Goal: Task Accomplishment & Management: Use online tool/utility

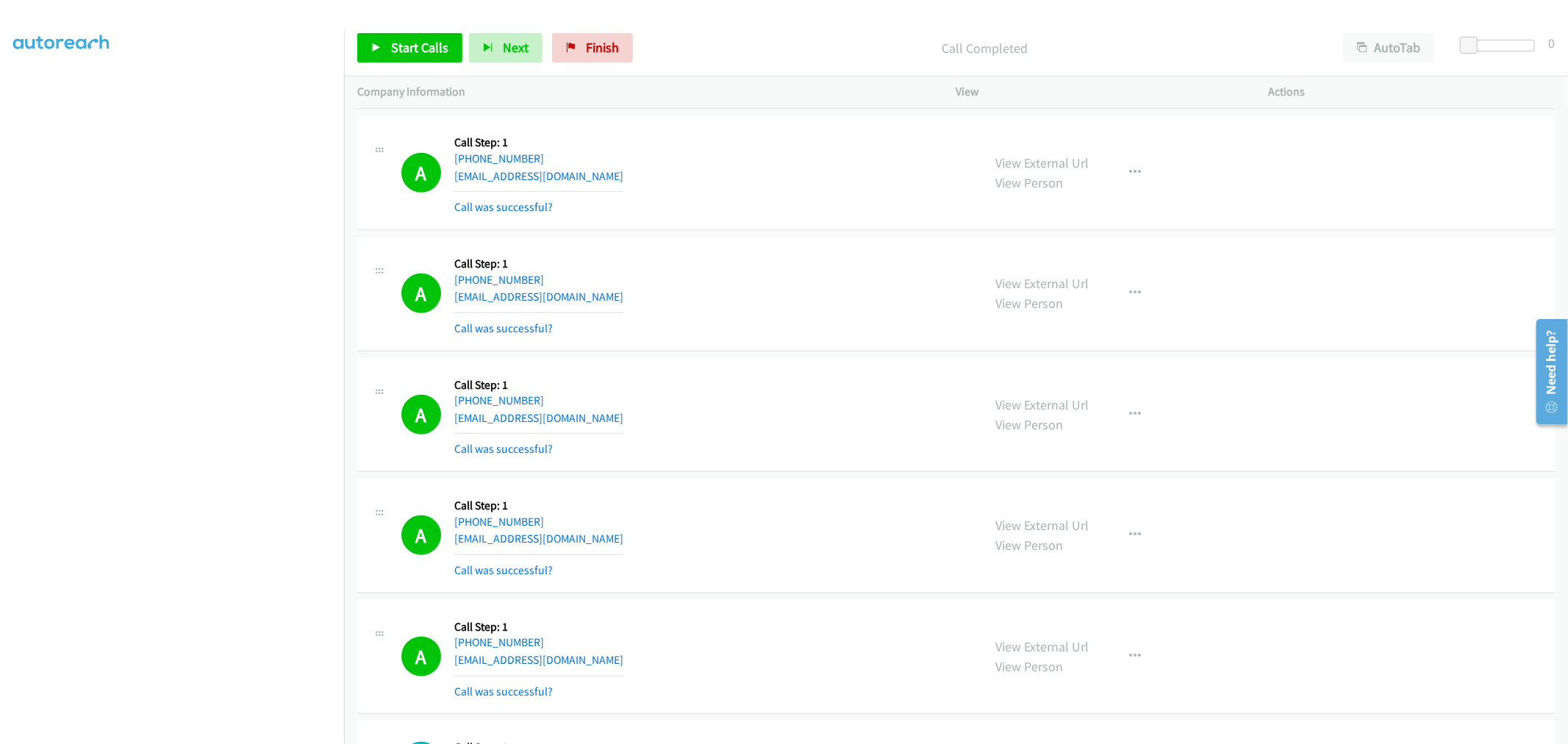
click at [752, 337] on div "A Callback Scheduled Call Step: 1 America/New_York +1 786-626-5211 eva.valentin…" at bounding box center [685, 294] width 568 height 88
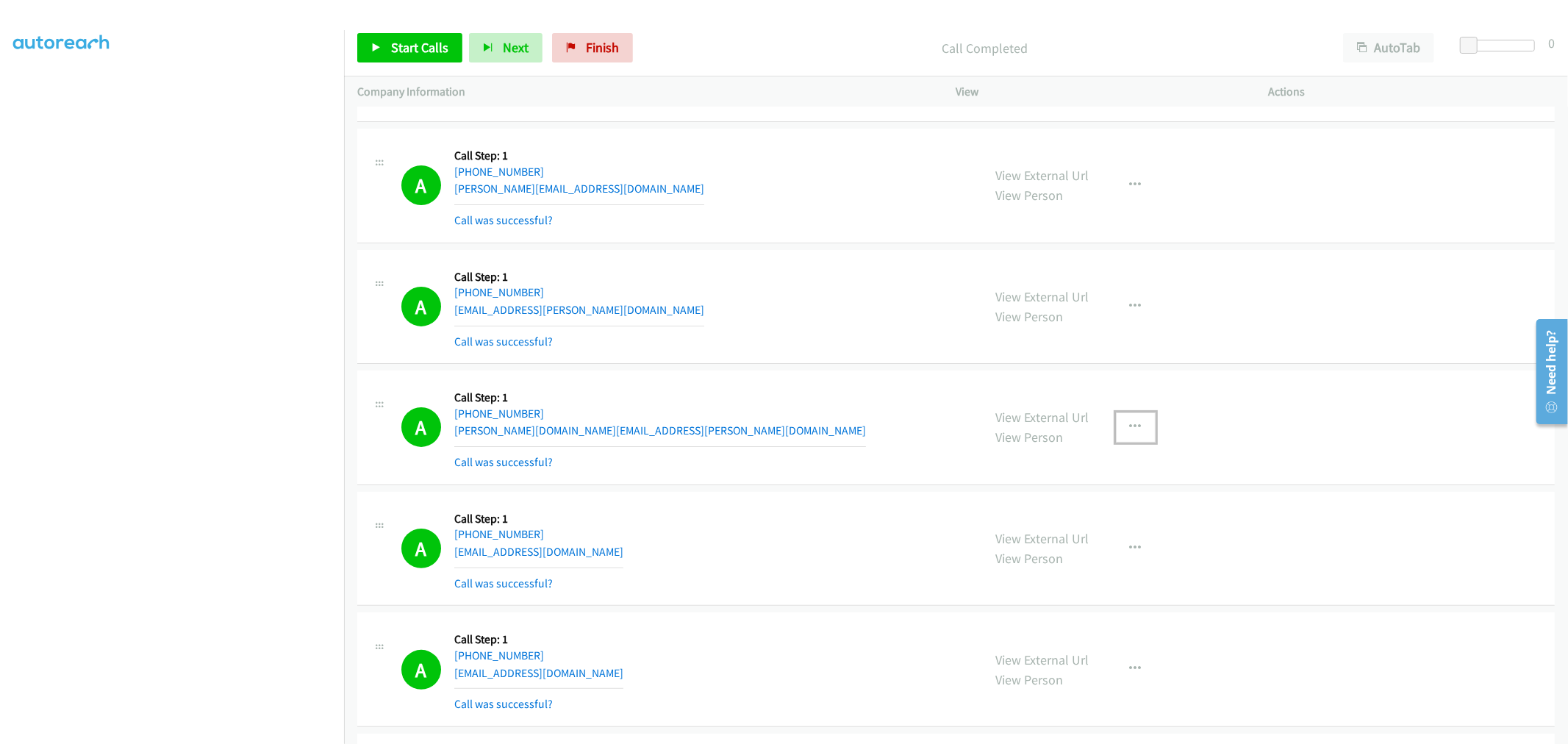
click at [1118, 421] on button "button" at bounding box center [1136, 427] width 40 height 29
drag, startPoint x: 1059, startPoint y: 560, endPoint x: 1047, endPoint y: 548, distance: 17.0
click at [1057, 560] on link "Add to do not call list" at bounding box center [1057, 553] width 196 height 29
click at [826, 425] on div "A Callback Scheduled Call Step: 1 America/New_York +1 703-927-7350 shaema.georg…" at bounding box center [685, 427] width 568 height 88
click at [637, 290] on div "A Callback Scheduled Call Step: 1 America/Chicago +1 469-878-0200 arman.l.asgar…" at bounding box center [685, 307] width 568 height 88
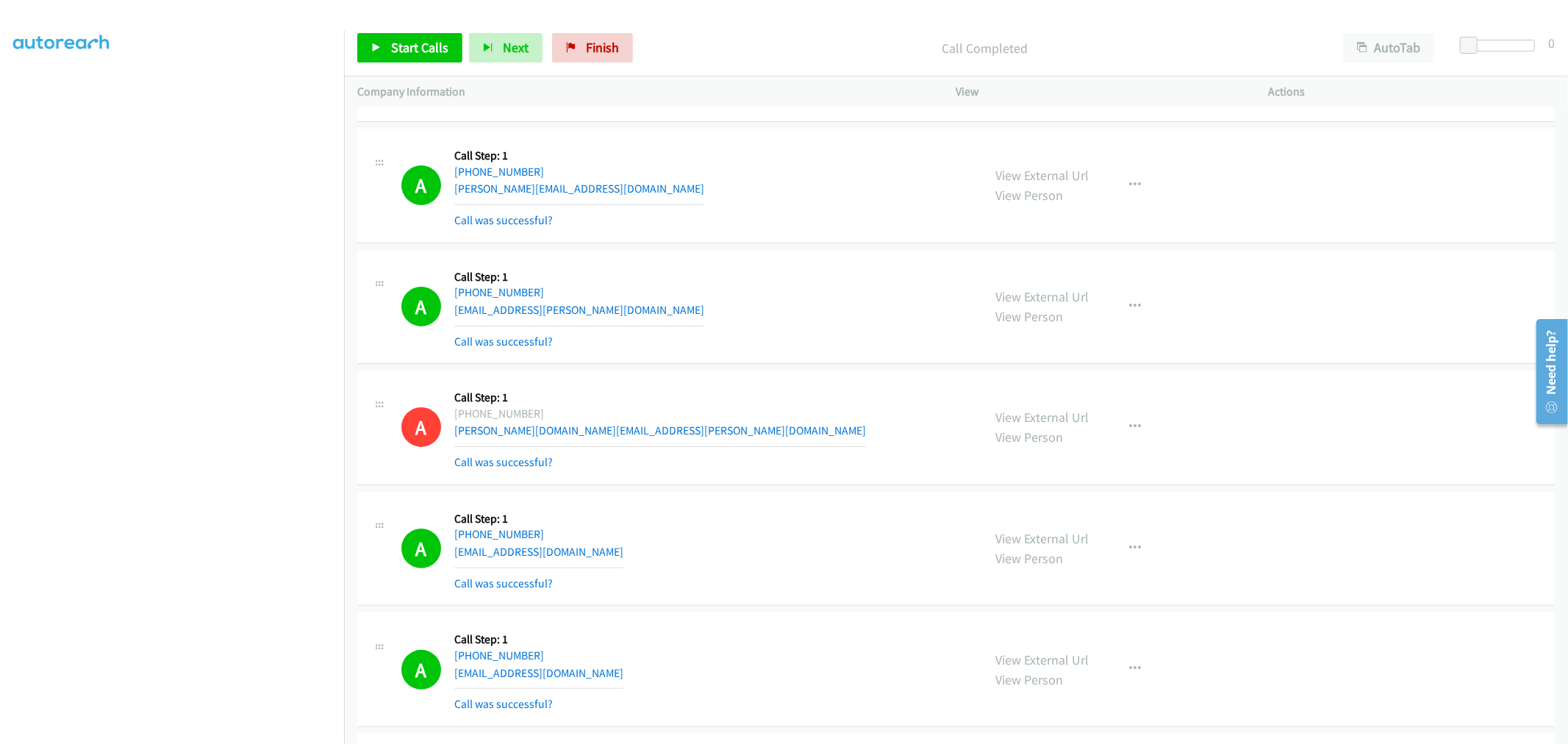
click at [736, 200] on div "A Callback Scheduled Call Step: 1 America/Denver +1 719-313-6948 nickdhoffmann@…" at bounding box center [685, 186] width 568 height 88
click at [413, 42] on span "Start Calls" at bounding box center [420, 48] width 57 height 17
click at [797, 373] on td "A Callback Scheduled Call Step: 1 America/New_York +1 703-927-7350 shaema.georg…" at bounding box center [956, 428] width 1224 height 122
click at [816, 152] on div "A Callback Scheduled Call Step: 1 America/Denver +1 719-313-6948 nickdhoffmann@…" at bounding box center [685, 186] width 568 height 88
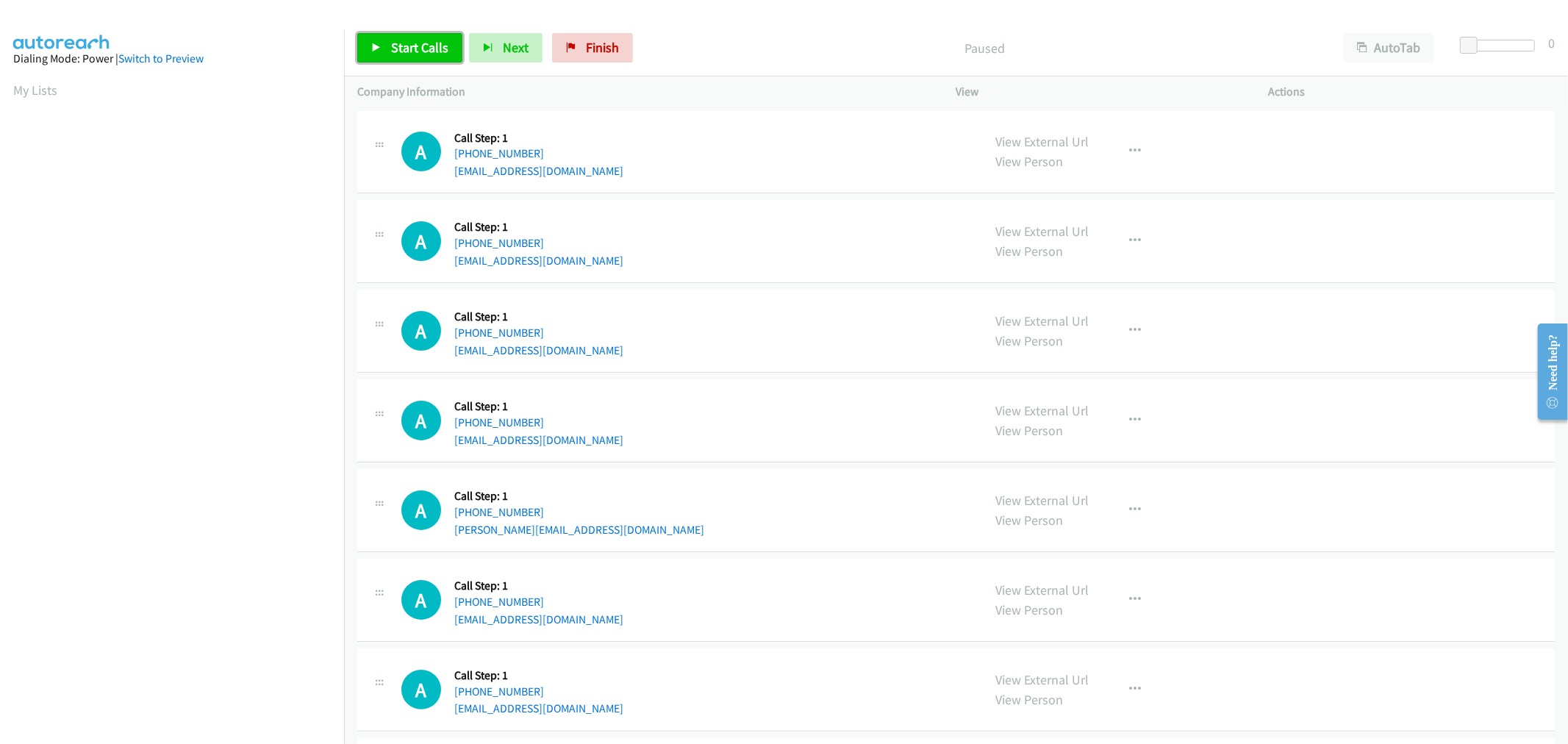
click at [421, 54] on span "Start Calls" at bounding box center [420, 48] width 57 height 17
click at [798, 394] on div "A Callback Scheduled Call Step: 1 America/New_York +1 207-812-8970 wmcalvert@sb…" at bounding box center [685, 421] width 568 height 56
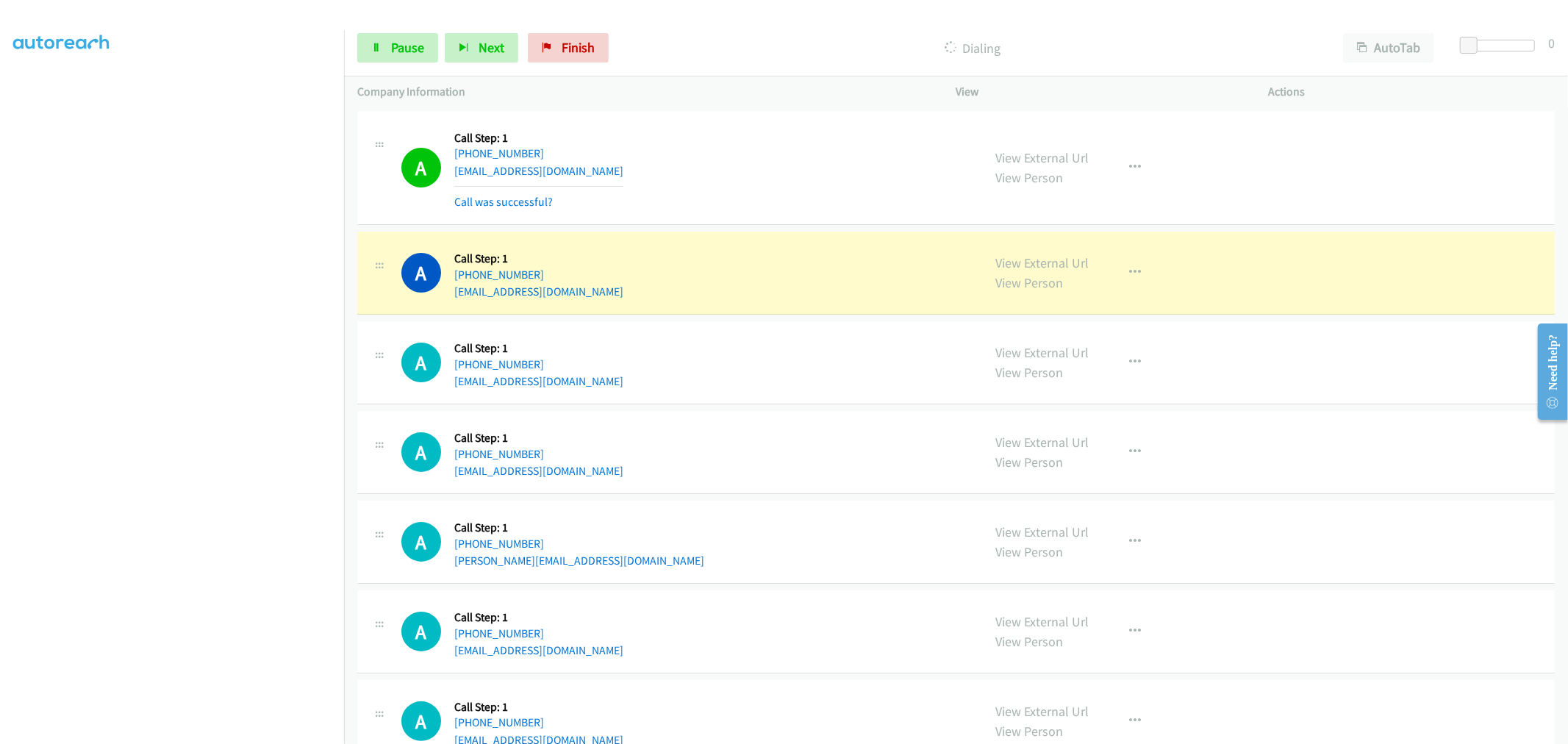
click at [207, 737] on aside "Dialing Mode: Power | Switch to Preview My Lists" at bounding box center [172, 367] width 344 height 814
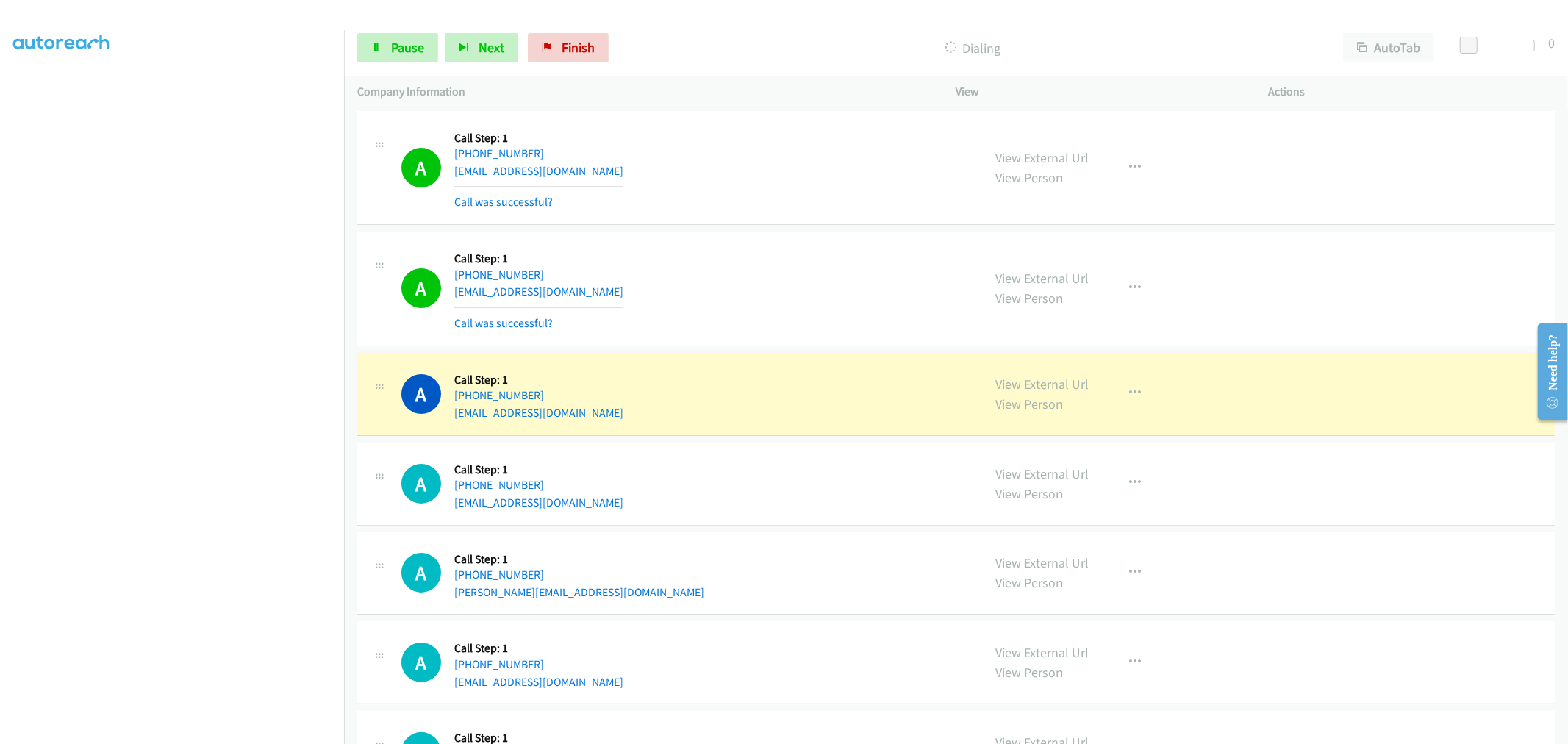
click at [809, 349] on td "A Callback Scheduled Call Step: 1 America/Chicago +1 956-551-5656 fatlaps@proto…" at bounding box center [956, 394] width 1224 height 89
click at [766, 226] on td "A Callback Scheduled Call Step: 1 America/Los_Angeles +1 209-629-6251 jthorup13…" at bounding box center [956, 168] width 1224 height 122
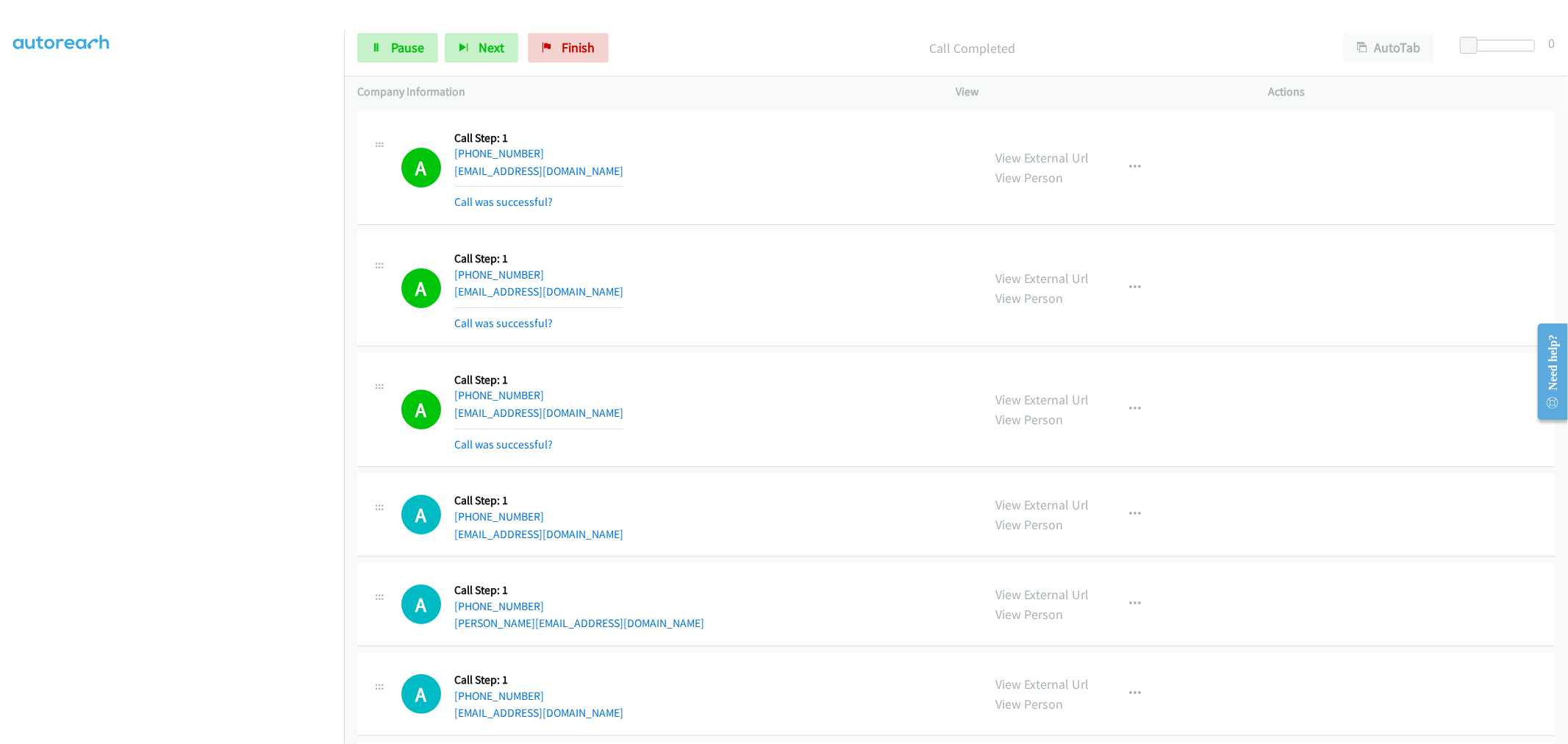
click at [762, 349] on td "A Callback Scheduled Call Step: 1 America/Chicago +1 956-551-5656 fatlaps@proto…" at bounding box center [956, 410] width 1224 height 122
click at [767, 347] on td "A Callback Scheduled Call Step: 1 America/New_York +1 860-874-3772 judimdecker@…" at bounding box center [956, 290] width 1224 height 122
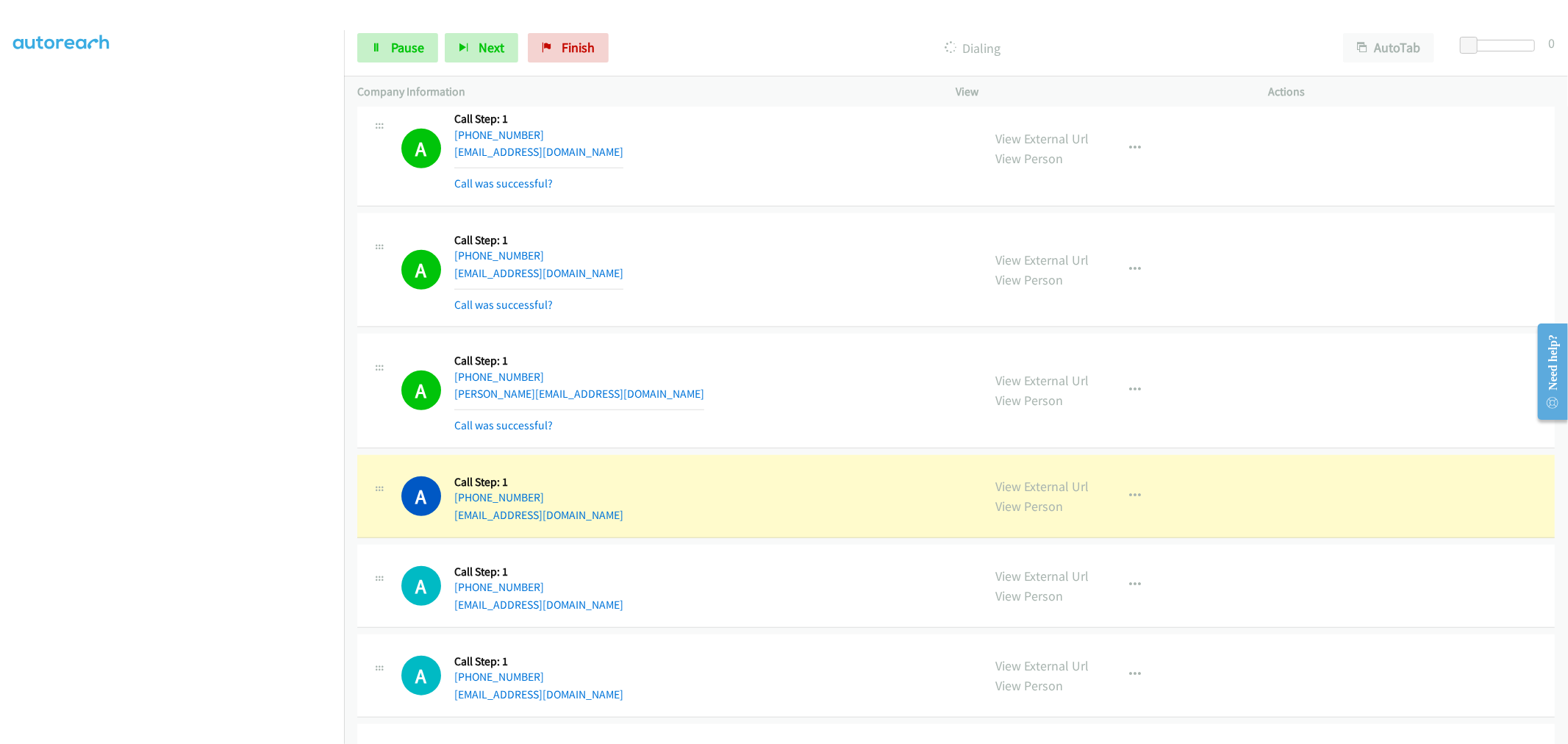
scroll to position [1143, 0]
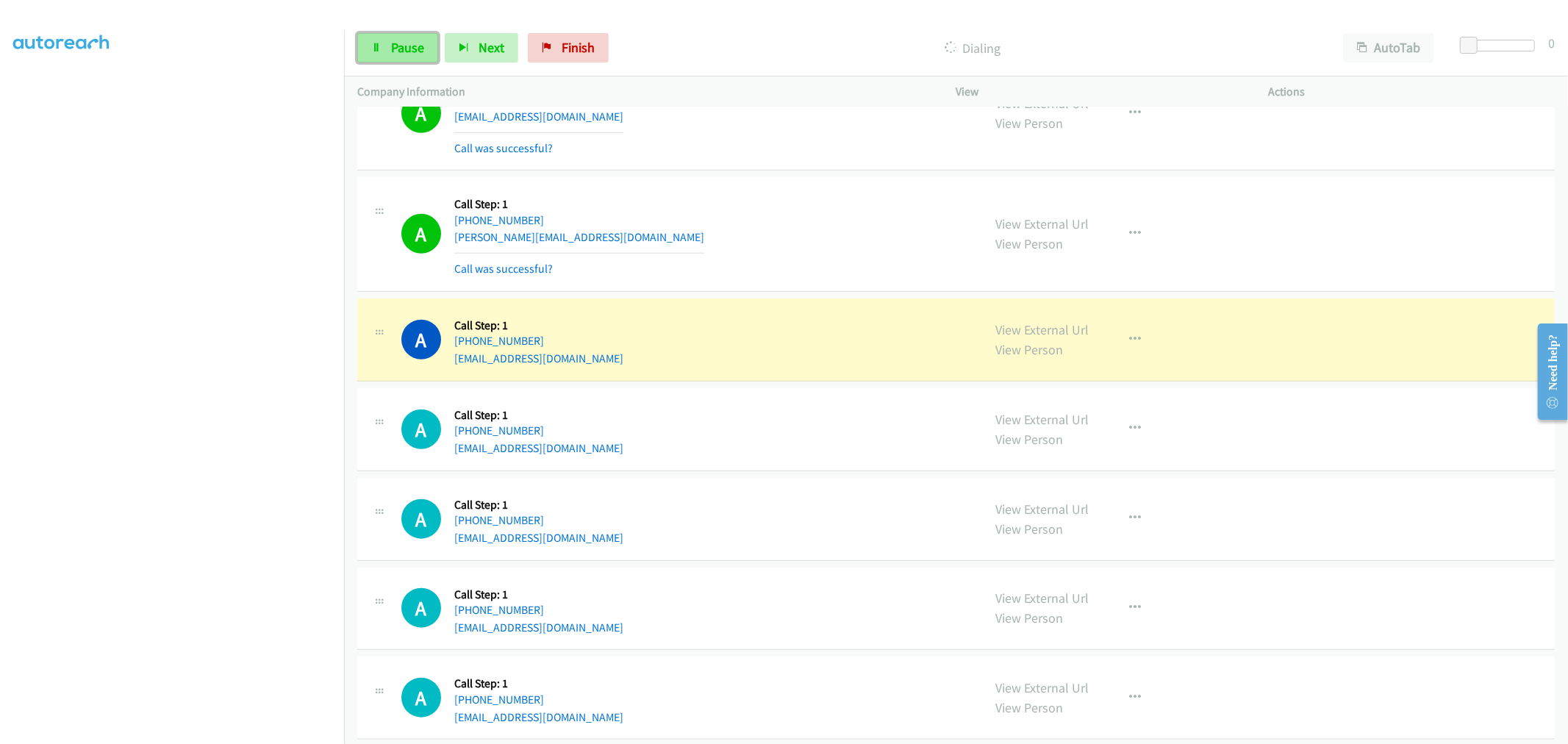
click at [409, 38] on link "Pause" at bounding box center [397, 48] width 81 height 29
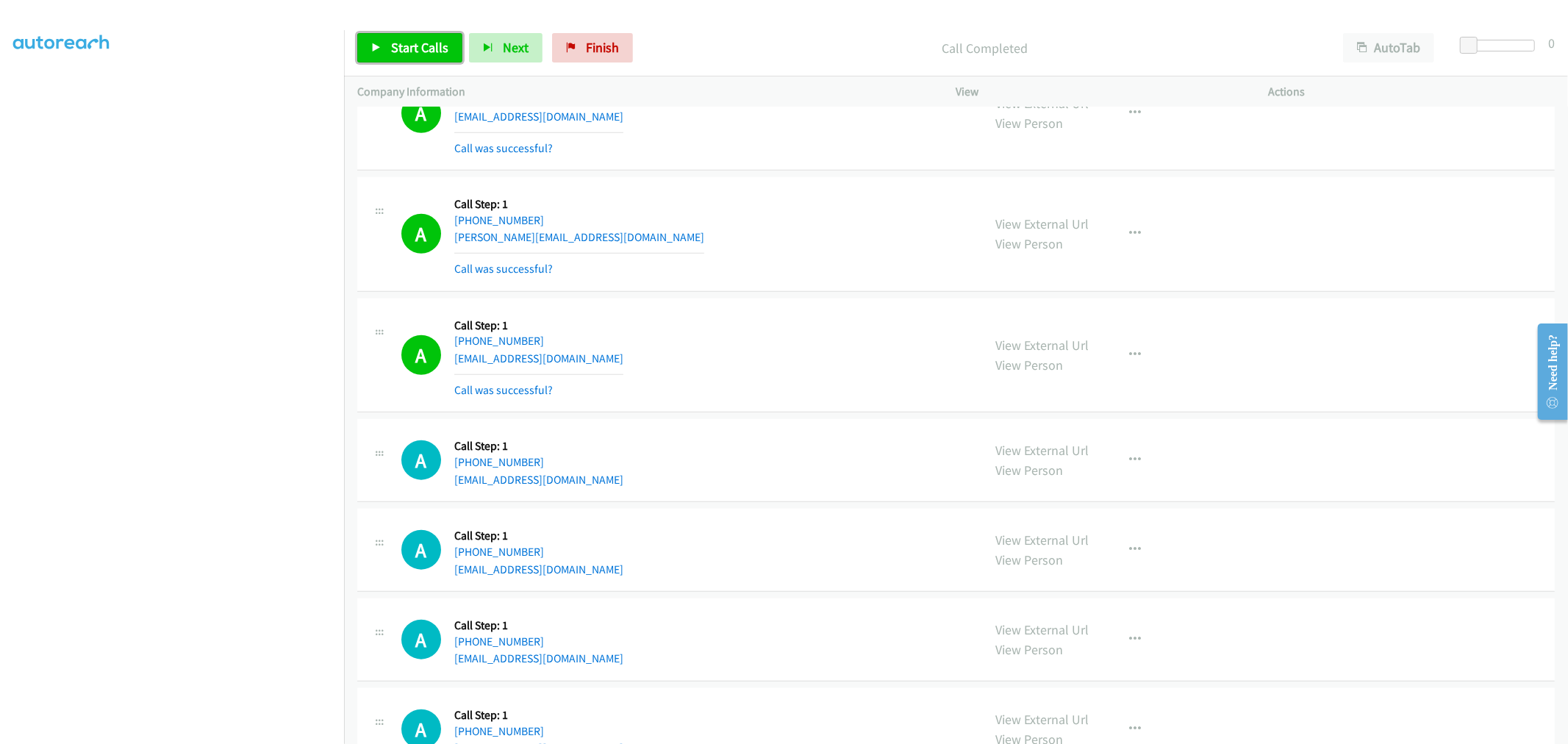
click at [410, 50] on span "Start Calls" at bounding box center [420, 48] width 57 height 17
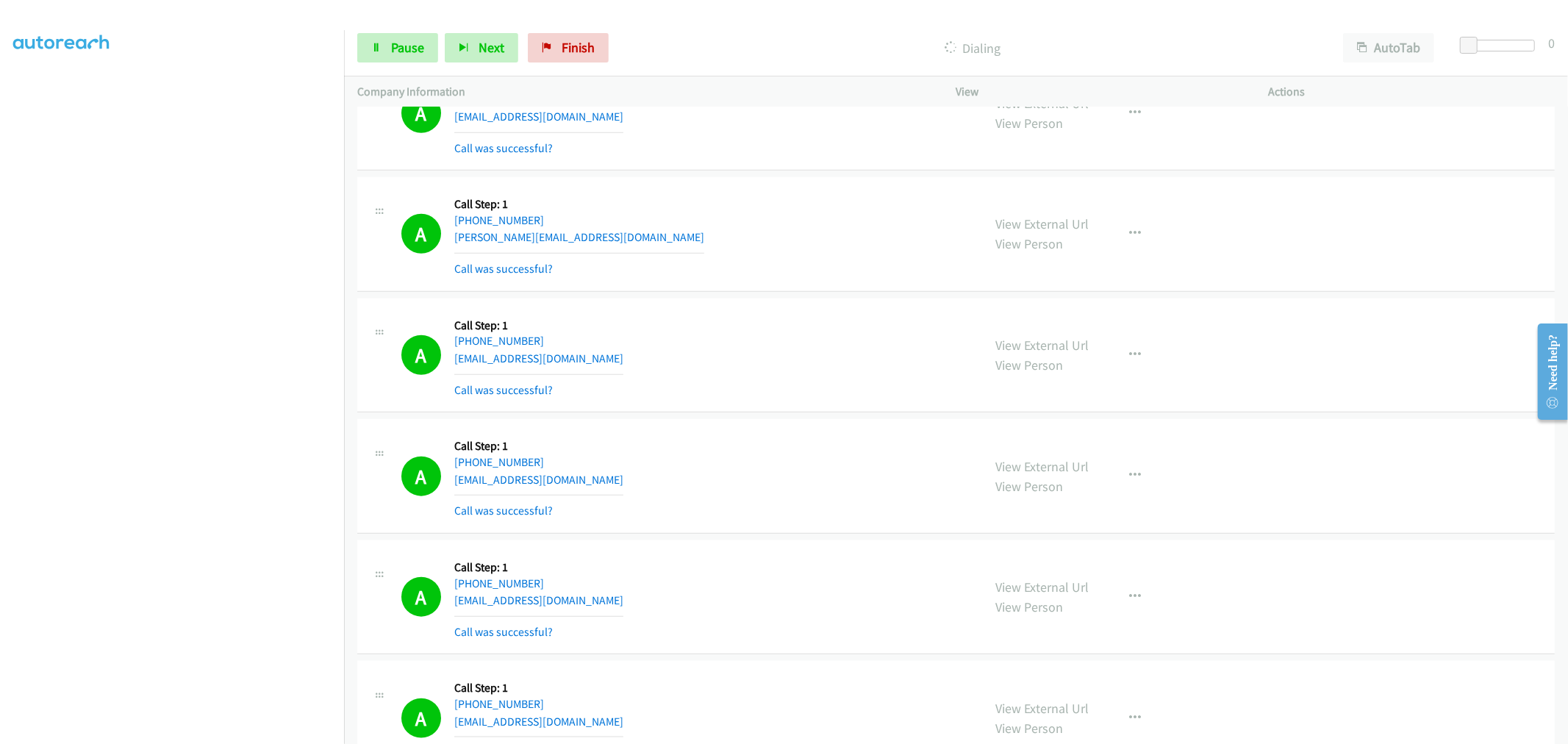
click at [819, 106] on div "Company Information" at bounding box center [644, 92] width 599 height 31
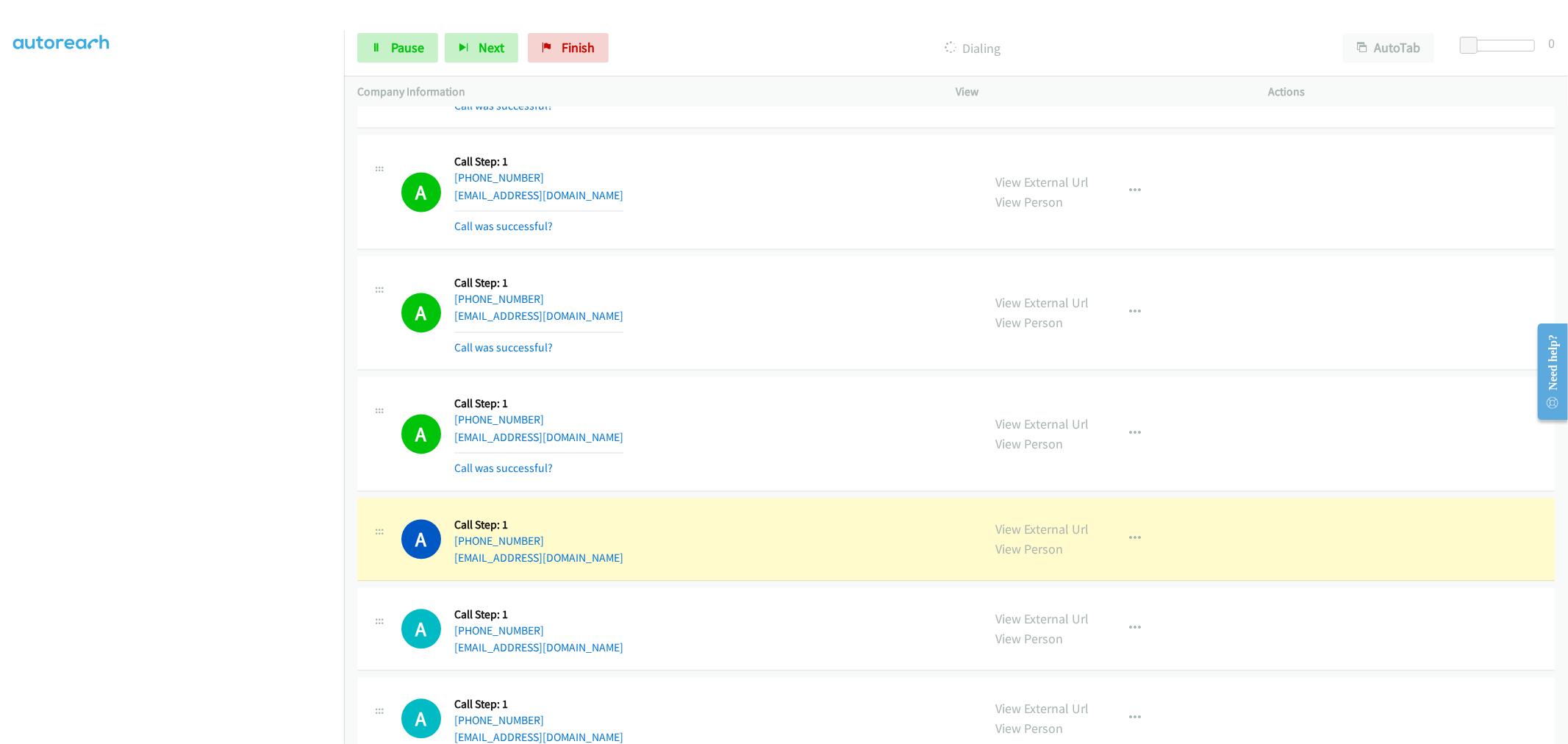
scroll to position [2634, 0]
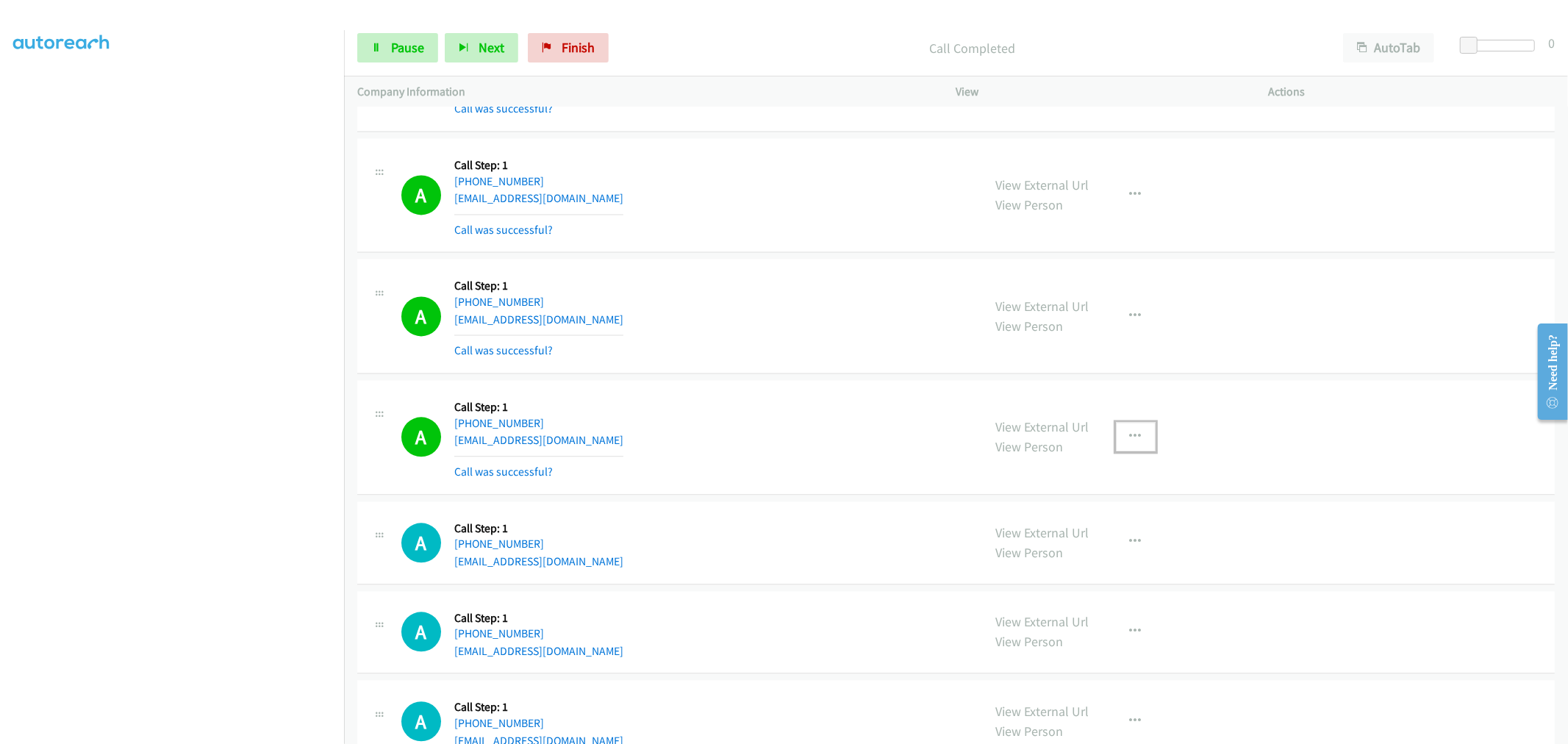
click at [1116, 438] on button "button" at bounding box center [1136, 437] width 40 height 29
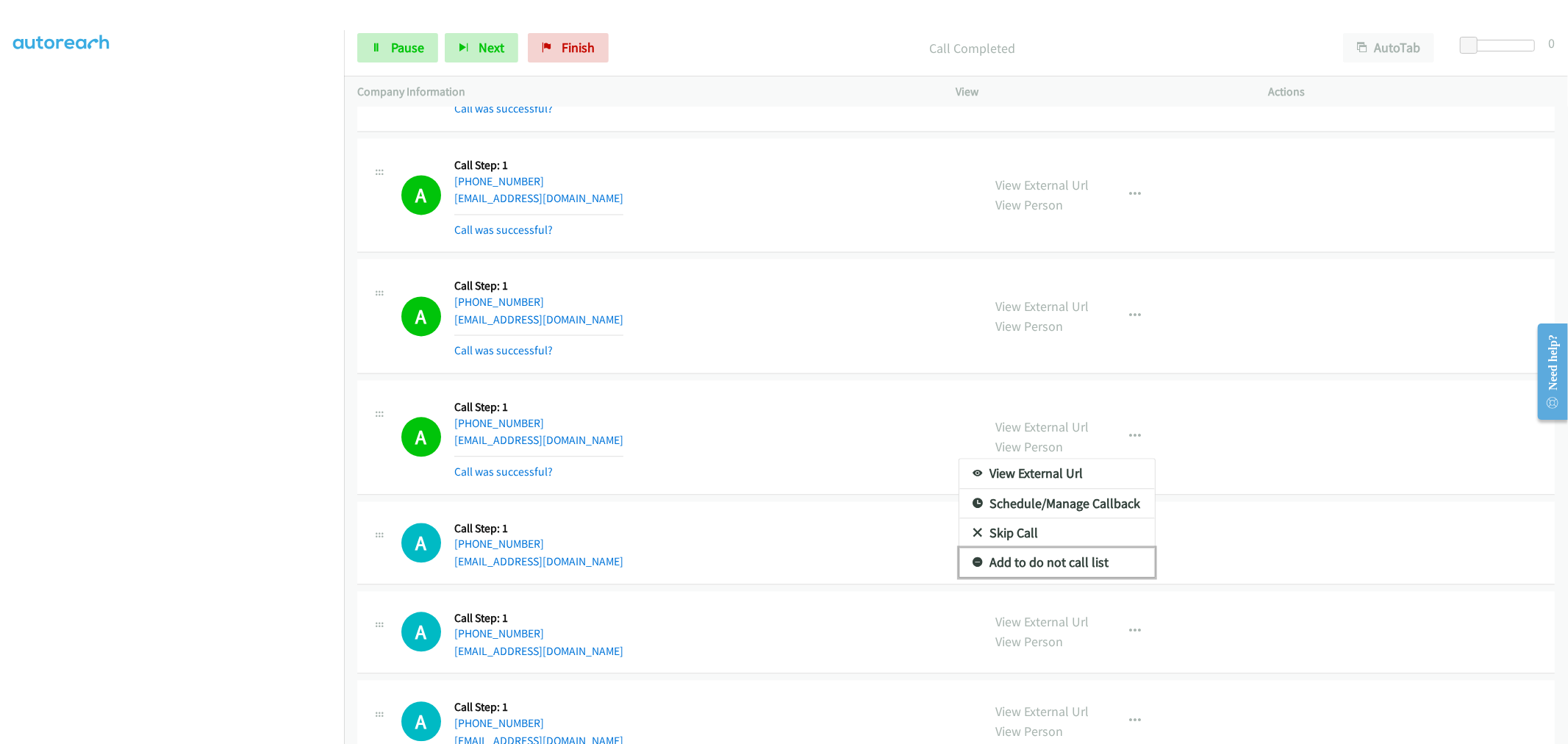
click at [1057, 563] on link "Add to do not call list" at bounding box center [1057, 562] width 196 height 29
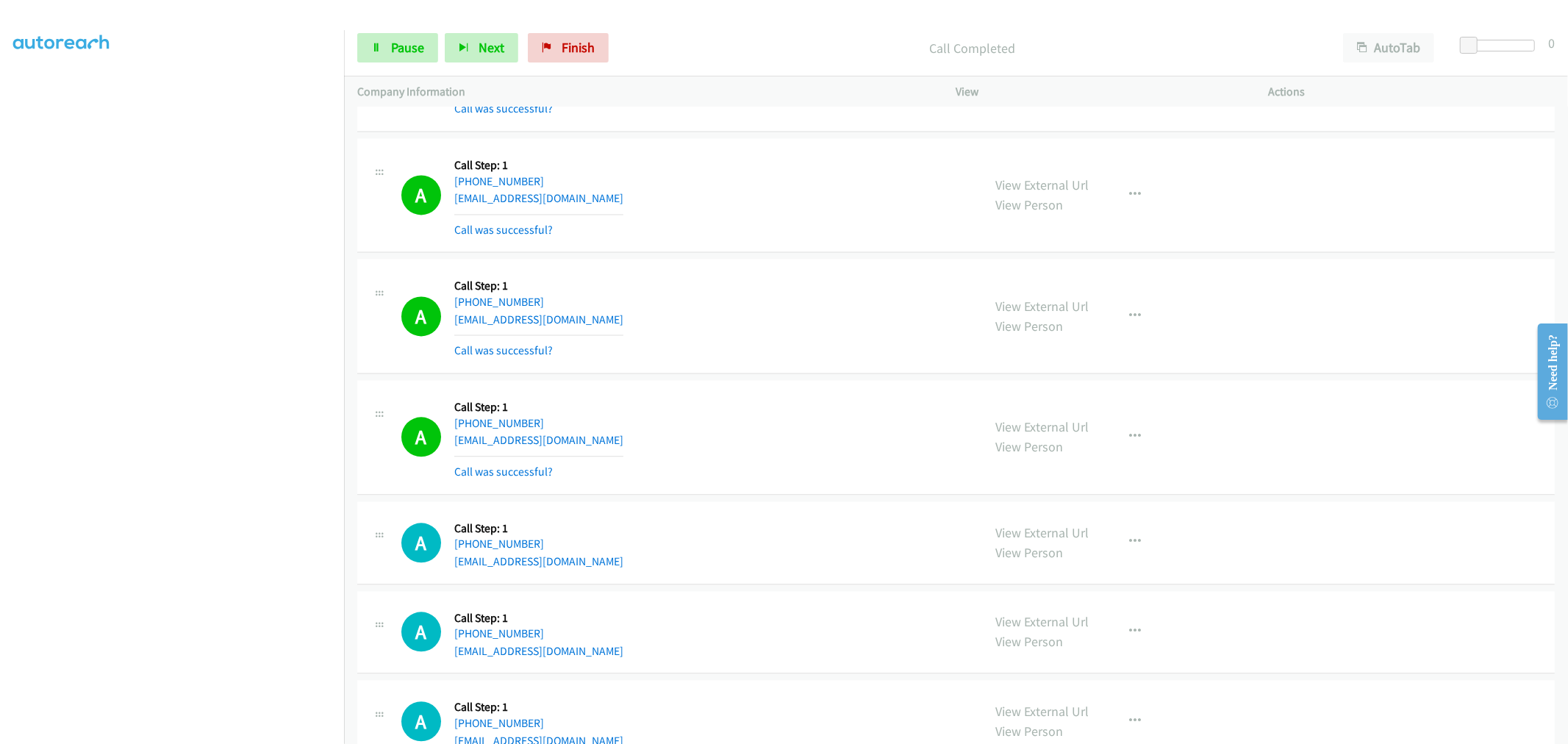
click at [806, 327] on div "A Callback Scheduled Call Step: 1 America/Chicago +1 479-276-7725 joseaf833@gma…" at bounding box center [685, 316] width 568 height 88
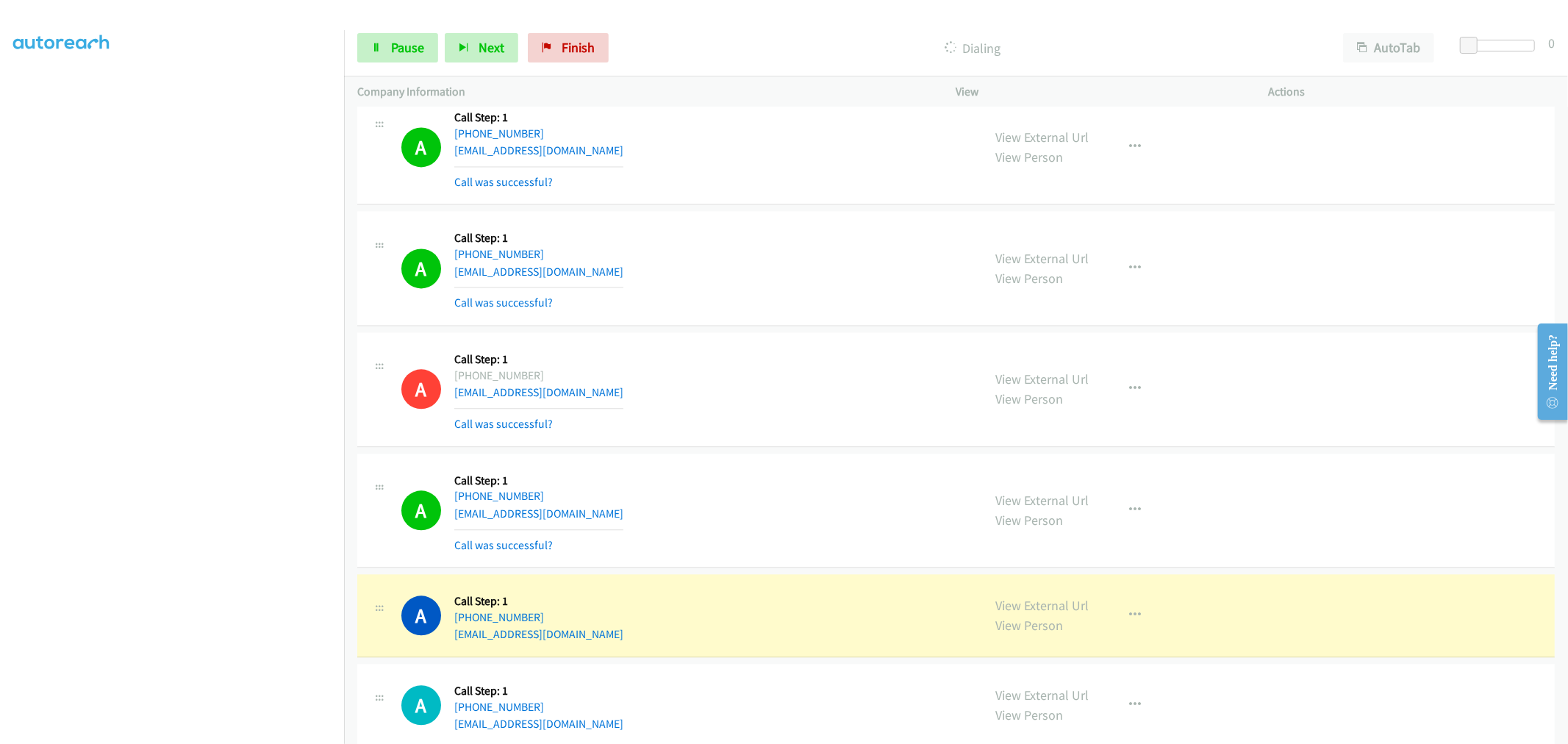
scroll to position [2710, 0]
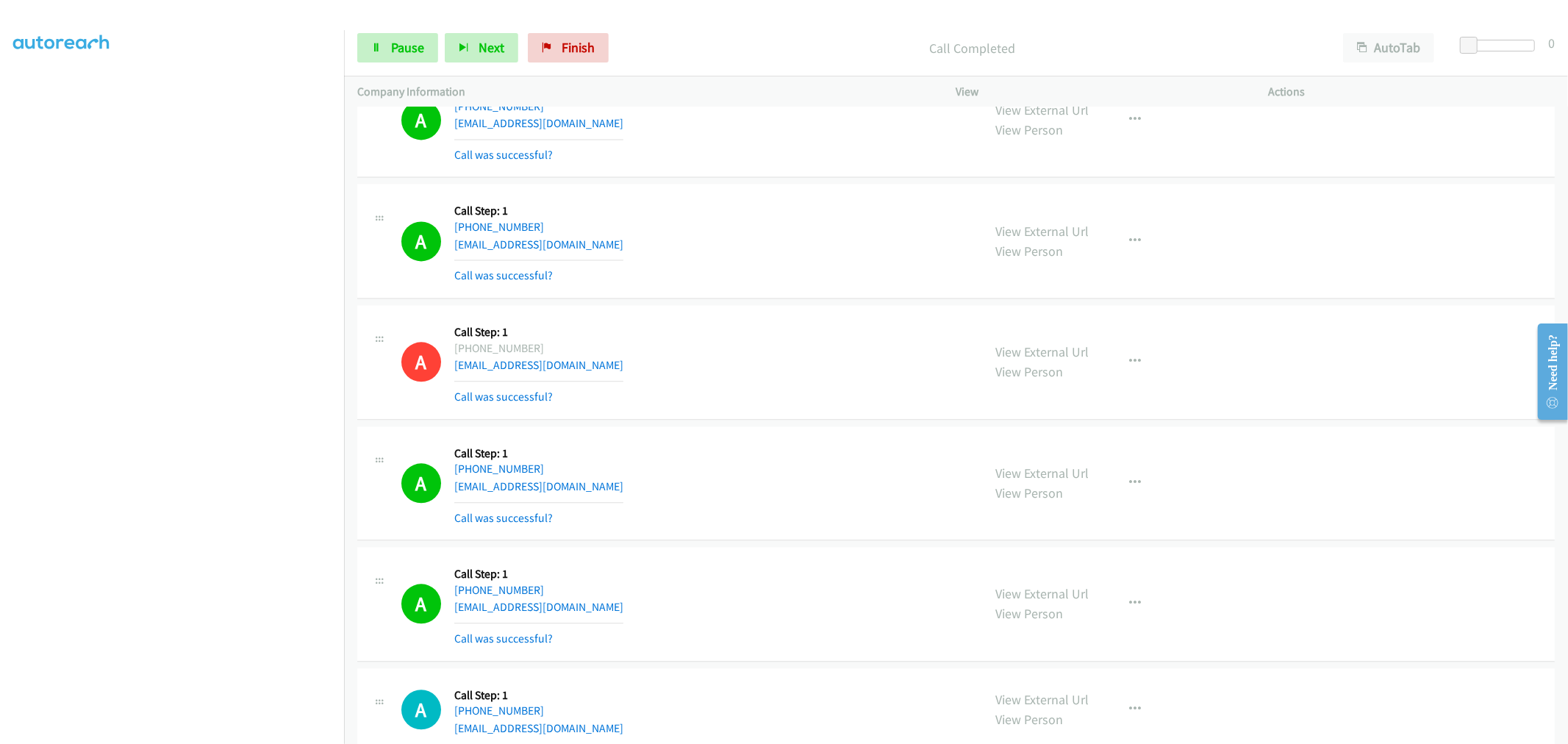
click at [1130, 589] on div "View External Url View Person View External Url Email Schedule/Manage Callback …" at bounding box center [1145, 604] width 326 height 88
click at [849, 440] on div "A Callback Scheduled Call Step: 1 America/New_York +1 401-226-5461 kunkun0x0@gm…" at bounding box center [685, 484] width 568 height 88
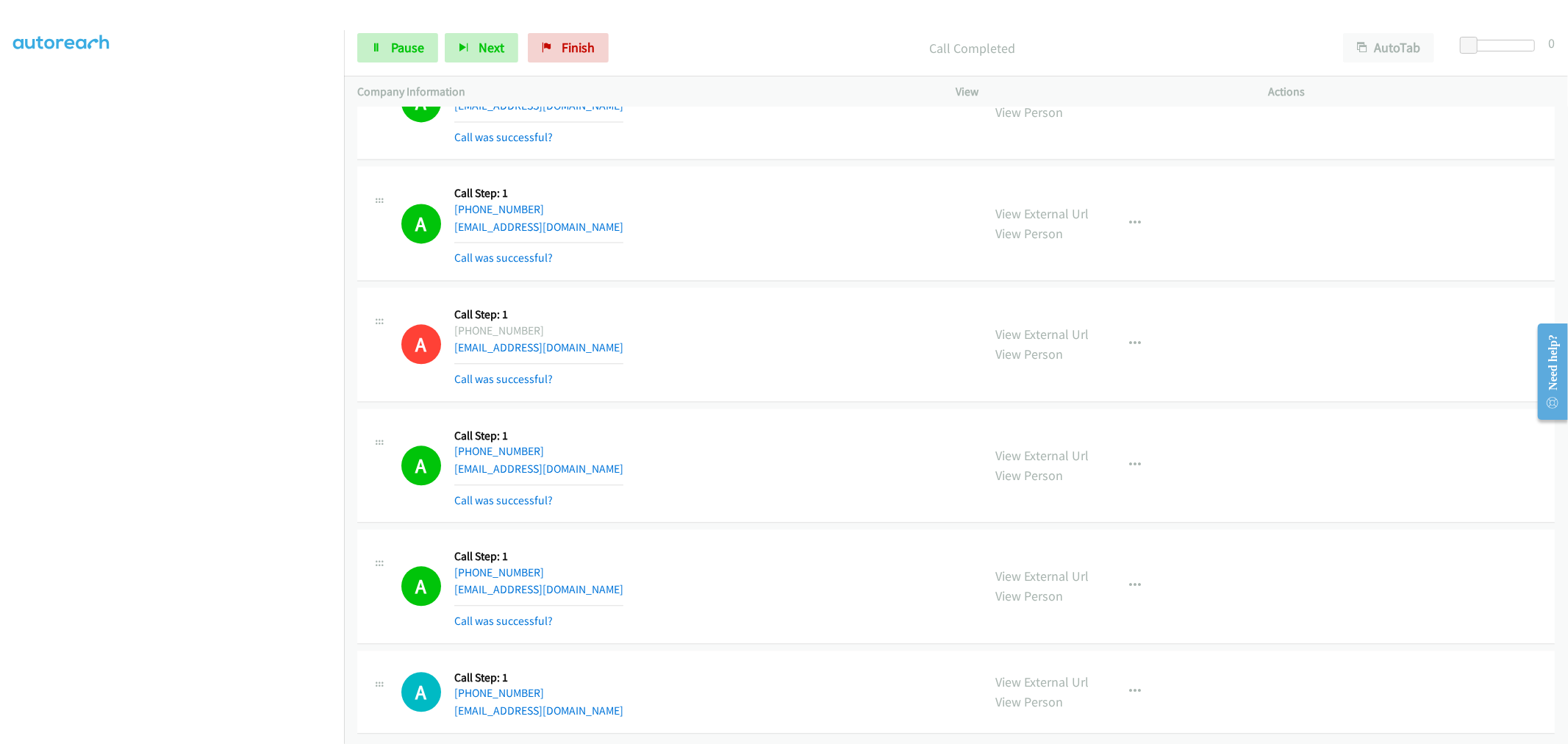
scroll to position [2740, 0]
click at [1116, 576] on button "button" at bounding box center [1136, 586] width 40 height 29
click at [1012, 697] on link "Add to do not call list" at bounding box center [1057, 712] width 196 height 29
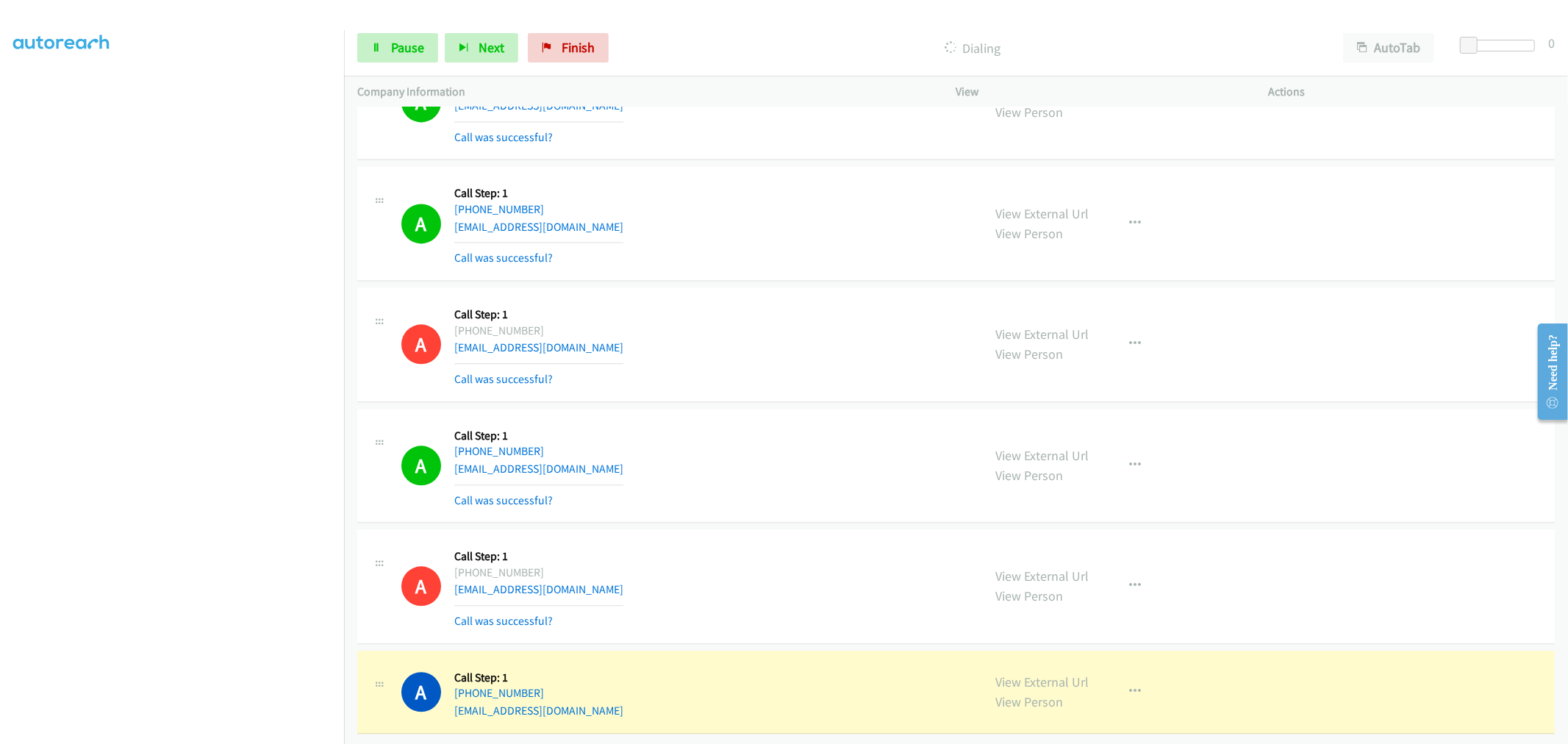
click at [721, 322] on div "A Callback Scheduled Call Step: 1 America/New_York +1 646-521-5221 jacky67@aol.…" at bounding box center [685, 344] width 568 height 88
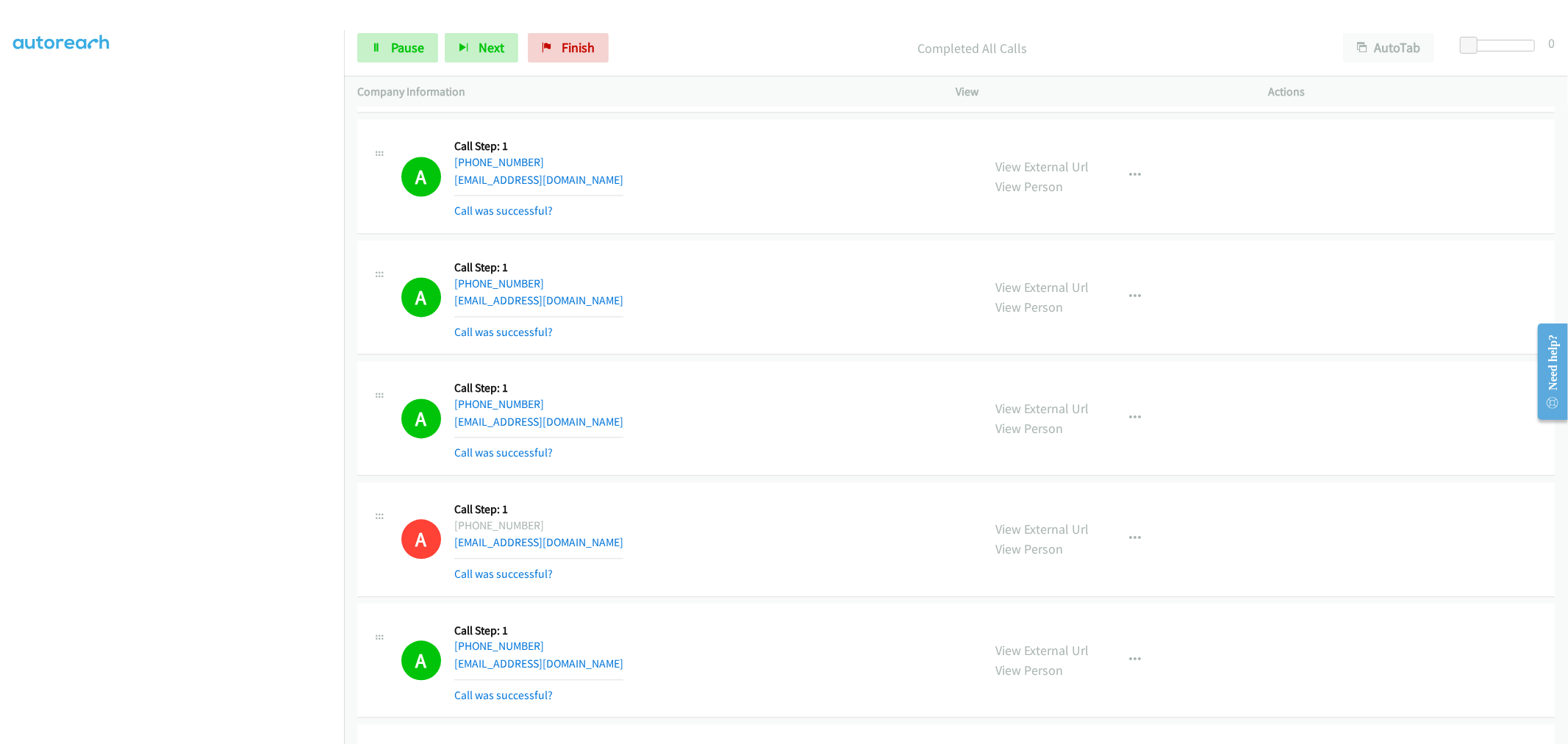
scroll to position [2819, 0]
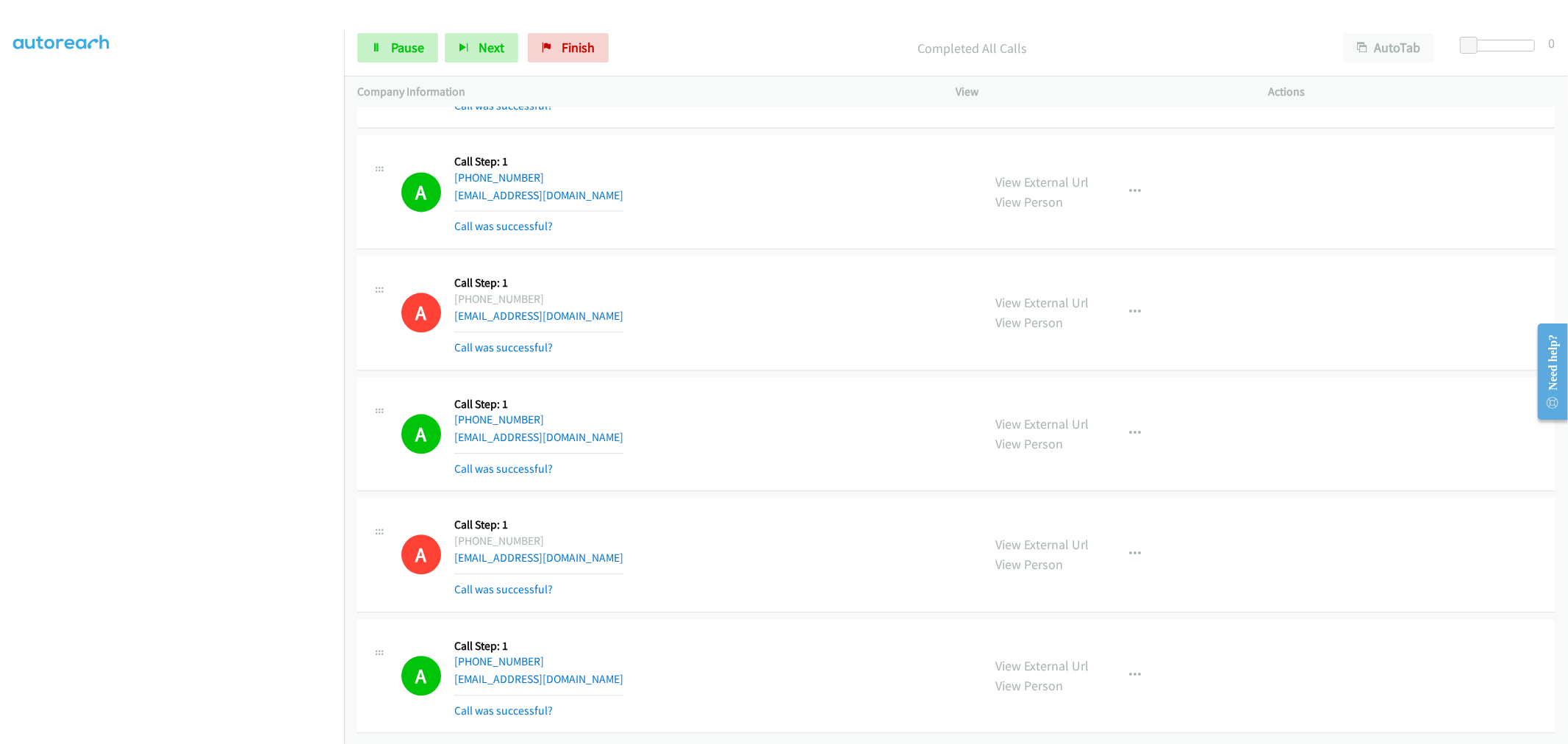
click at [383, 26] on div "Start Calls Pause Next Finish Completed All Calls AutoTab AutoTab 0" at bounding box center [956, 49] width 1224 height 57
click at [394, 38] on link "Pause" at bounding box center [397, 48] width 81 height 29
click at [419, 52] on span "Start Calls" at bounding box center [420, 48] width 57 height 17
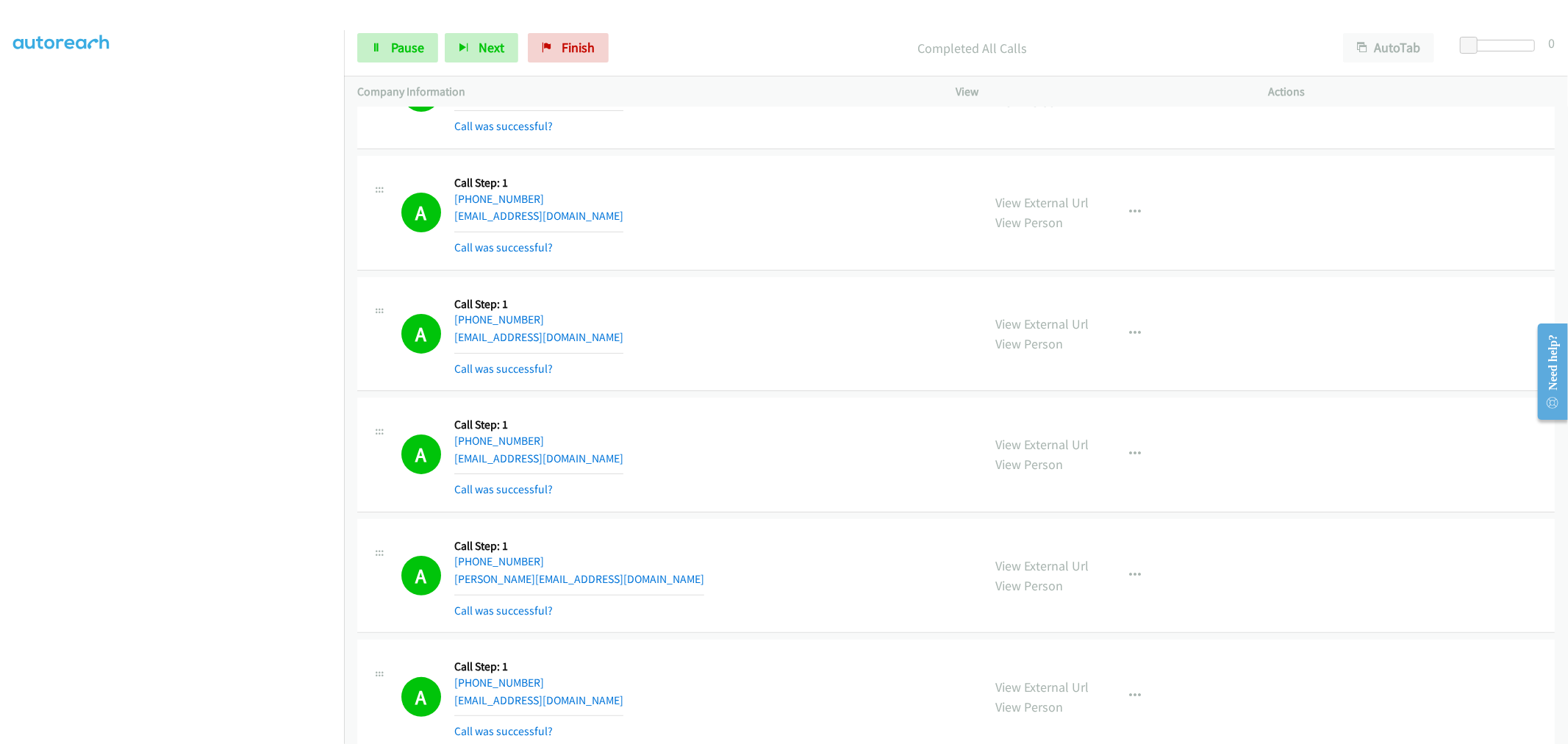
scroll to position [0, 0]
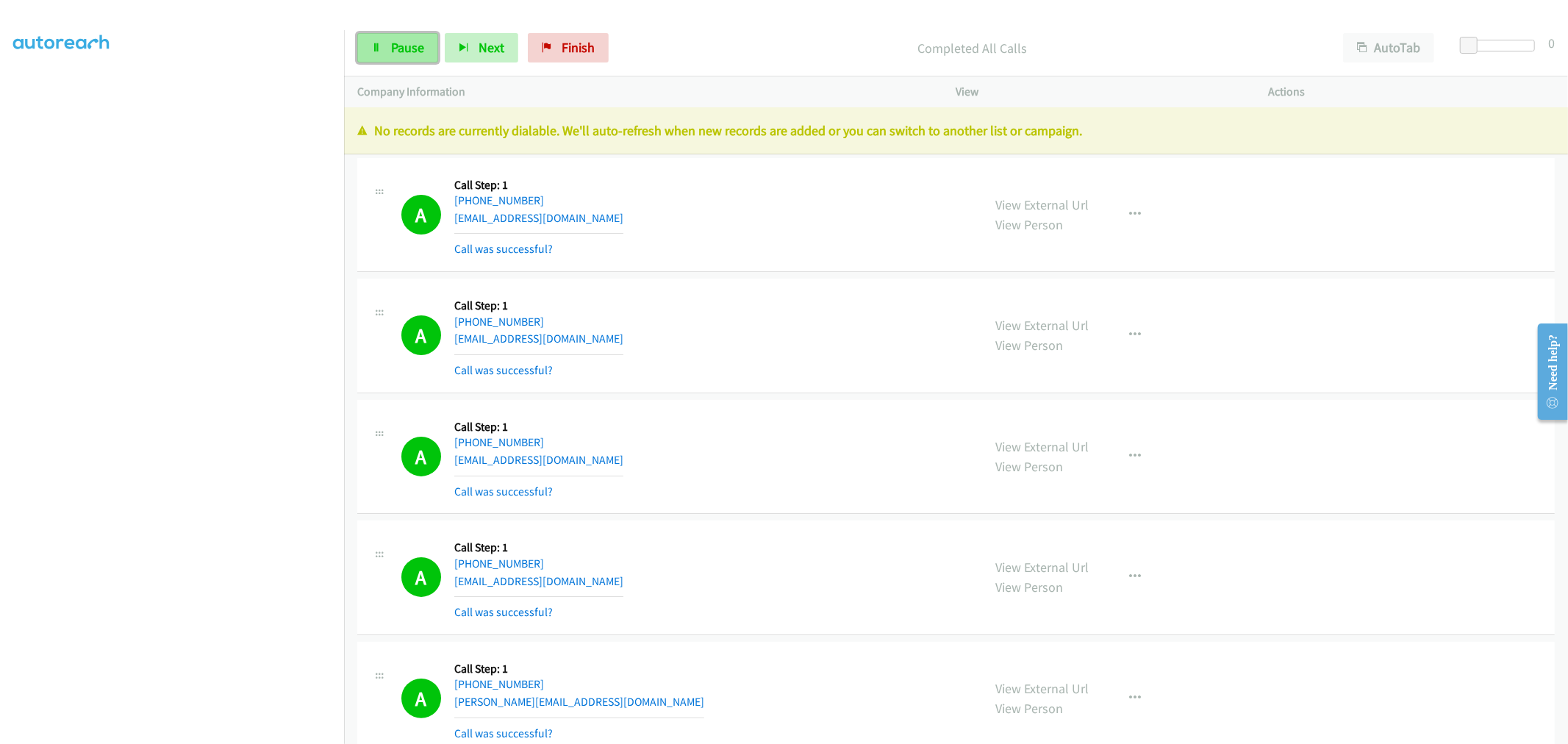
click at [401, 49] on span "Pause" at bounding box center [407, 48] width 33 height 17
click at [750, 276] on td "A Callback Scheduled Call Step: 1 America/New_York +1 860-874-3772 judimdecker@…" at bounding box center [956, 337] width 1224 height 122
click at [738, 279] on div "A Callback Scheduled Call Step: 1 America/New_York +1 860-874-3772 judimdecker@…" at bounding box center [956, 336] width 1198 height 115
click at [814, 311] on div "A Callback Scheduled Call Step: 1 America/New_York +1 860-874-3772 judimdecker@…" at bounding box center [685, 336] width 568 height 88
click at [739, 461] on div "A Callback Scheduled Call Step: 1 America/Chicago +1 956-551-5656 fatlaps@proto…" at bounding box center [685, 457] width 568 height 88
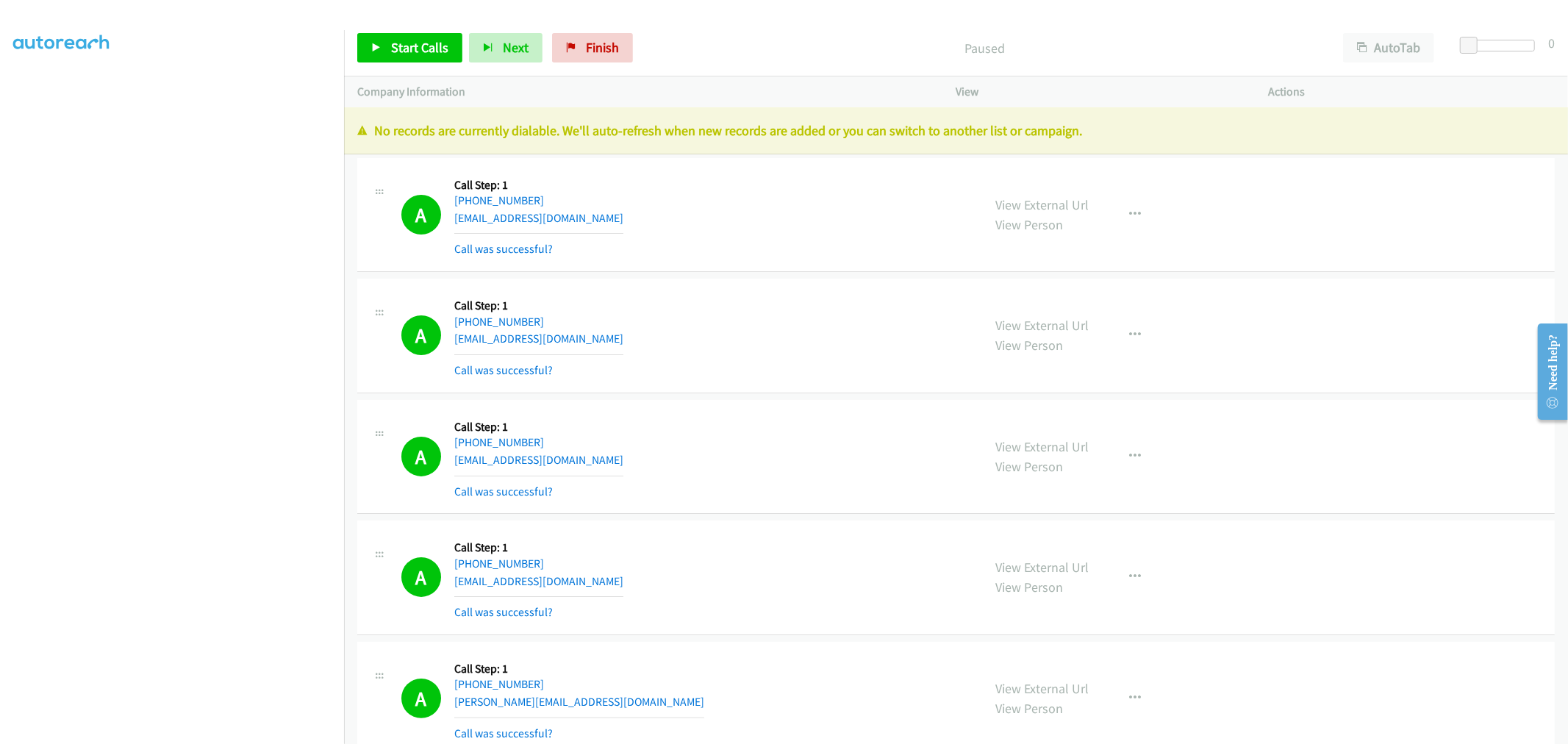
scroll to position [2807, 0]
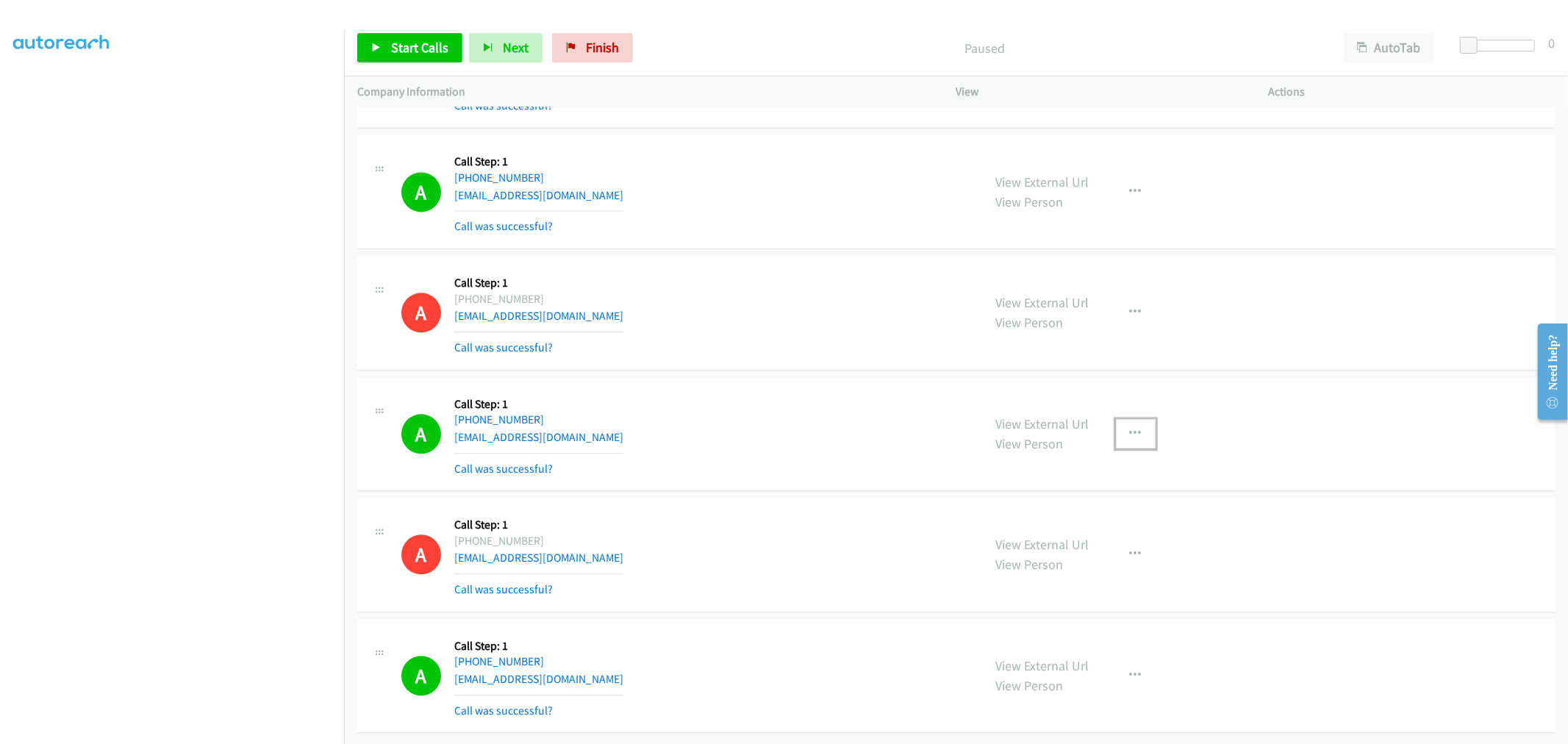
click at [1137, 420] on button "button" at bounding box center [1136, 434] width 40 height 29
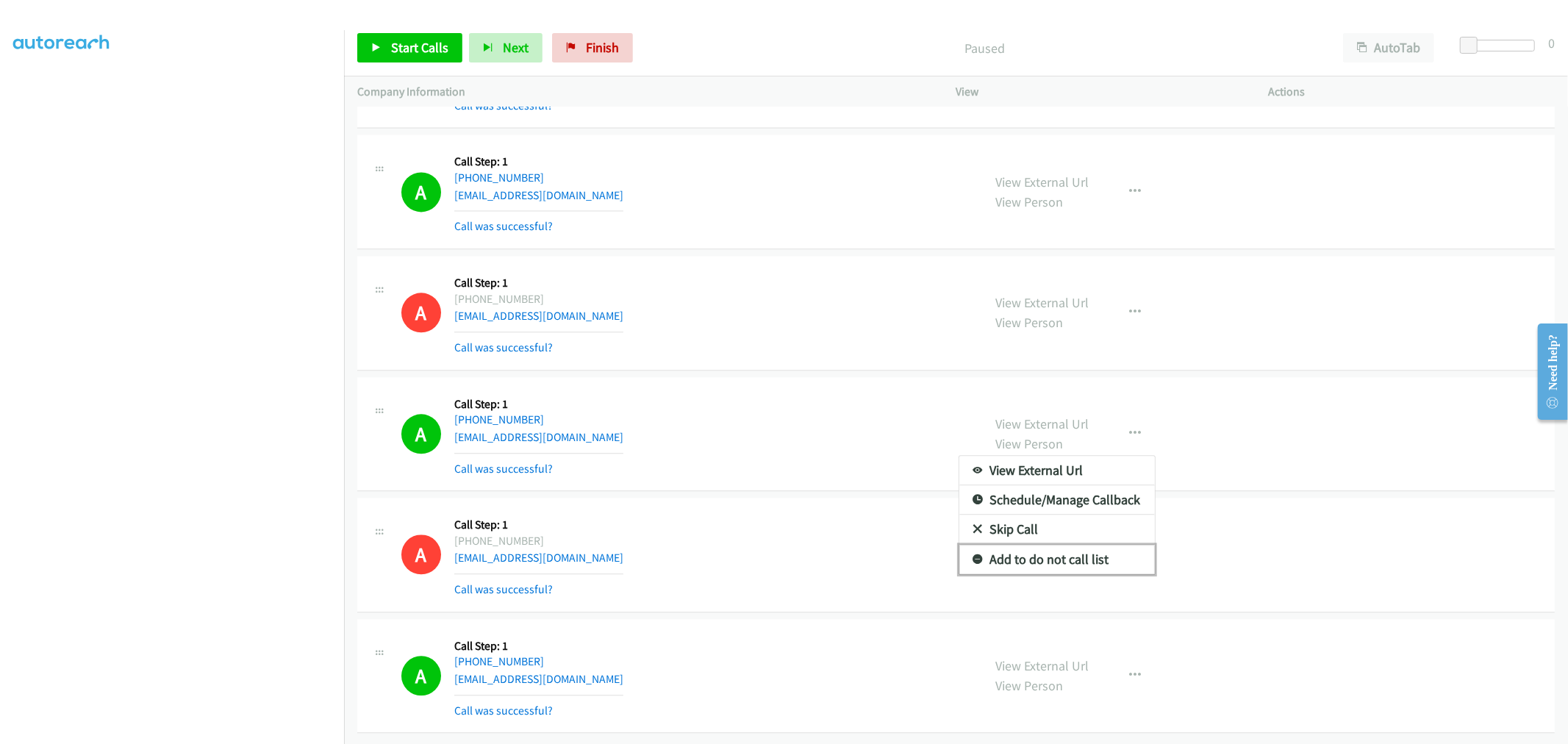
click at [1030, 571] on link "Add to do not call list" at bounding box center [1057, 559] width 196 height 29
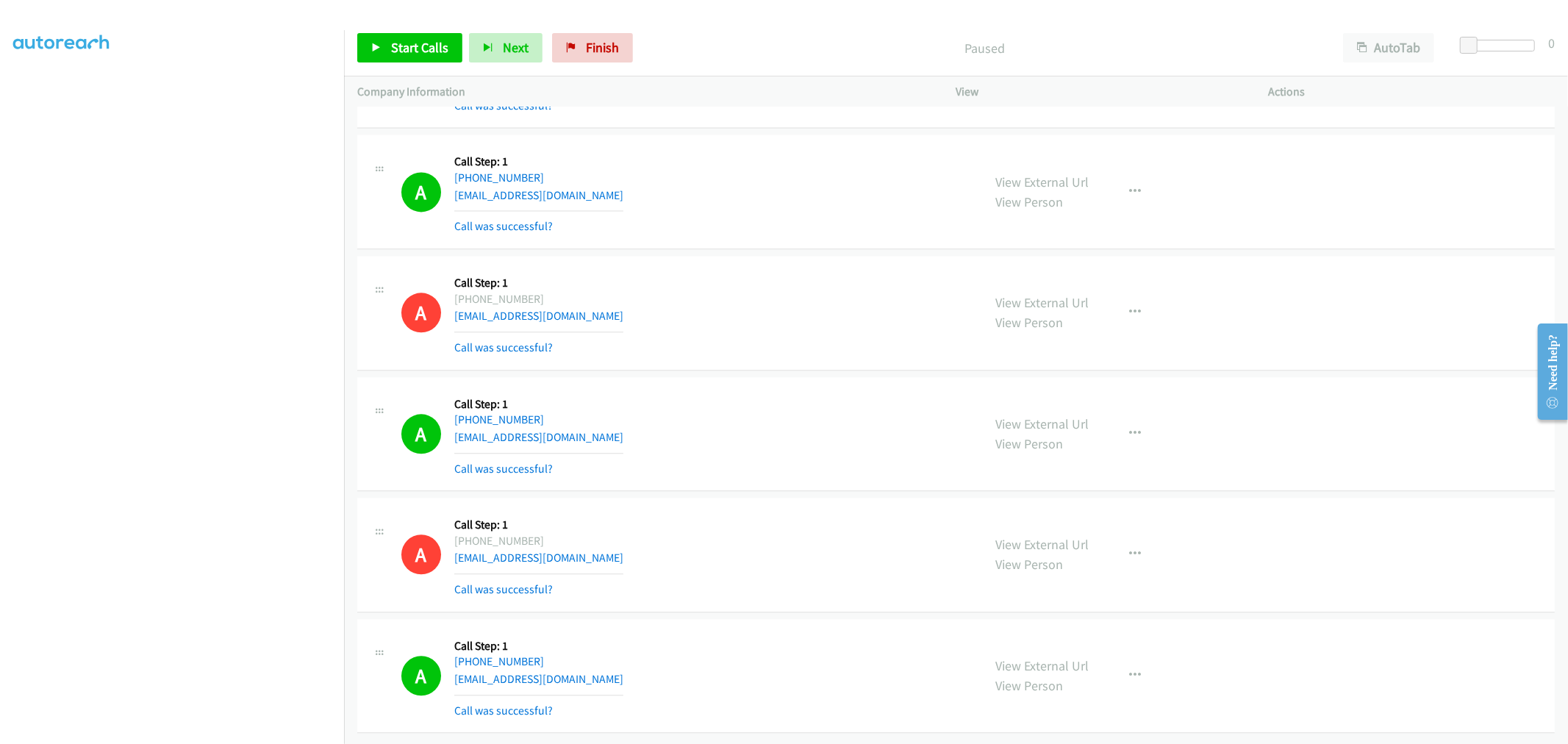
click at [816, 439] on div "A Callback Scheduled Call Step: 1 America/New_York +1 401-226-5461 kunkun0x0@gm…" at bounding box center [685, 434] width 568 height 88
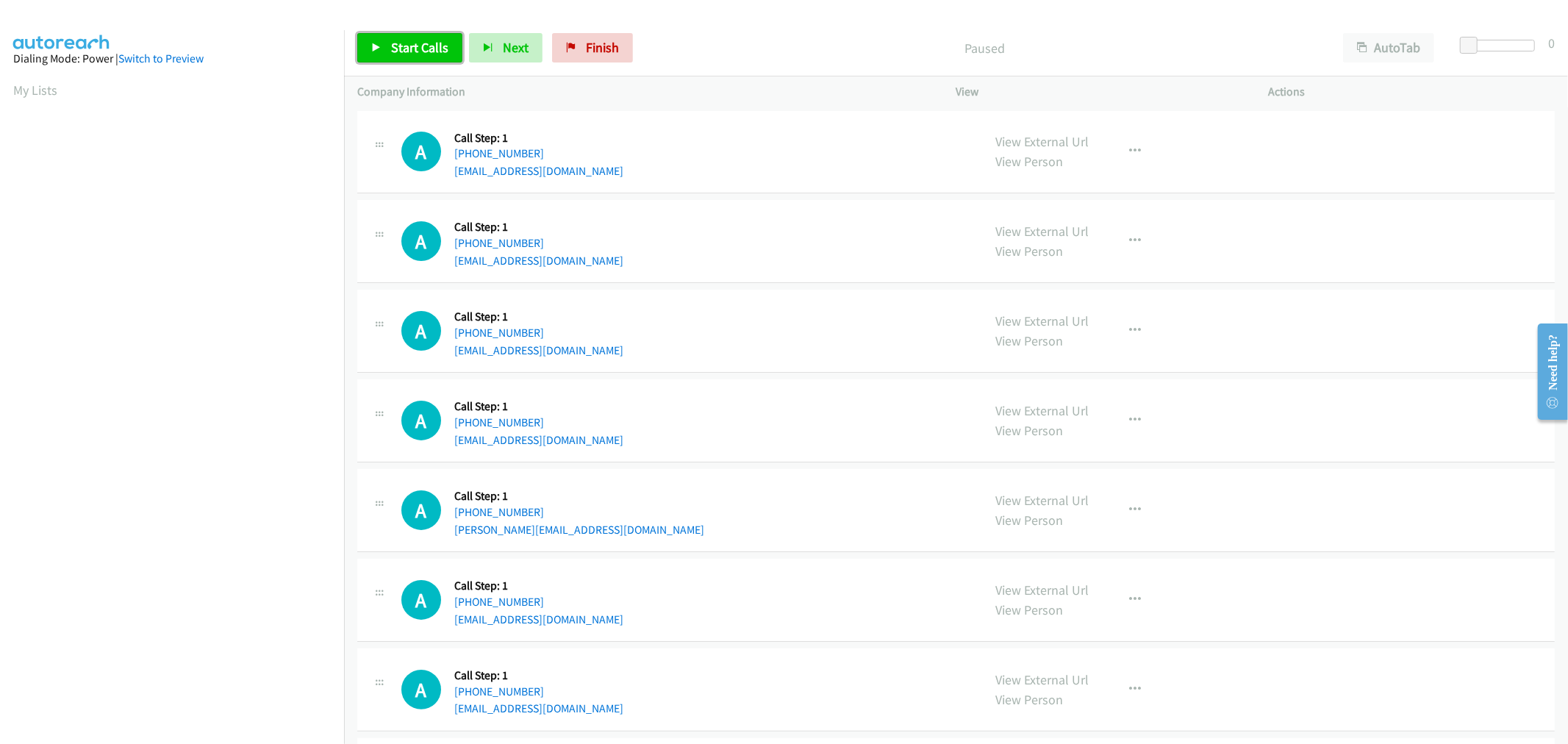
click at [423, 59] on link "Start Calls" at bounding box center [410, 48] width 106 height 29
click at [779, 354] on div "A Callback Scheduled Call Step: 1 America/Denver +1 801-230-0388 b.schroeder196…" at bounding box center [685, 330] width 568 height 56
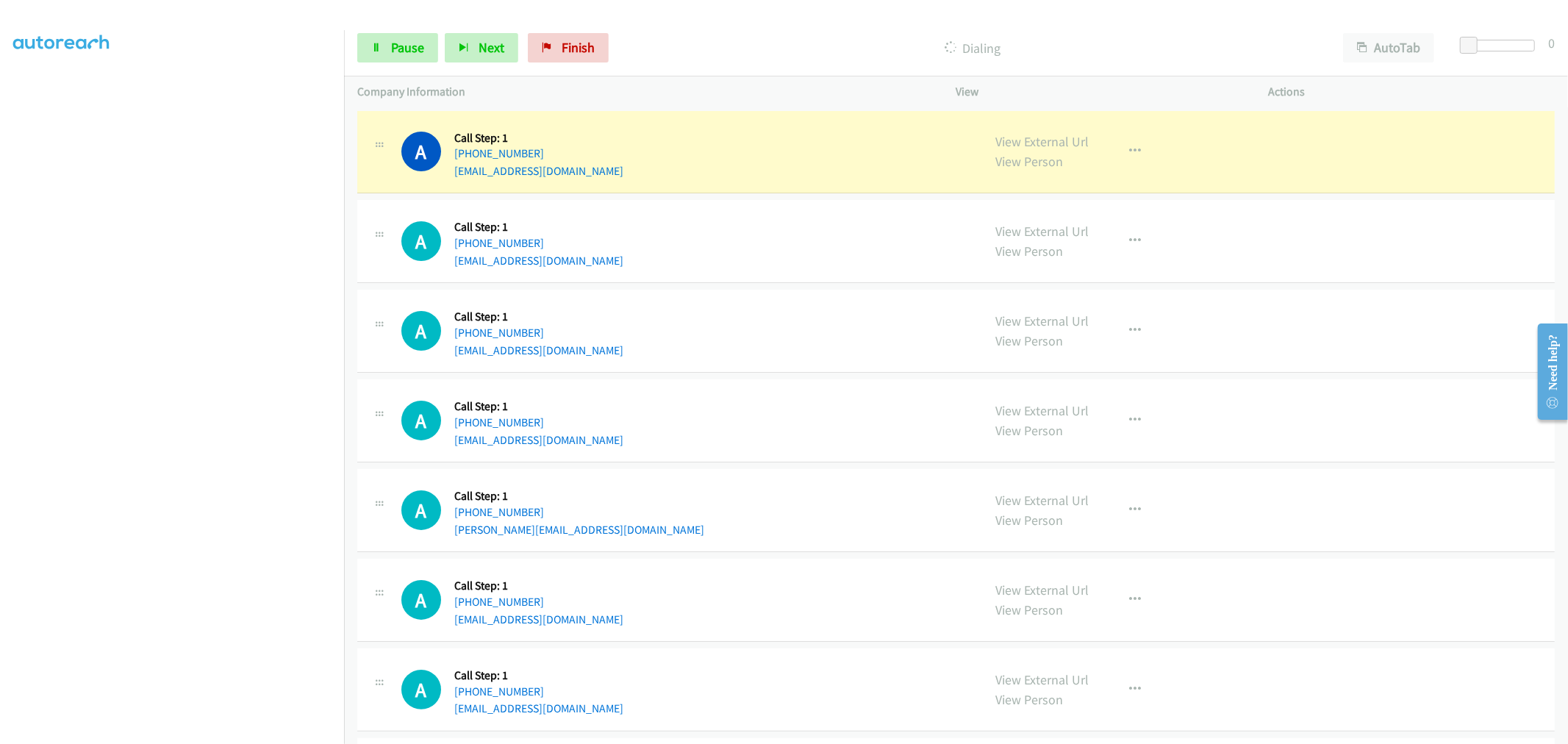
click at [776, 274] on div "A Callback Scheduled Call Step: 1 America/Los_Angeles +1 831-239-0130 scbobkat@…" at bounding box center [956, 242] width 1198 height 83
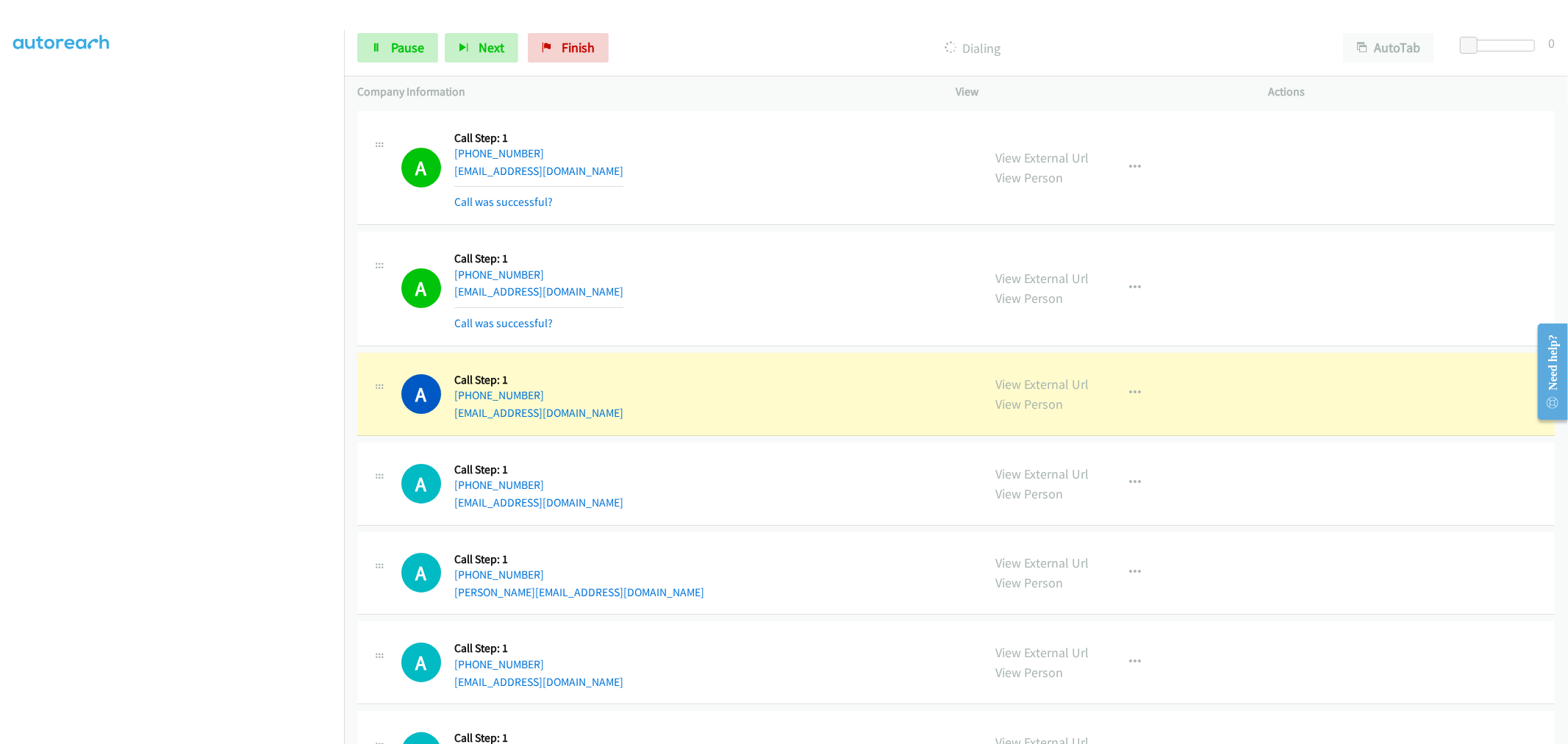
scroll to position [163, 0]
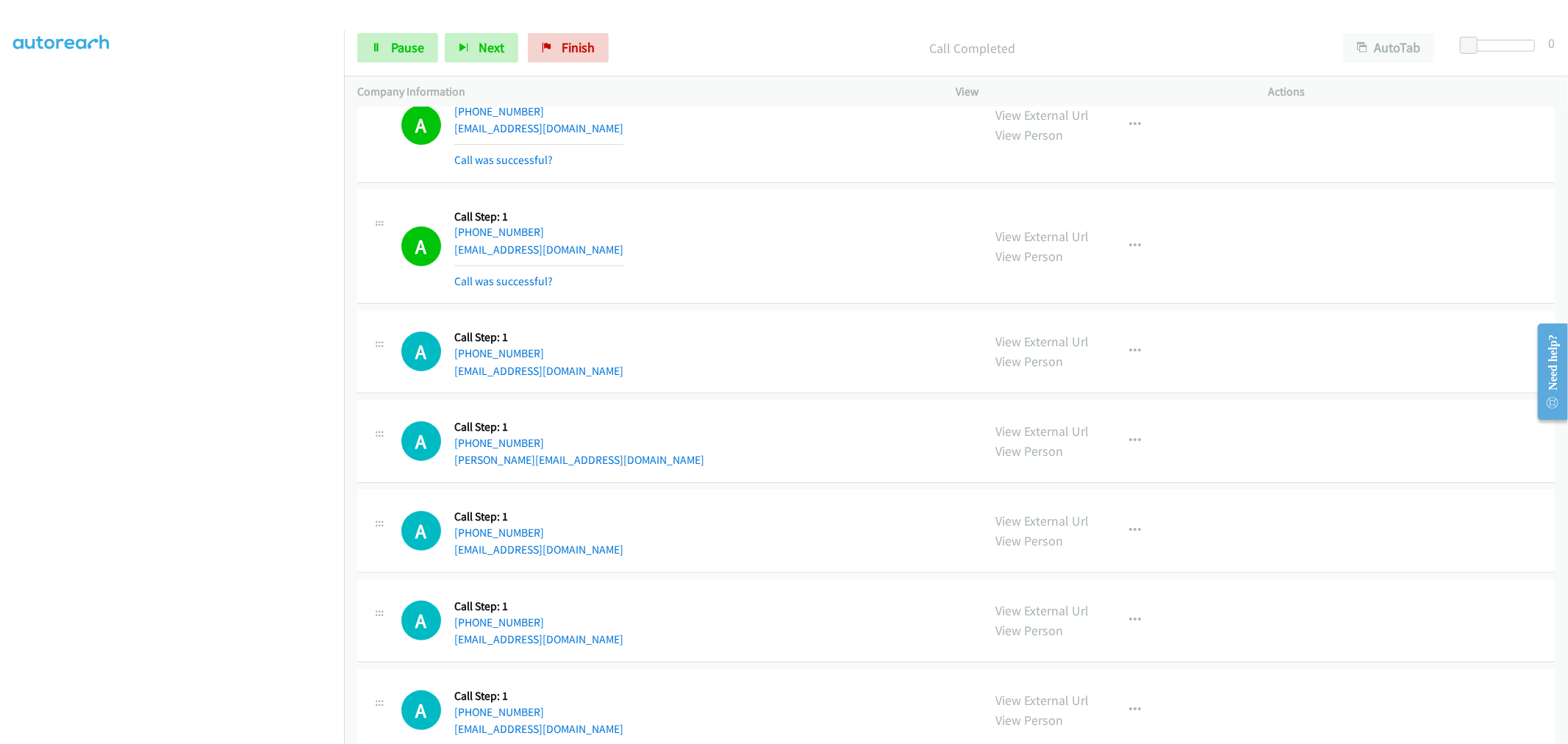
click at [1108, 240] on div "View External Url View Person View External Url Email Schedule/Manage Callback …" at bounding box center [1145, 246] width 326 height 88
click at [1116, 243] on button "button" at bounding box center [1136, 246] width 40 height 29
click at [1050, 367] on link "Add to do not call list" at bounding box center [1057, 372] width 196 height 29
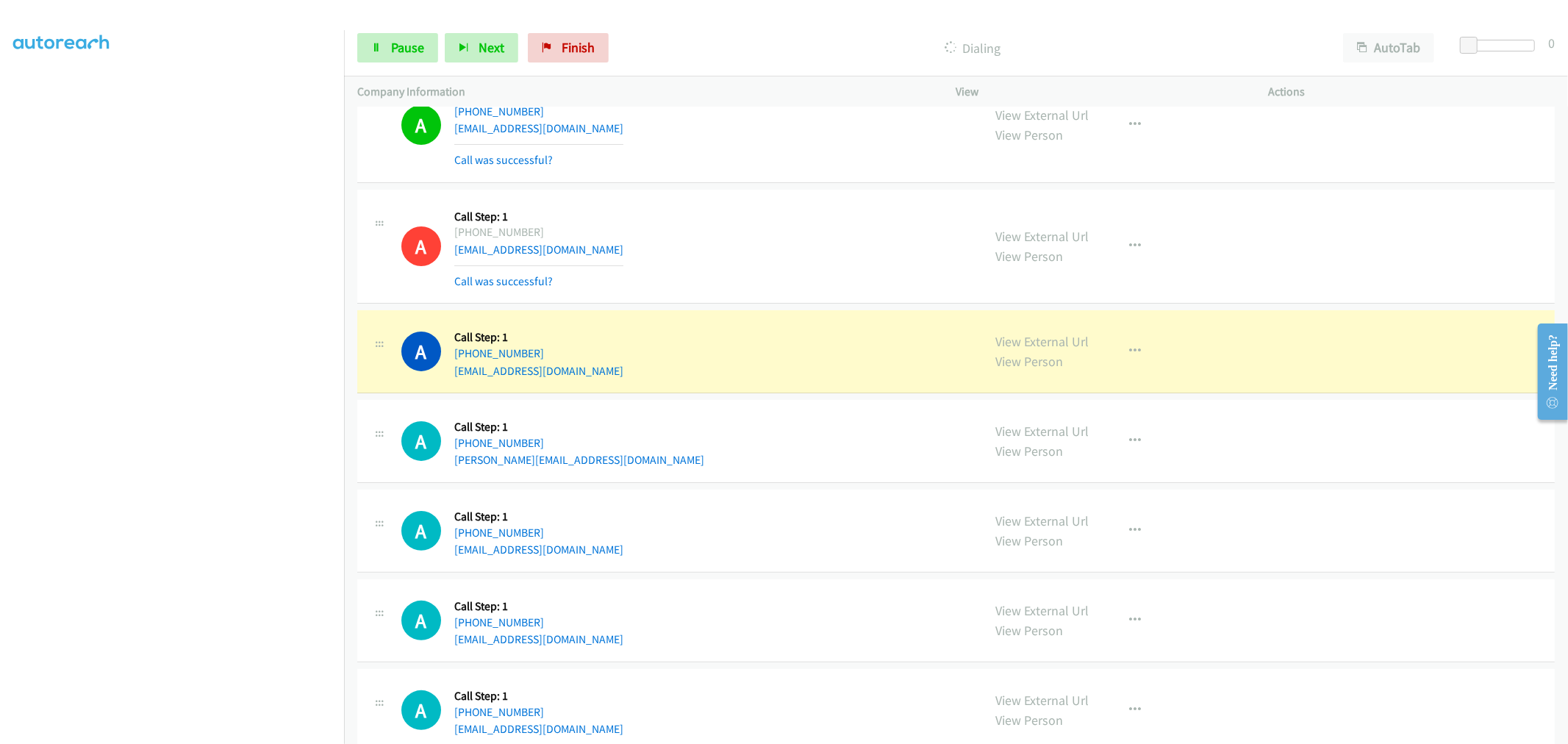
click at [779, 379] on div "A Callback Scheduled Call Step: 1 America/New_York +1 516-235-4521 jacky67@aol.…" at bounding box center [956, 352] width 1198 height 83
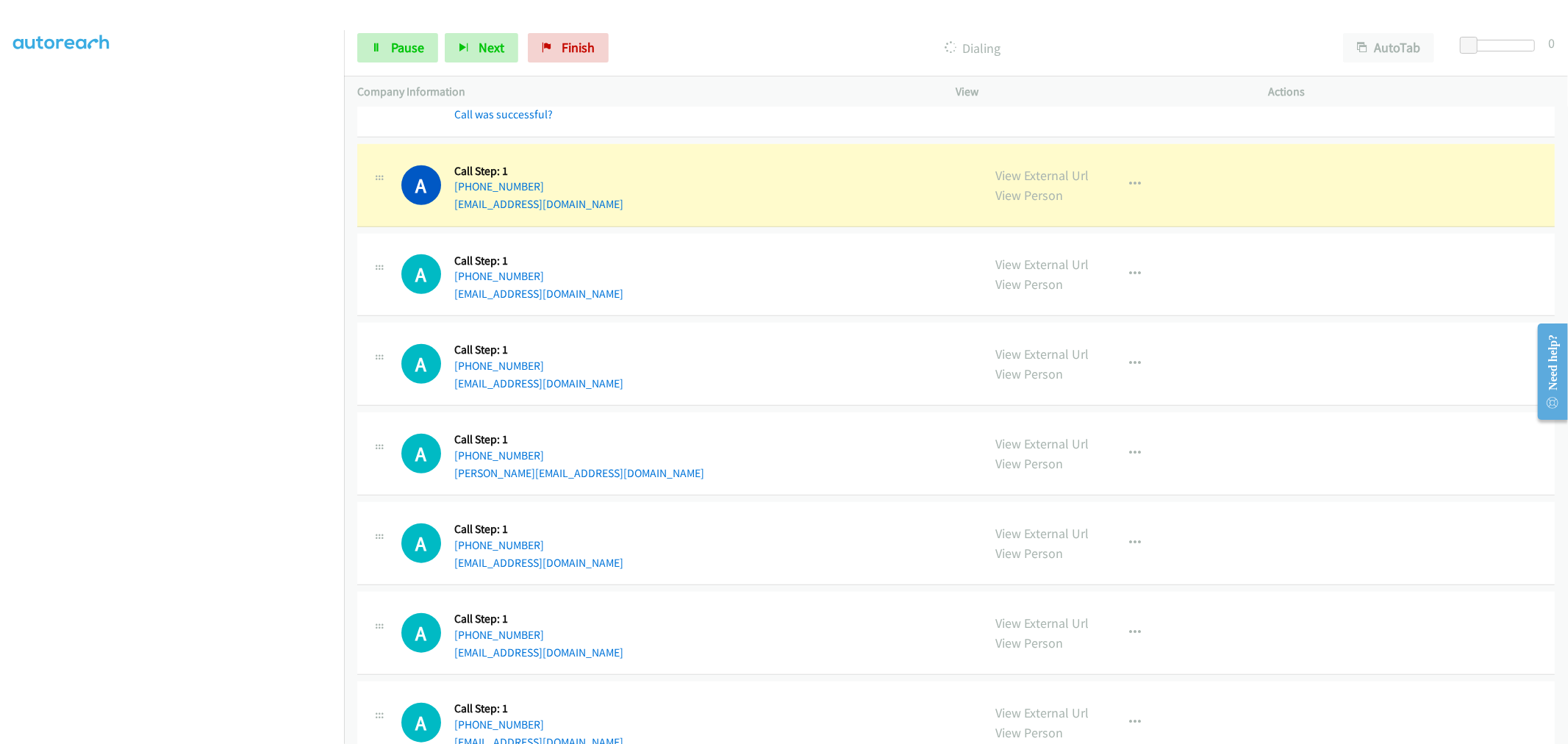
scroll to position [1061, 0]
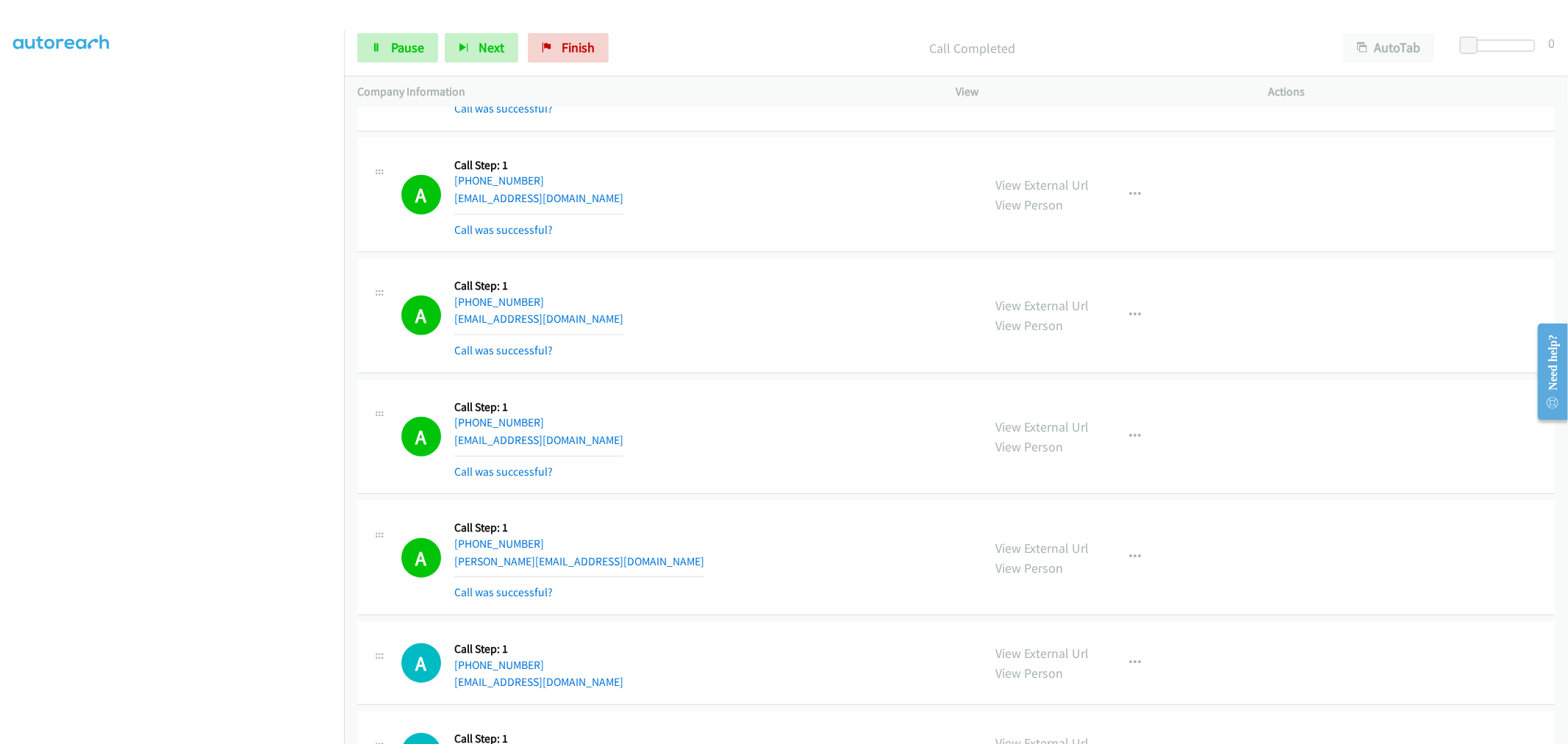
click at [768, 253] on td "A Callback Scheduled Call Step: 1 America/New_York +1 561-685-5262 duncanson902…" at bounding box center [956, 196] width 1224 height 122
click at [780, 253] on td "A Callback Scheduled Call Step: 1 America/New_York +1 561-685-5262 duncanson902…" at bounding box center [956, 196] width 1224 height 122
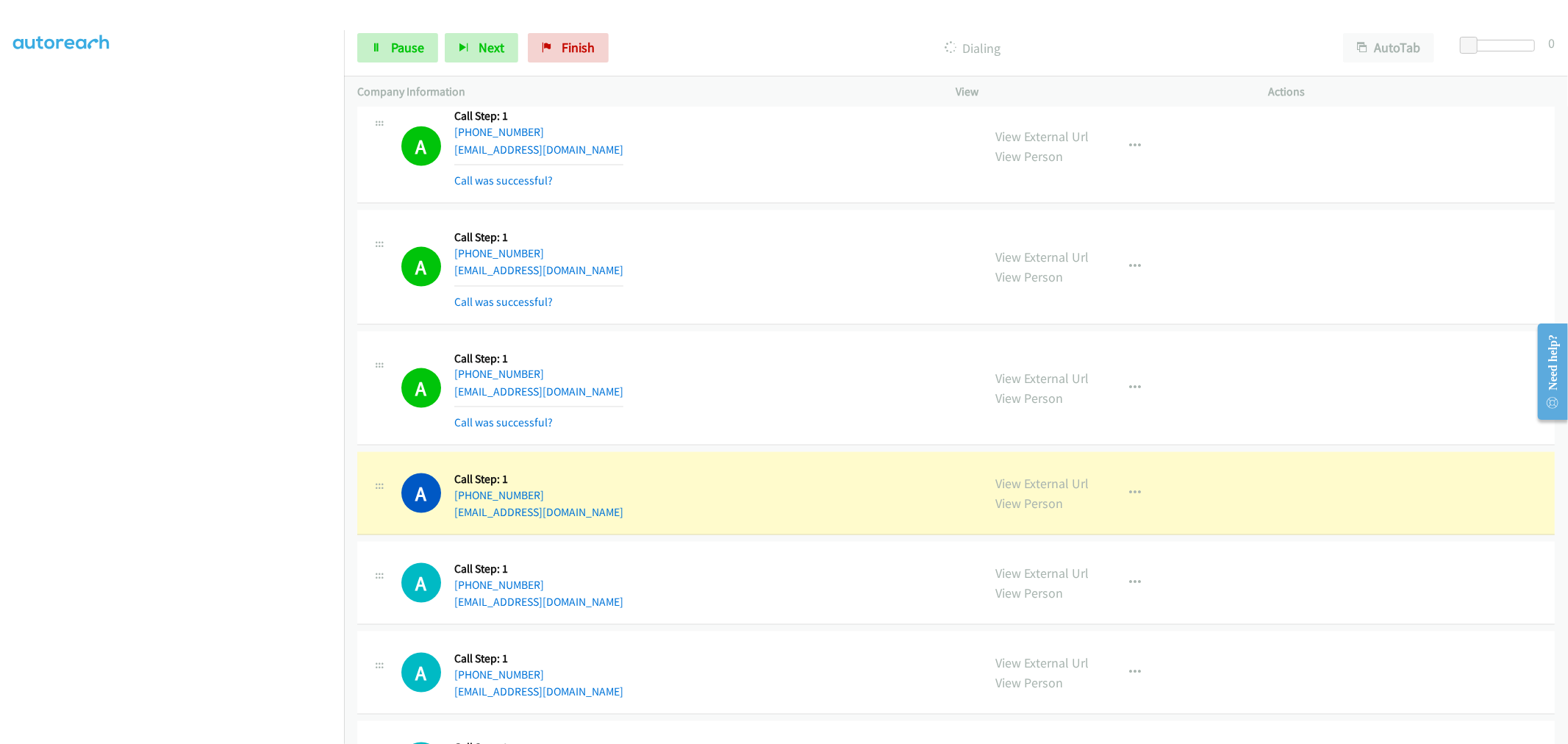
scroll to position [1960, 0]
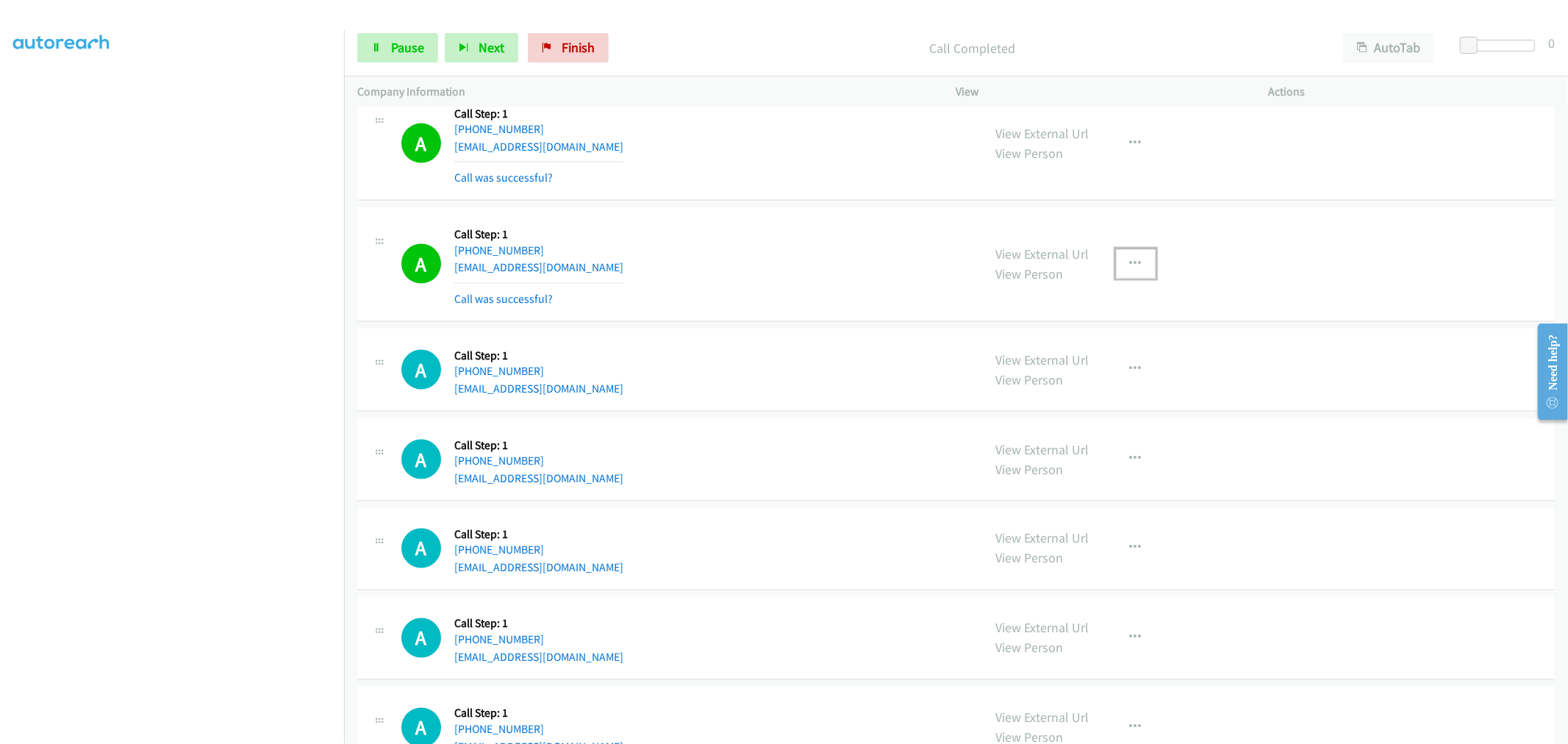
click at [1130, 261] on icon "button" at bounding box center [1135, 263] width 12 height 12
click at [1067, 397] on link "Add to do not call list" at bounding box center [1057, 390] width 196 height 29
click at [689, 255] on div "A Callback Scheduled Call Step: 1 America/New_York +1 703-521-8886 j1015f@outlo…" at bounding box center [685, 264] width 568 height 88
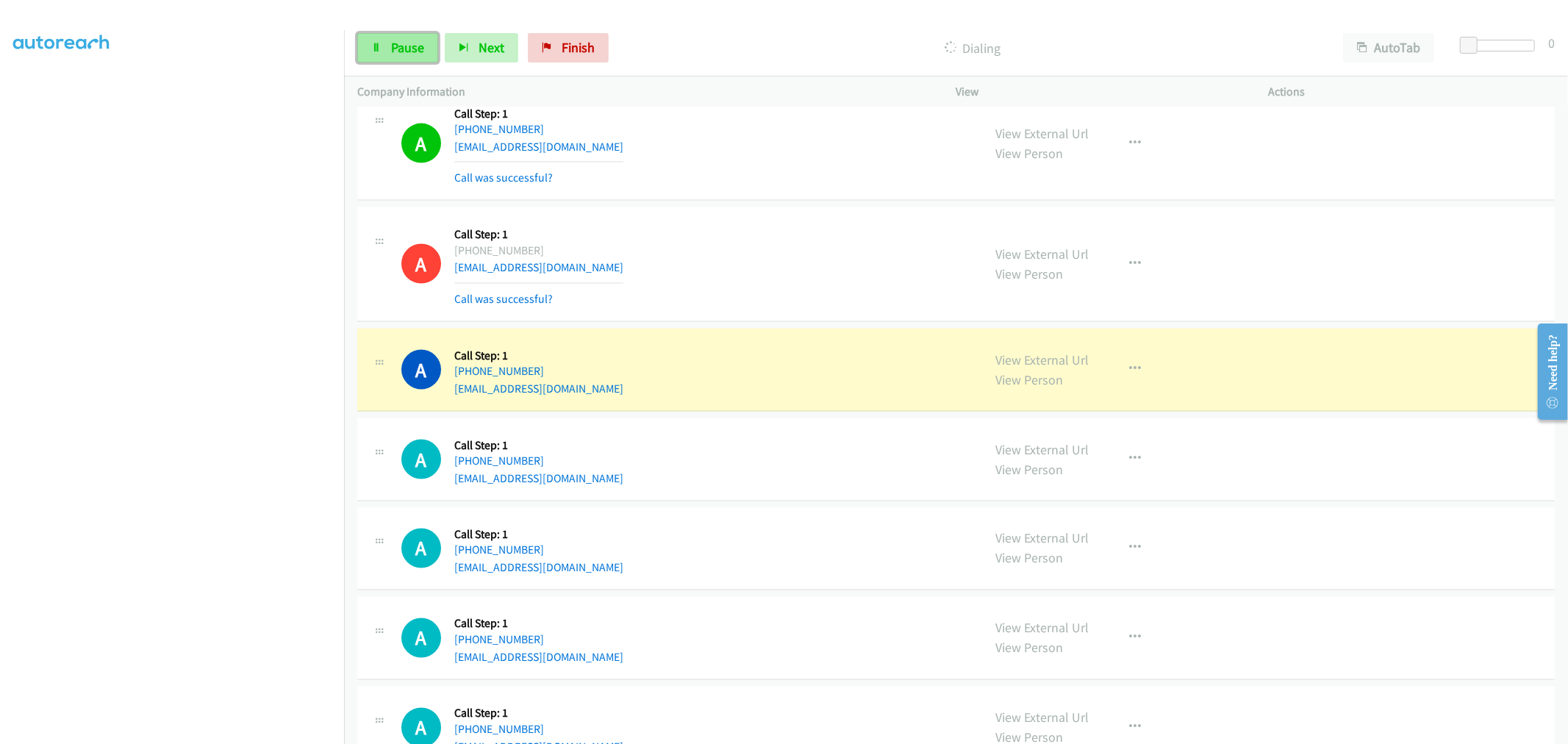
click at [402, 41] on span "Pause" at bounding box center [407, 48] width 33 height 17
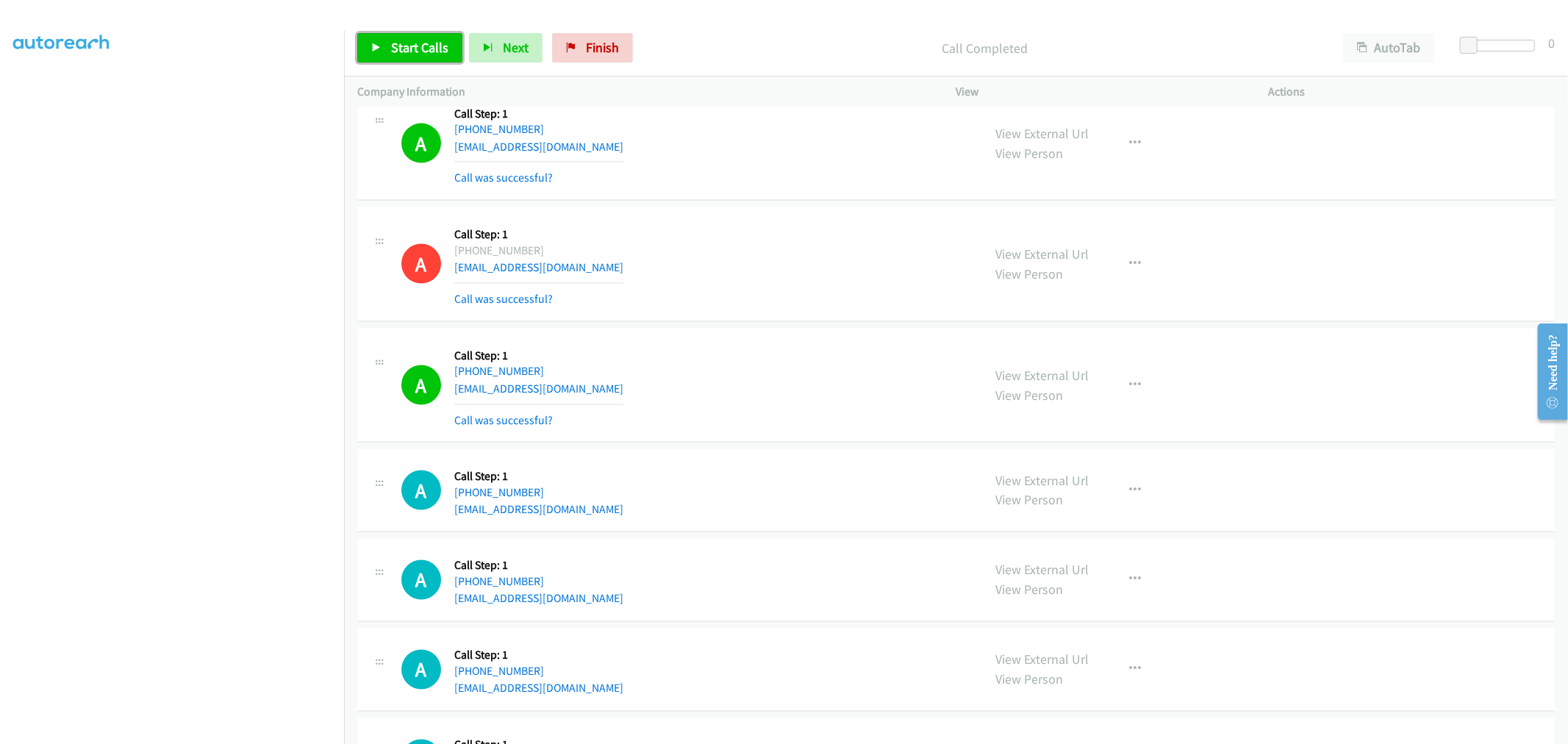
click at [416, 57] on link "Start Calls" at bounding box center [410, 48] width 106 height 29
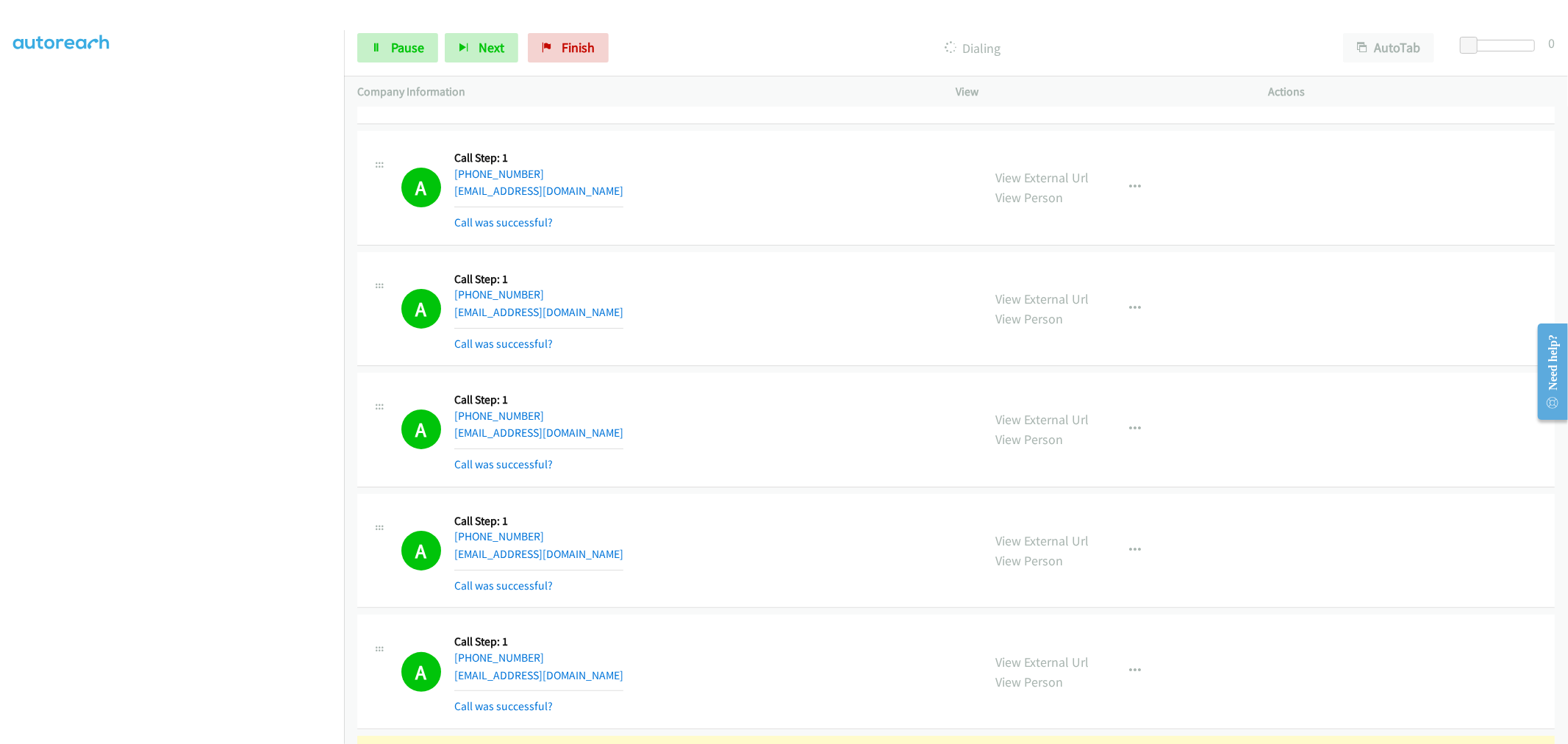
scroll to position [5228, 0]
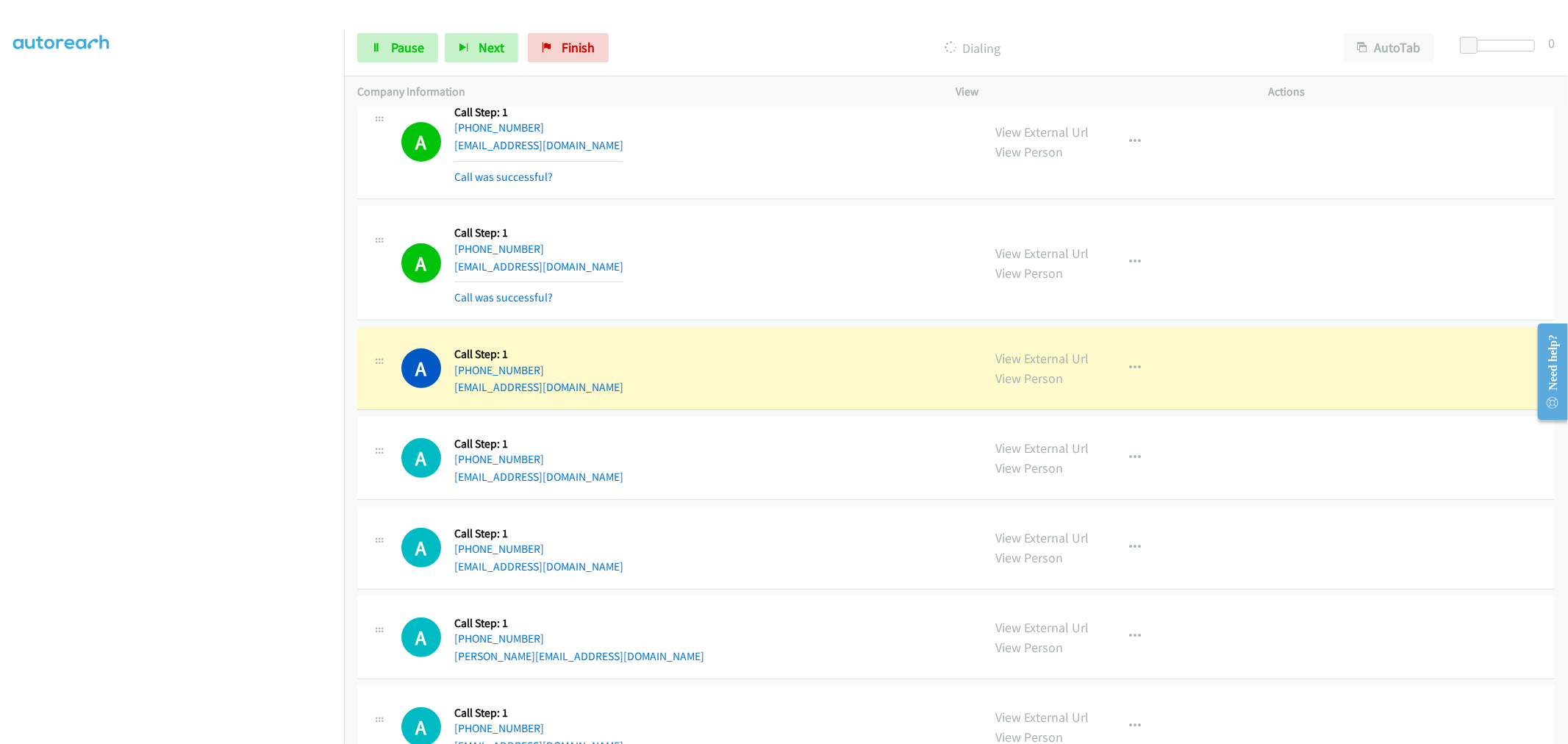
click at [818, 366] on div "A Callback Scheduled Call Step: 1 America/New_York +1 561-346-9652 bmarulli@wor…" at bounding box center [685, 368] width 568 height 56
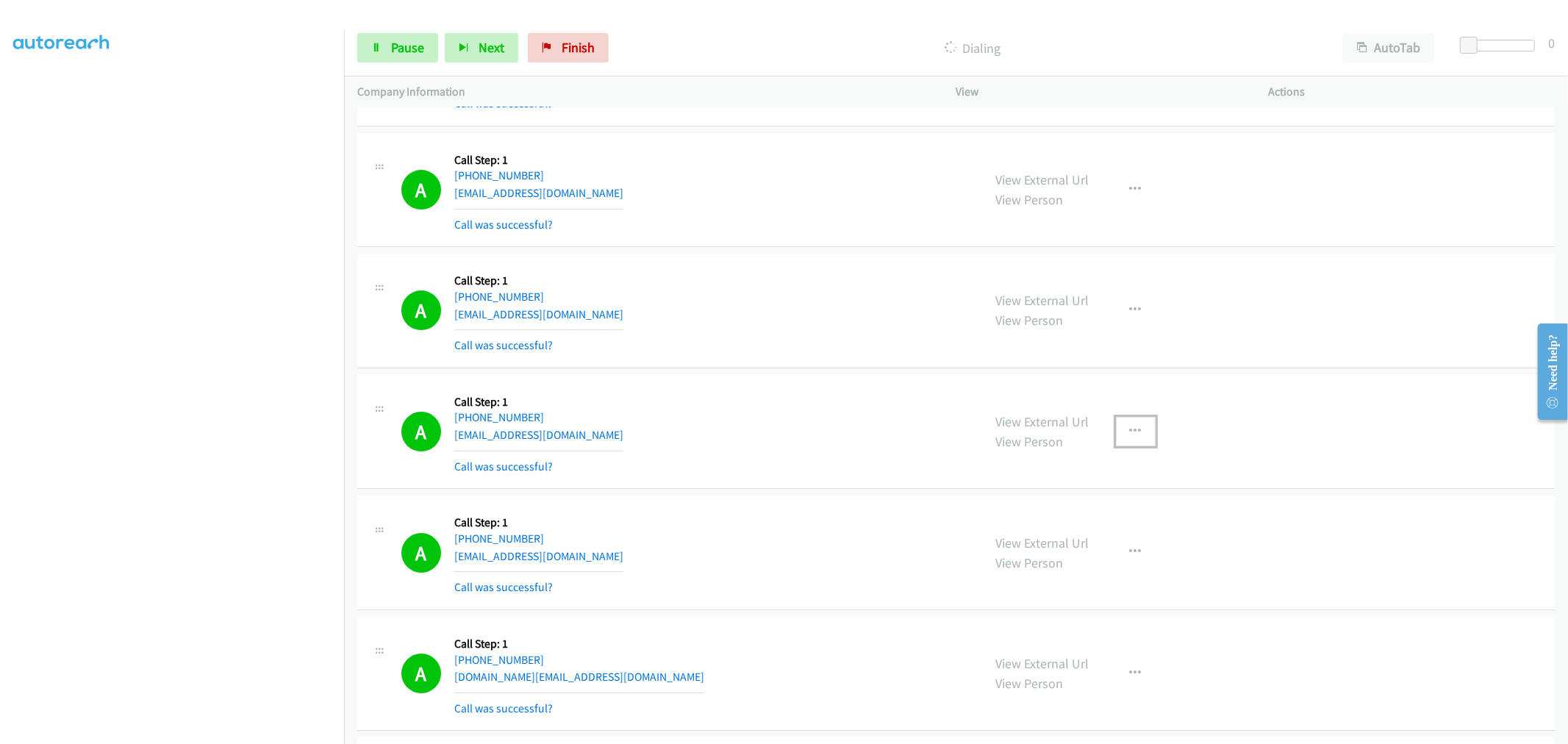
click at [1147, 435] on button "button" at bounding box center [1136, 431] width 40 height 29
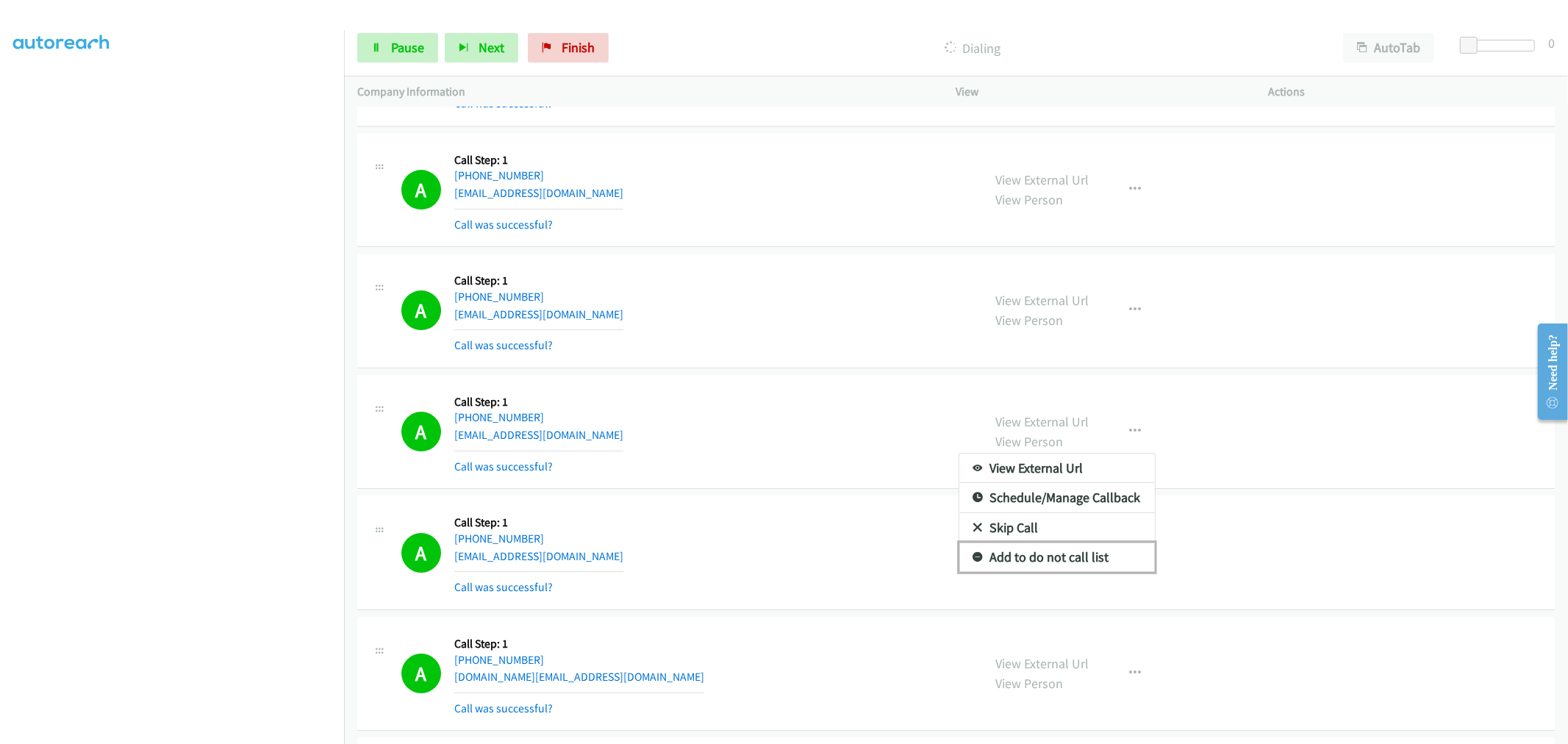
drag, startPoint x: 1061, startPoint y: 559, endPoint x: 1053, endPoint y: 559, distance: 8.0
click at [1061, 559] on link "Add to do not call list" at bounding box center [1057, 558] width 196 height 29
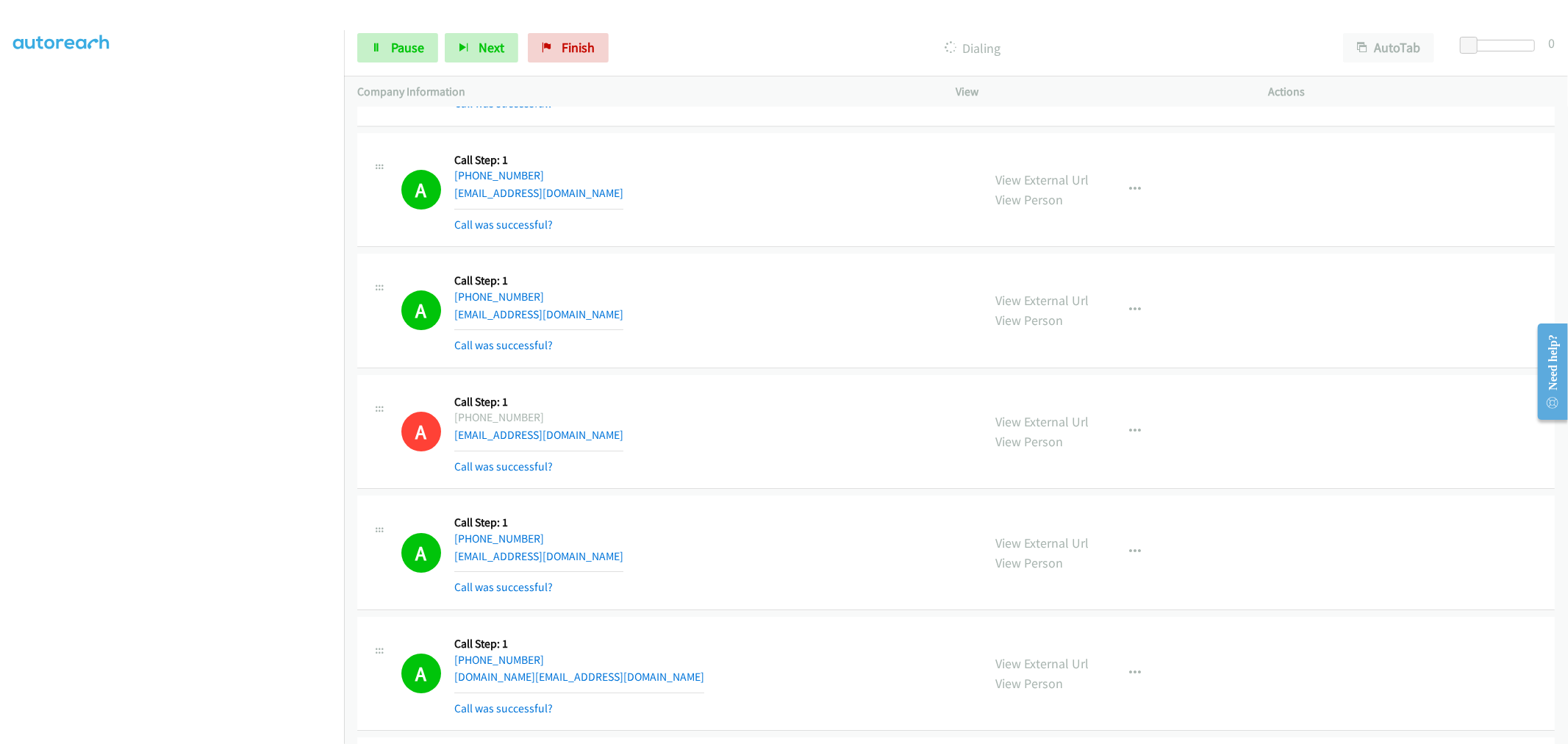
click at [672, 400] on div "A Callback Scheduled Call Step: 1 America/New_York +1 407-790-0191 greenlantern…" at bounding box center [685, 432] width 568 height 88
click at [843, 310] on div "A Callback Scheduled Call Step: 1 America/New_York +1 463-269-9335 kaurmanpreet…" at bounding box center [685, 311] width 568 height 88
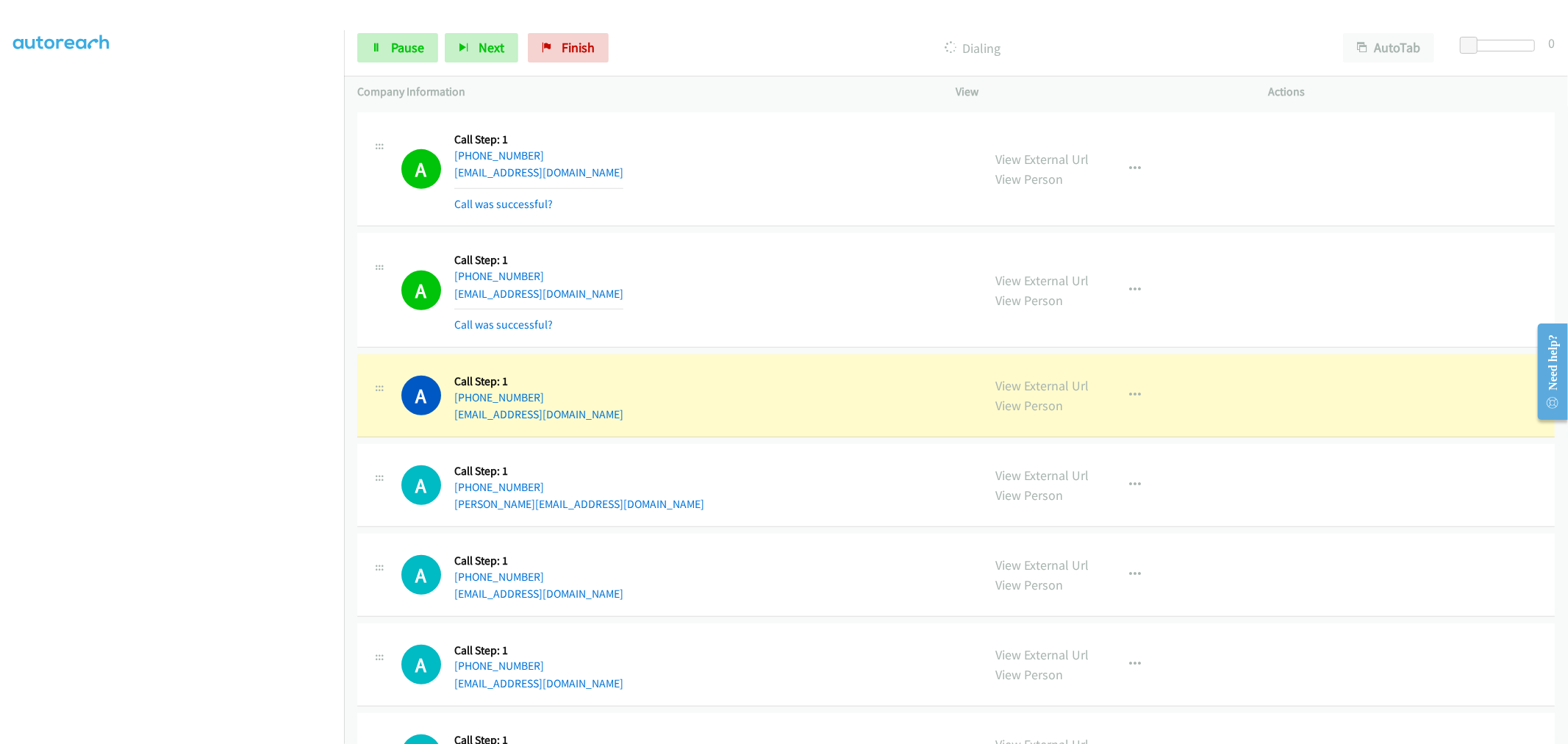
scroll to position [5562, 0]
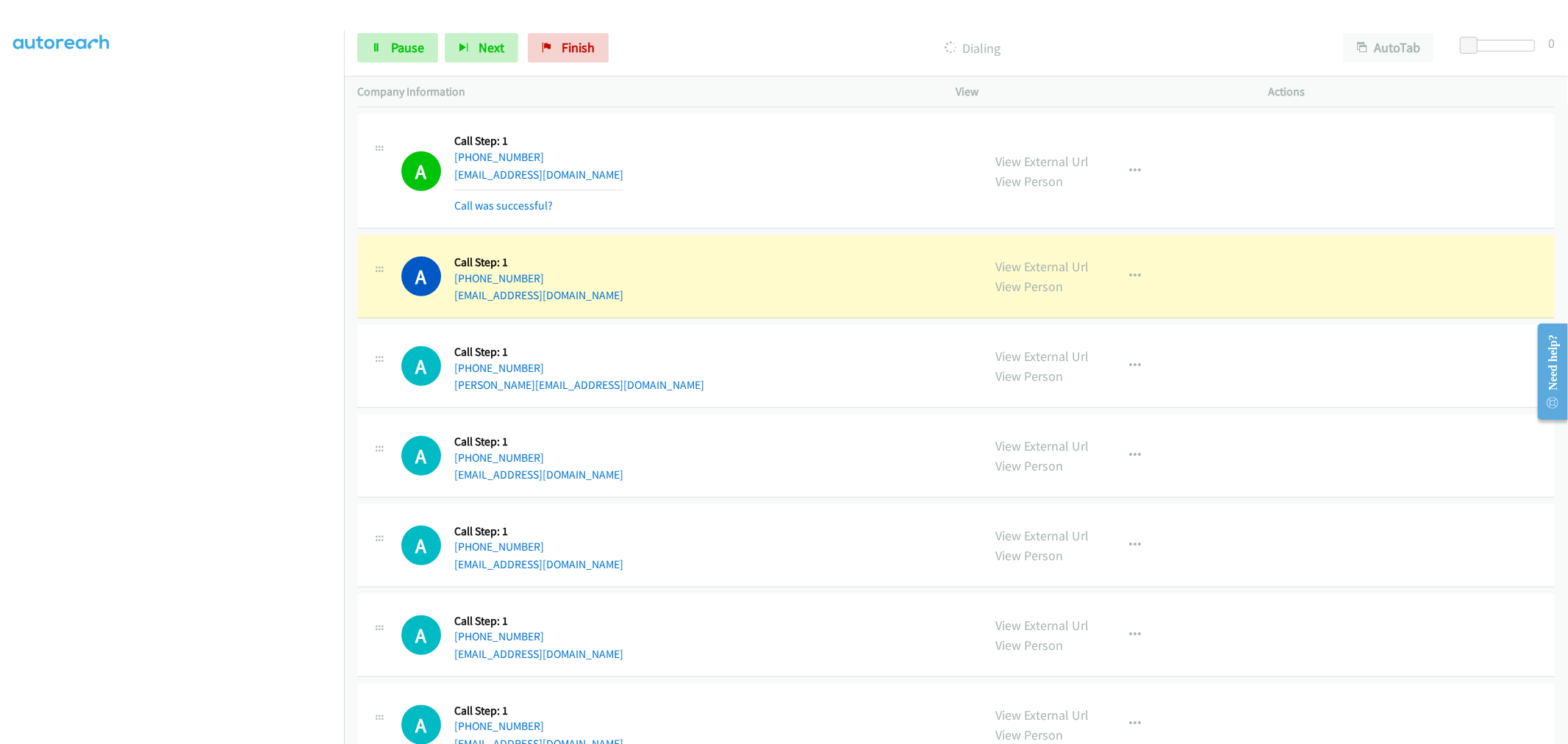
drag, startPoint x: 1024, startPoint y: 269, endPoint x: 953, endPoint y: 273, distance: 71.1
drag, startPoint x: 383, startPoint y: 42, endPoint x: 395, endPoint y: 57, distance: 19.2
click at [383, 42] on link "Pause" at bounding box center [397, 48] width 81 height 29
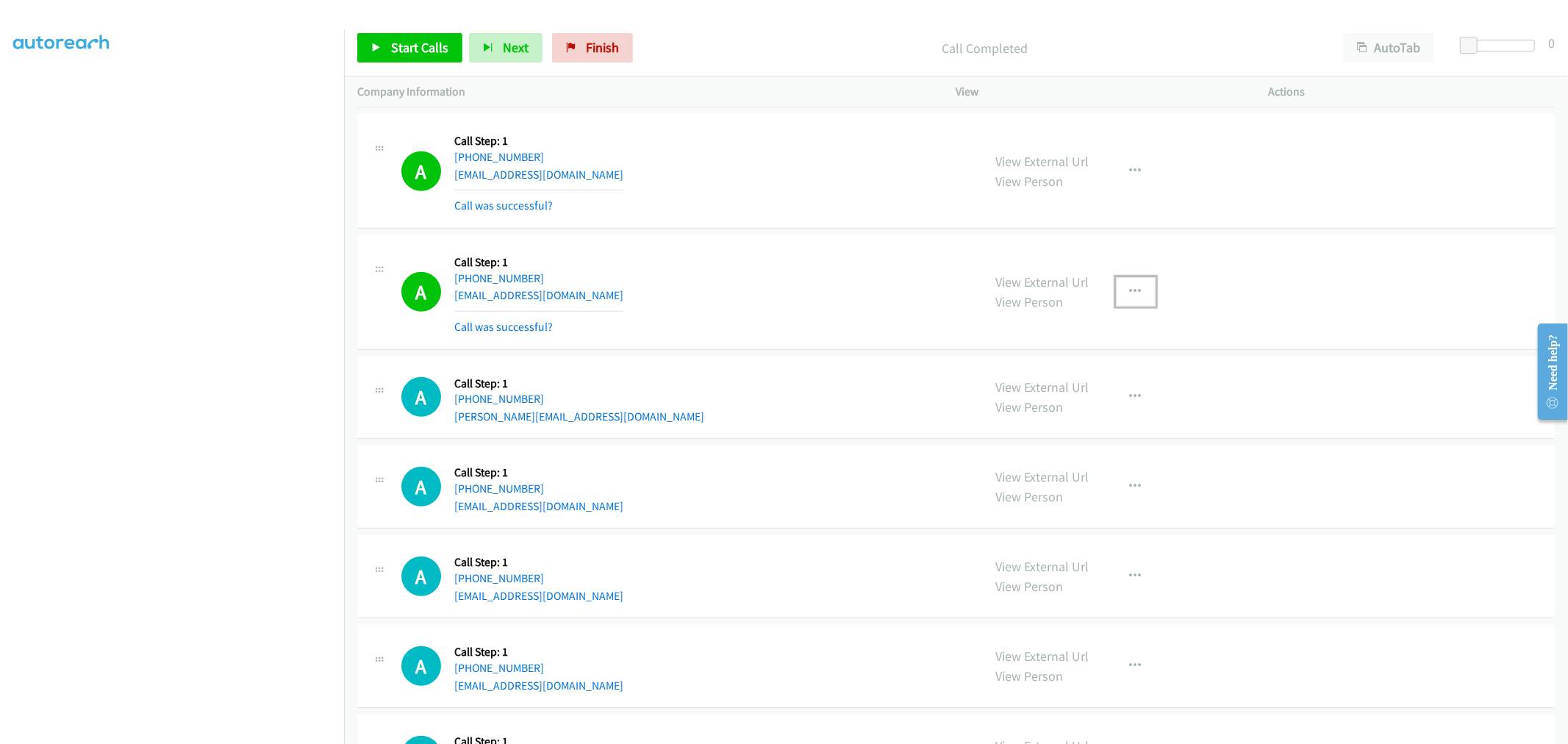
click at [1116, 306] on button "button" at bounding box center [1136, 292] width 40 height 29
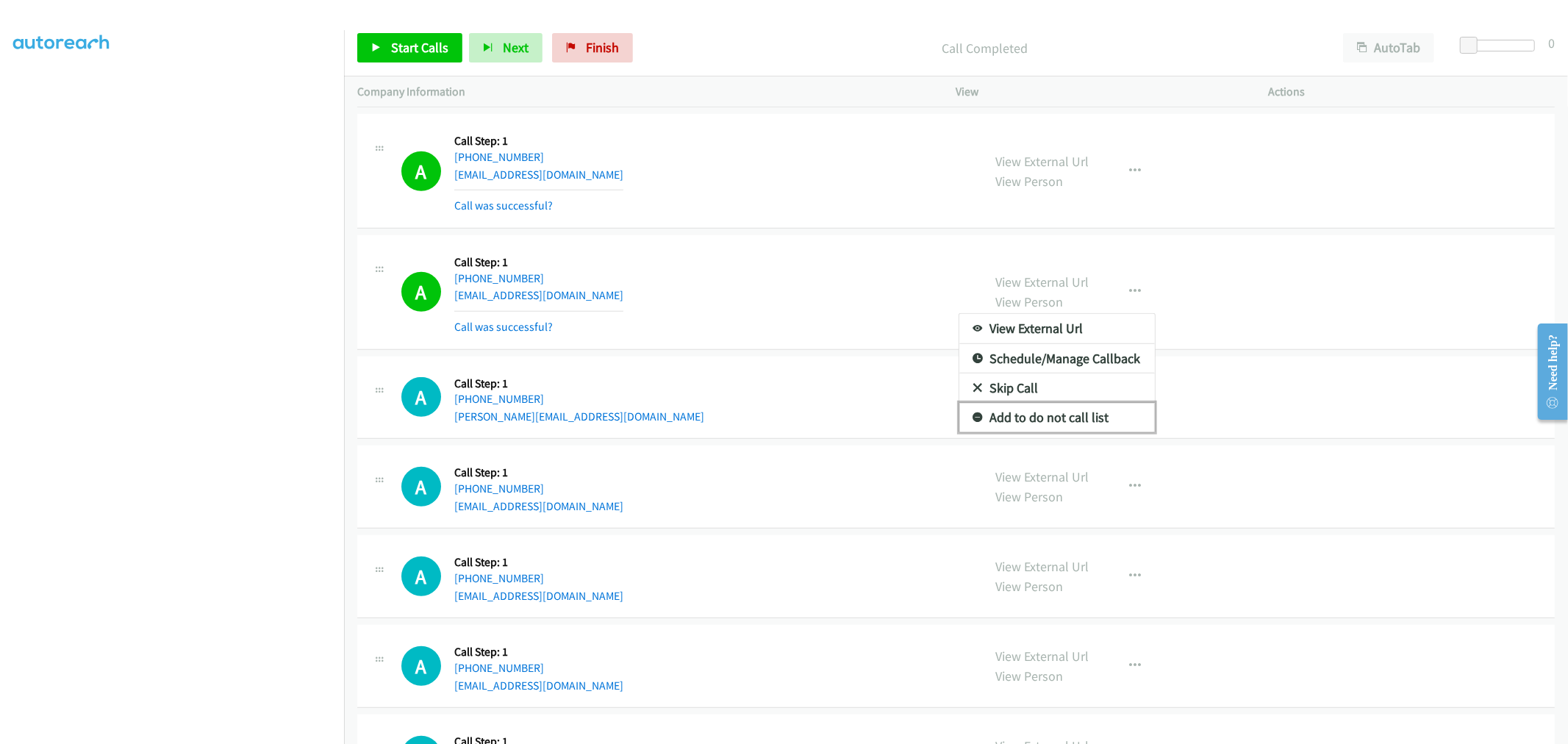
click at [1010, 421] on link "Add to do not call list" at bounding box center [1057, 417] width 196 height 29
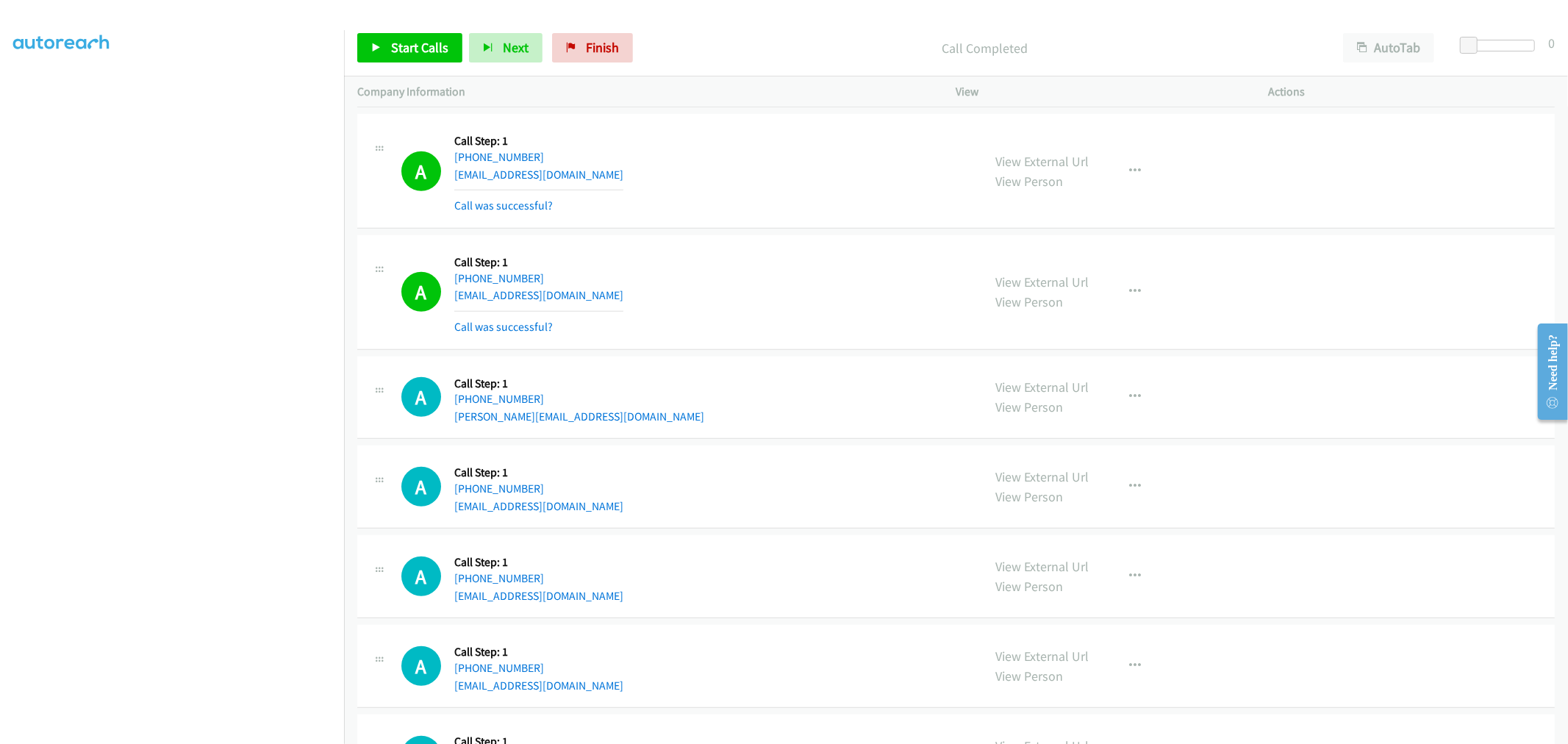
click at [745, 302] on div "A Callback Scheduled Call Step: 1 America/New_York +1 305-502-5740 juanverdiqui…" at bounding box center [685, 293] width 568 height 88
click at [759, 330] on div "A Callback Scheduled Call Step: 1 America/New_York +1 305-502-5740 juanverdiqui…" at bounding box center [685, 293] width 568 height 88
click at [767, 261] on div "A Callback Scheduled Call Step: 1 America/New_York +1 305-502-5740 juanverdiqui…" at bounding box center [685, 293] width 568 height 88
click at [712, 292] on div "A Callback Scheduled Call Step: 1 America/New_York +1 305-502-5740 juanverdiqui…" at bounding box center [685, 293] width 568 height 88
click at [395, 47] on span "Start Calls" at bounding box center [420, 48] width 57 height 17
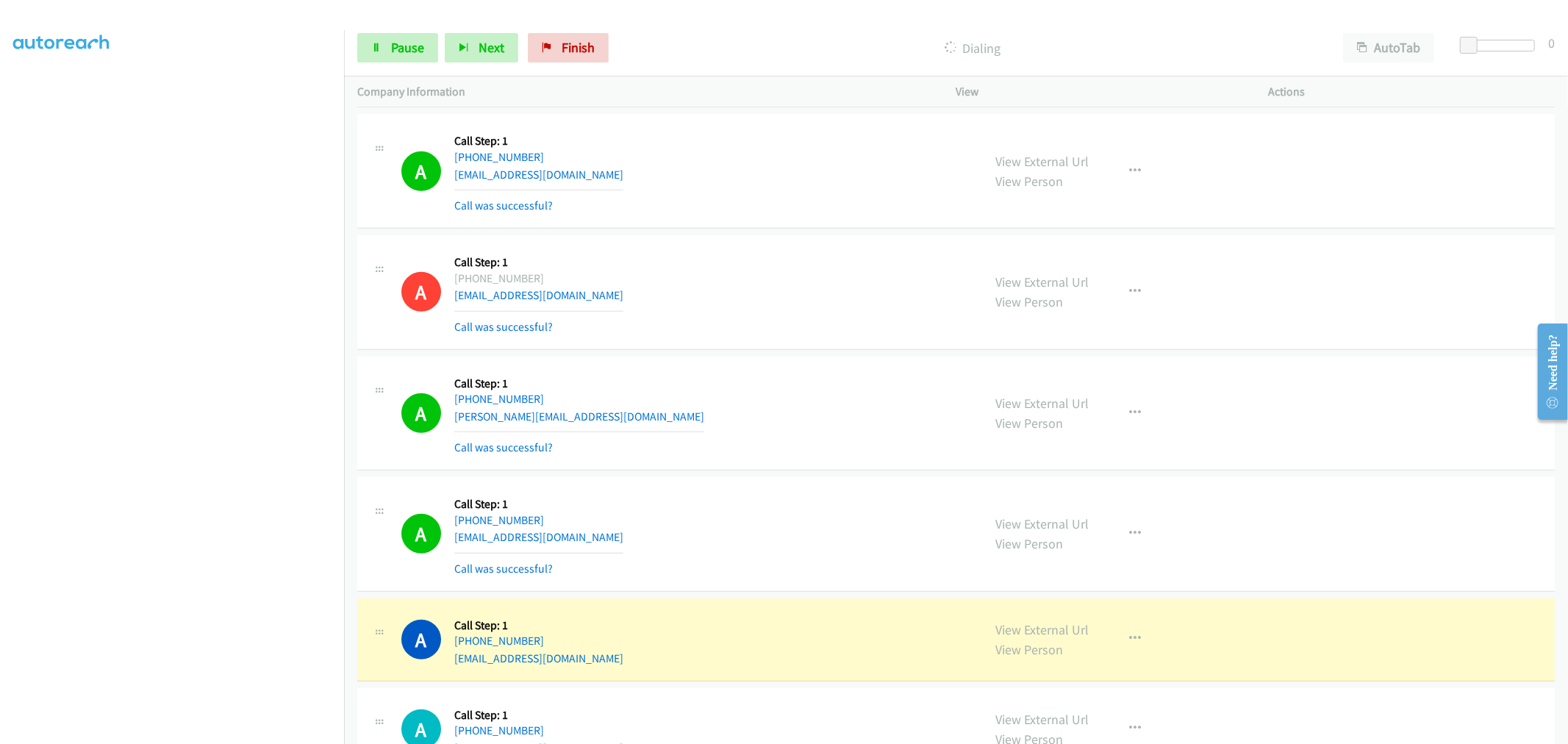
click at [231, 734] on section at bounding box center [172, 395] width 317 height 704
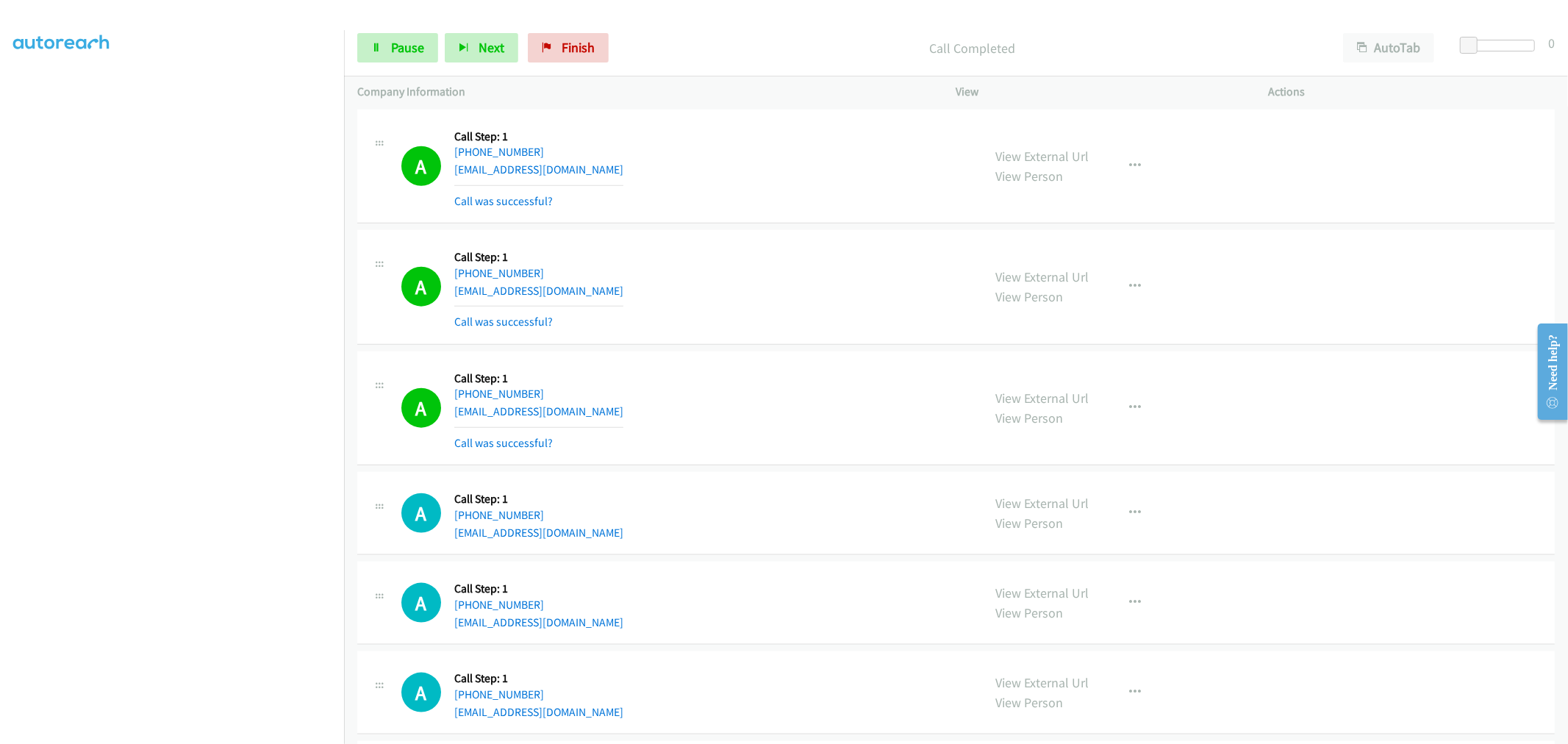
scroll to position [6053, 0]
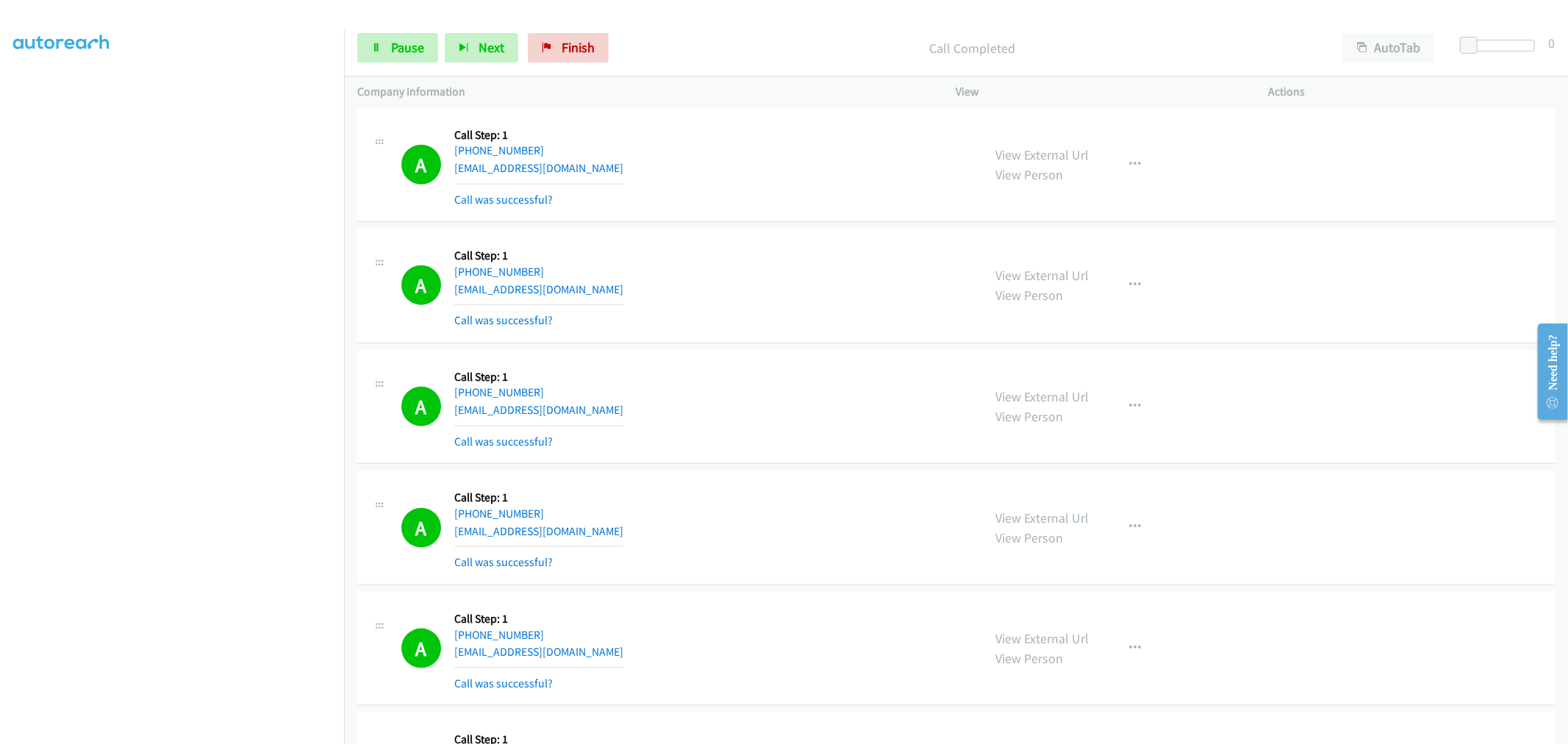
click at [401, 22] on div "Start Calls Pause Next Finish Call Completed AutoTab AutoTab 0" at bounding box center [956, 49] width 1224 height 57
click at [401, 34] on link "Pause" at bounding box center [397, 48] width 81 height 29
click at [398, 54] on span "Start Calls" at bounding box center [384, 69] width 27 height 32
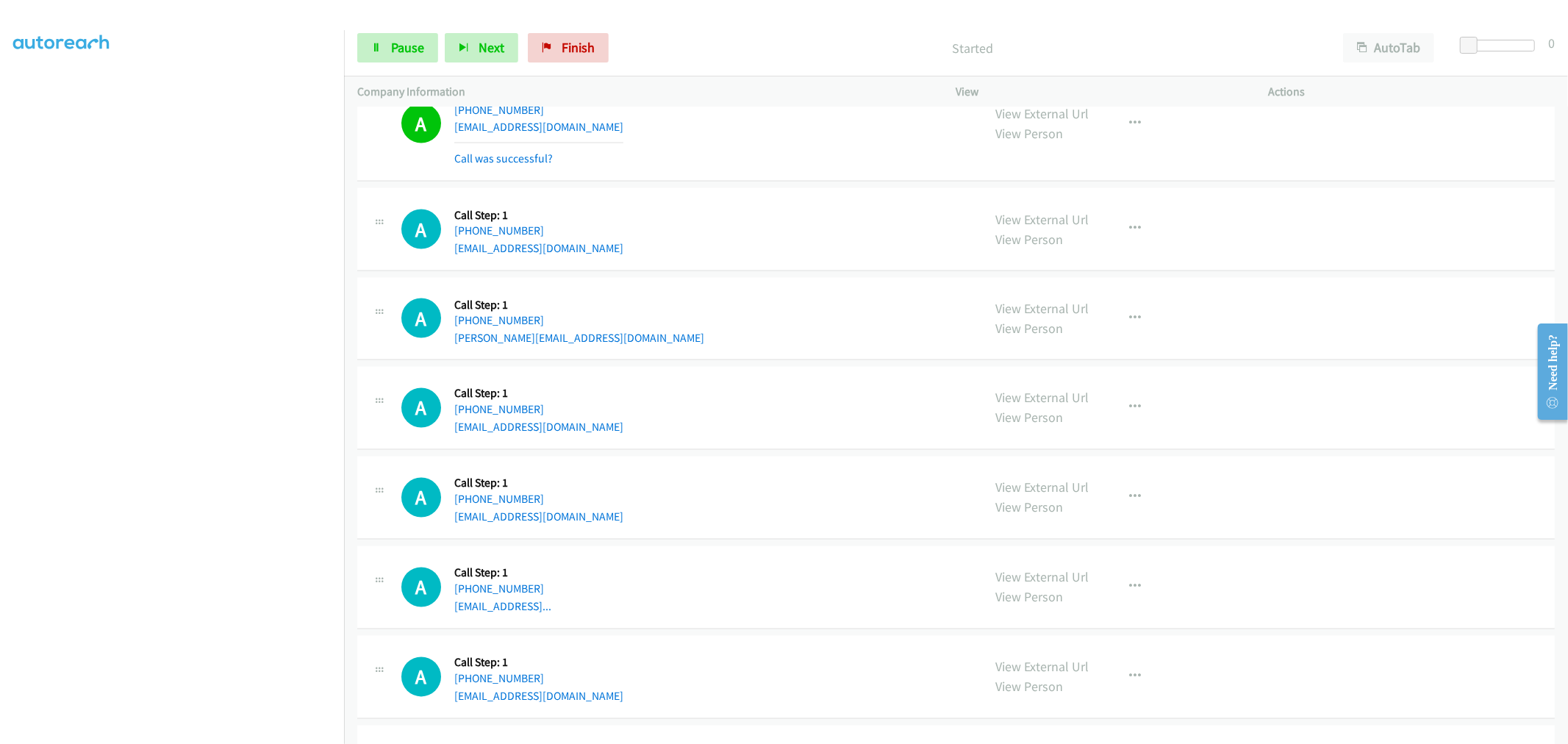
scroll to position [6706, 0]
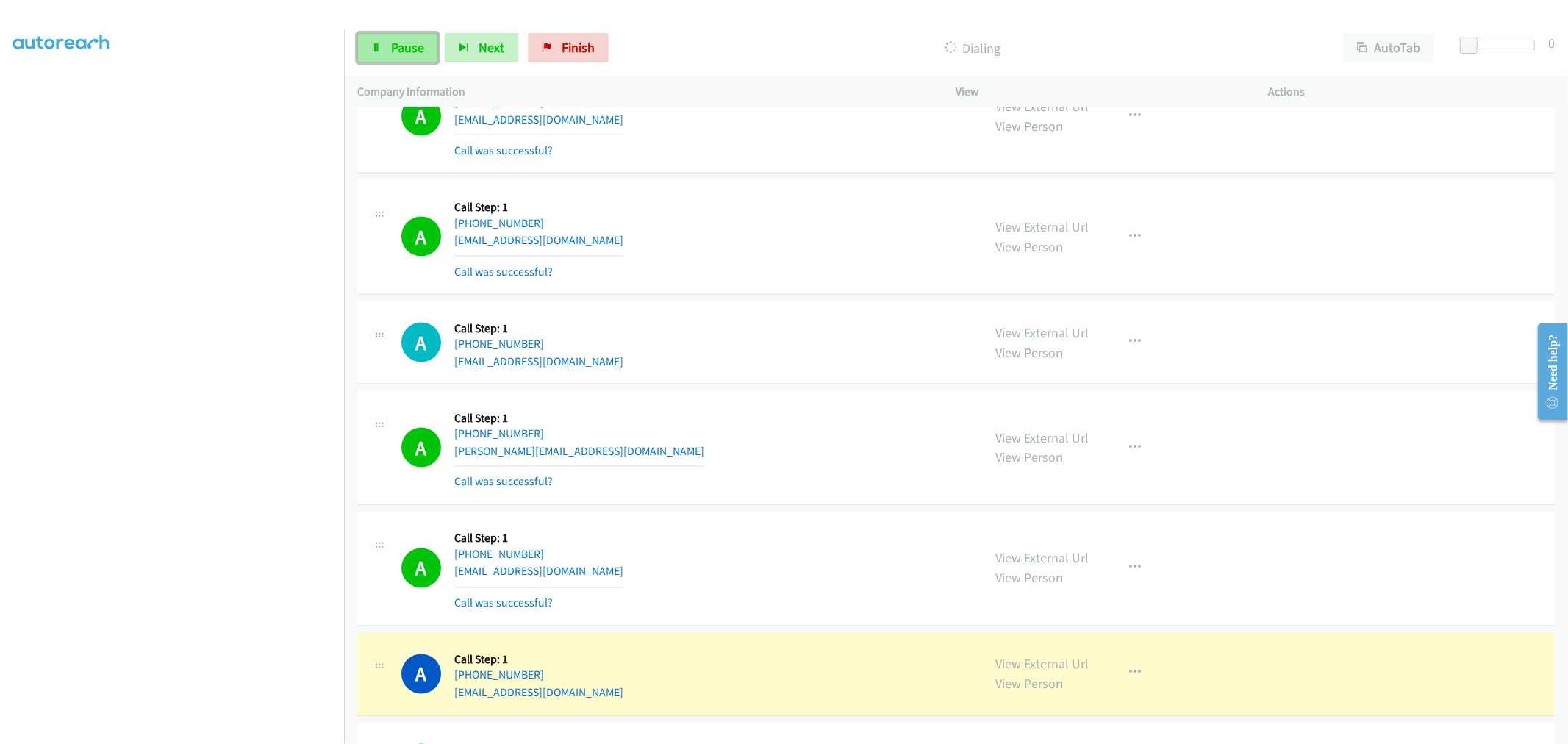
click at [417, 42] on span "Pause" at bounding box center [407, 48] width 33 height 17
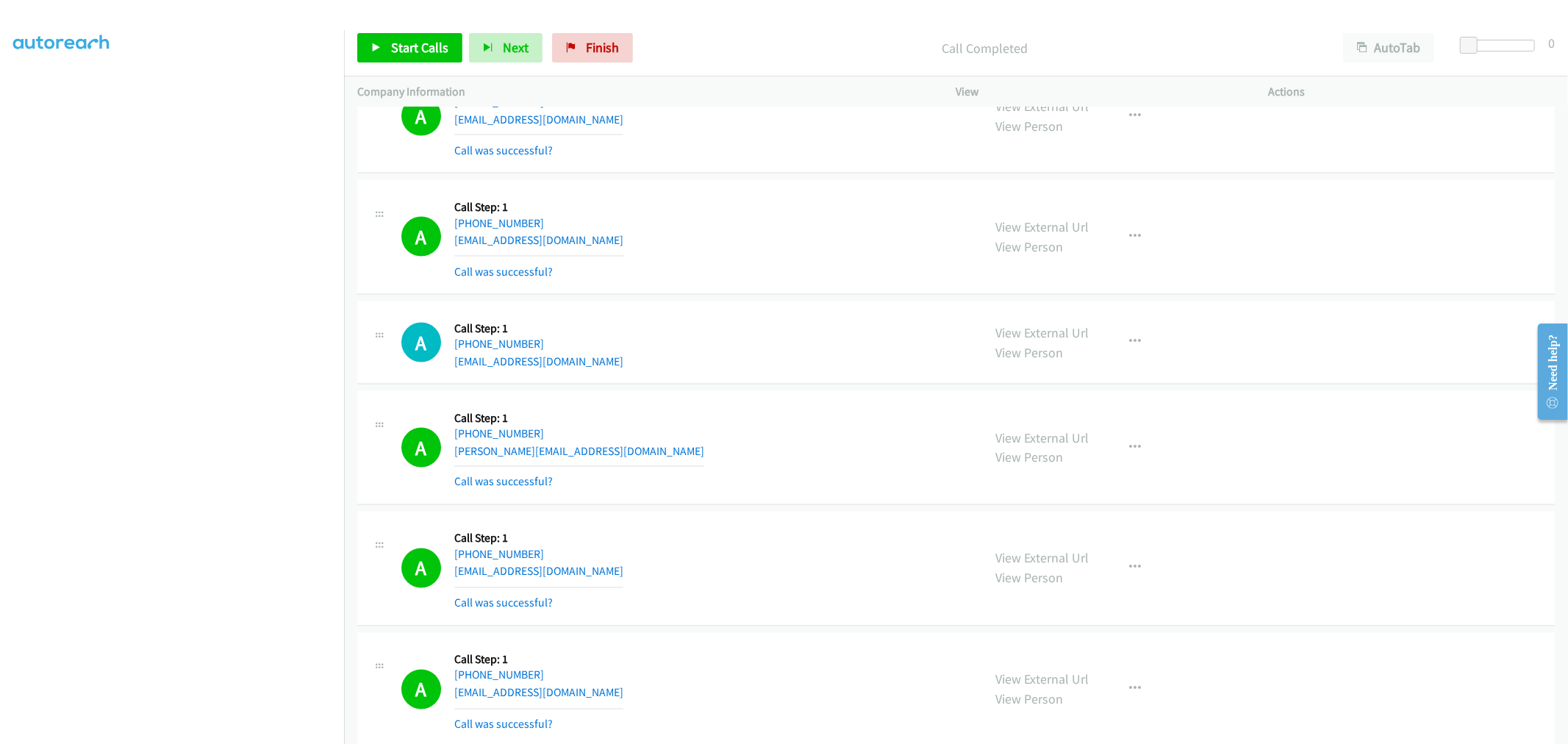
click at [729, 310] on div "A Callback Scheduled Call Step: 1 America/New_York +1 616-350-5234 tp_gates_myp…" at bounding box center [956, 343] width 1198 height 83
click at [853, 354] on div "A Callback Scheduled Call Step: 1 America/New_York +1 616-350-5234 tp_gates_myp…" at bounding box center [685, 343] width 568 height 56
click at [737, 307] on div "A Callback Scheduled Call Step: 1 America/New_York +1 616-350-5234 tp_gates_myp…" at bounding box center [956, 343] width 1198 height 83
click at [826, 251] on div "A Callback Scheduled Call Step: 1 America/New_York +1 856-278-1884 amarifoster2…" at bounding box center [685, 237] width 568 height 88
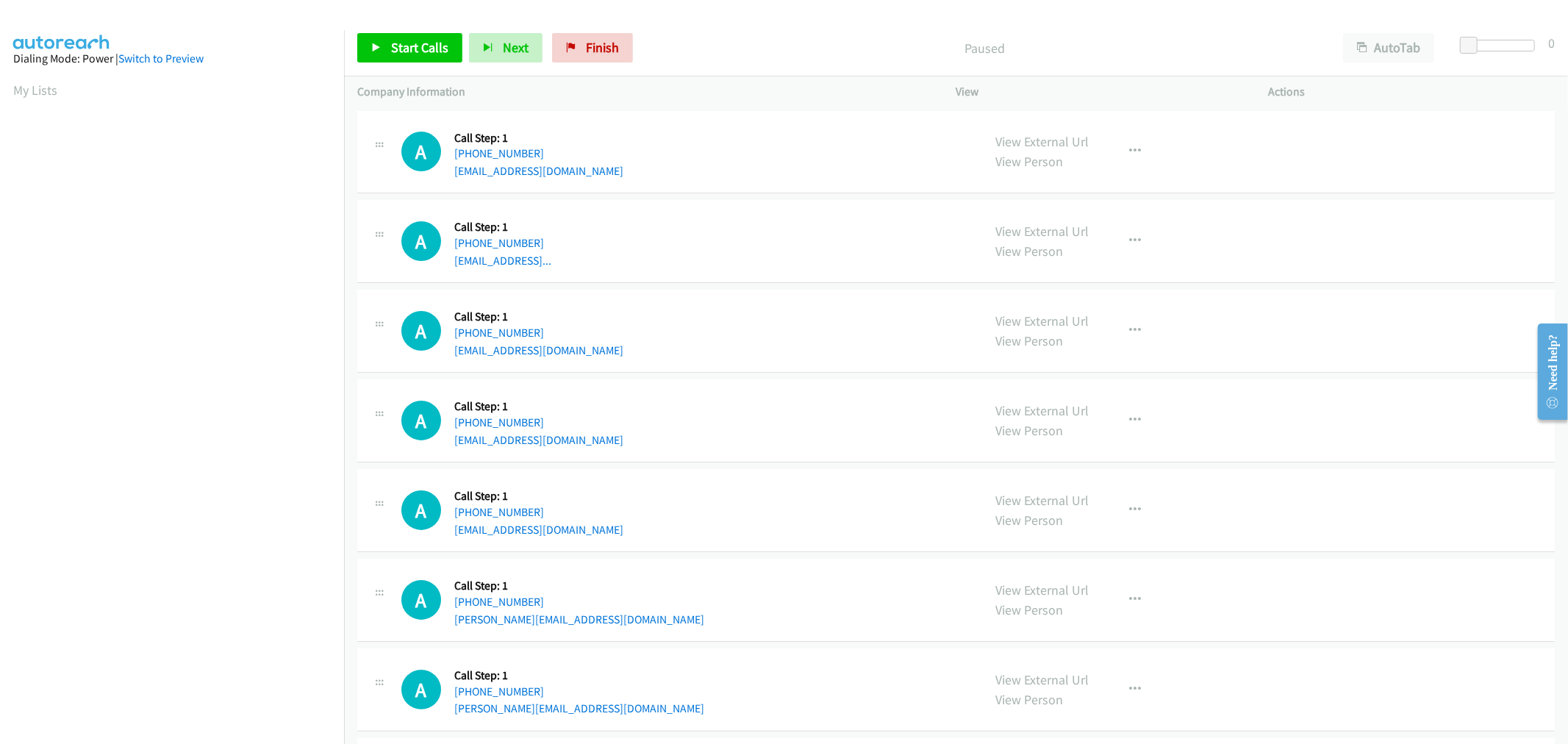
click at [770, 203] on div "A Callback Scheduled Call Step: 1 [GEOGRAPHIC_DATA]/[GEOGRAPHIC_DATA] [PHONE_NU…" at bounding box center [956, 242] width 1198 height 83
click at [778, 199] on td "A Callback Scheduled Call Step: 1 [GEOGRAPHIC_DATA]/[GEOGRAPHIC_DATA] [PHONE_NU…" at bounding box center [956, 242] width 1224 height 89
click at [766, 287] on td "A Callback Scheduled Call Step: 1 [GEOGRAPHIC_DATA]/[GEOGRAPHIC_DATA] [PHONE_NU…" at bounding box center [956, 331] width 1224 height 89
drag, startPoint x: 1043, startPoint y: 233, endPoint x: 636, endPoint y: 1, distance: 468.5
click at [406, 56] on link "Start Calls" at bounding box center [410, 48] width 106 height 29
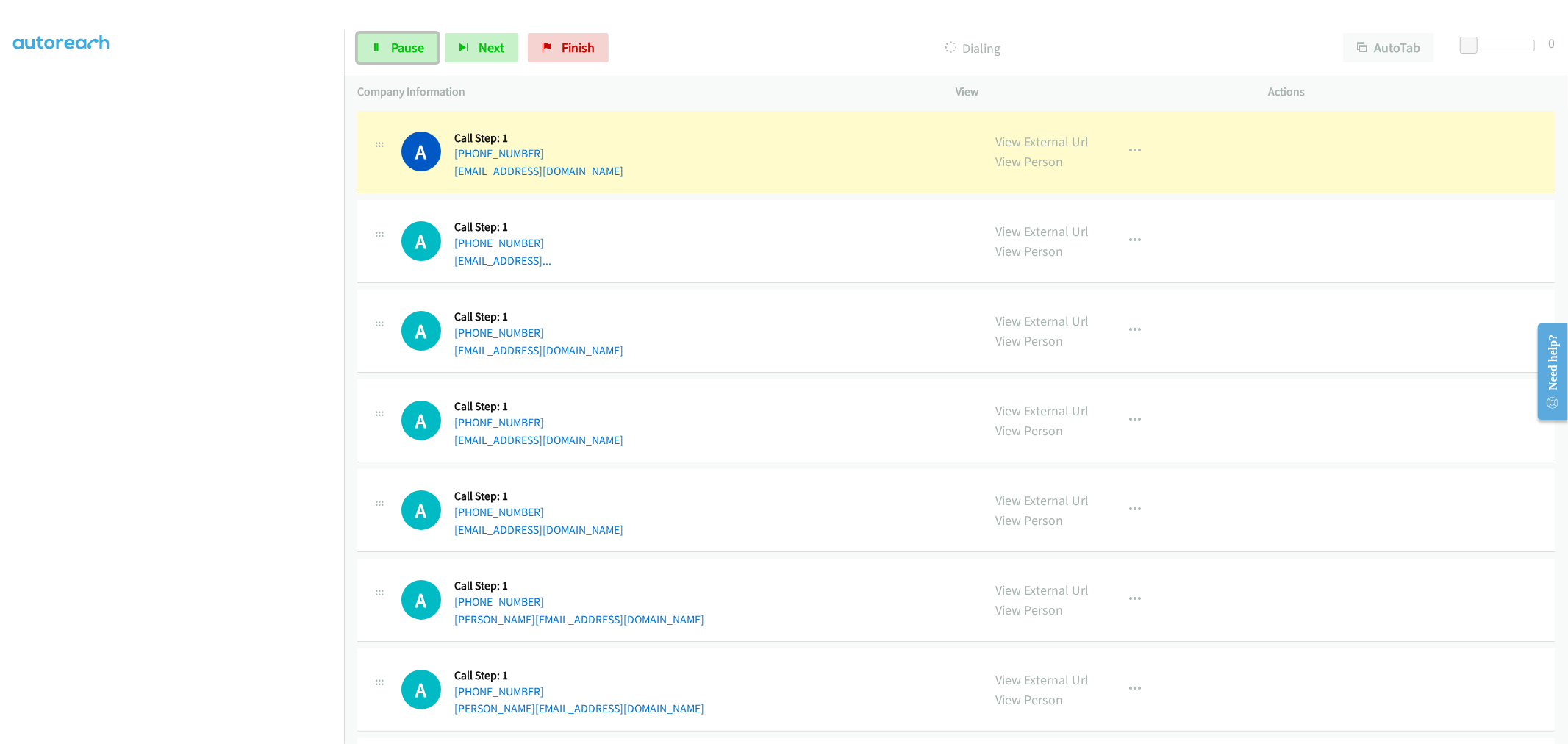
drag, startPoint x: 422, startPoint y: 45, endPoint x: 424, endPoint y: 62, distance: 17.1
click at [422, 45] on span "Pause" at bounding box center [407, 48] width 33 height 17
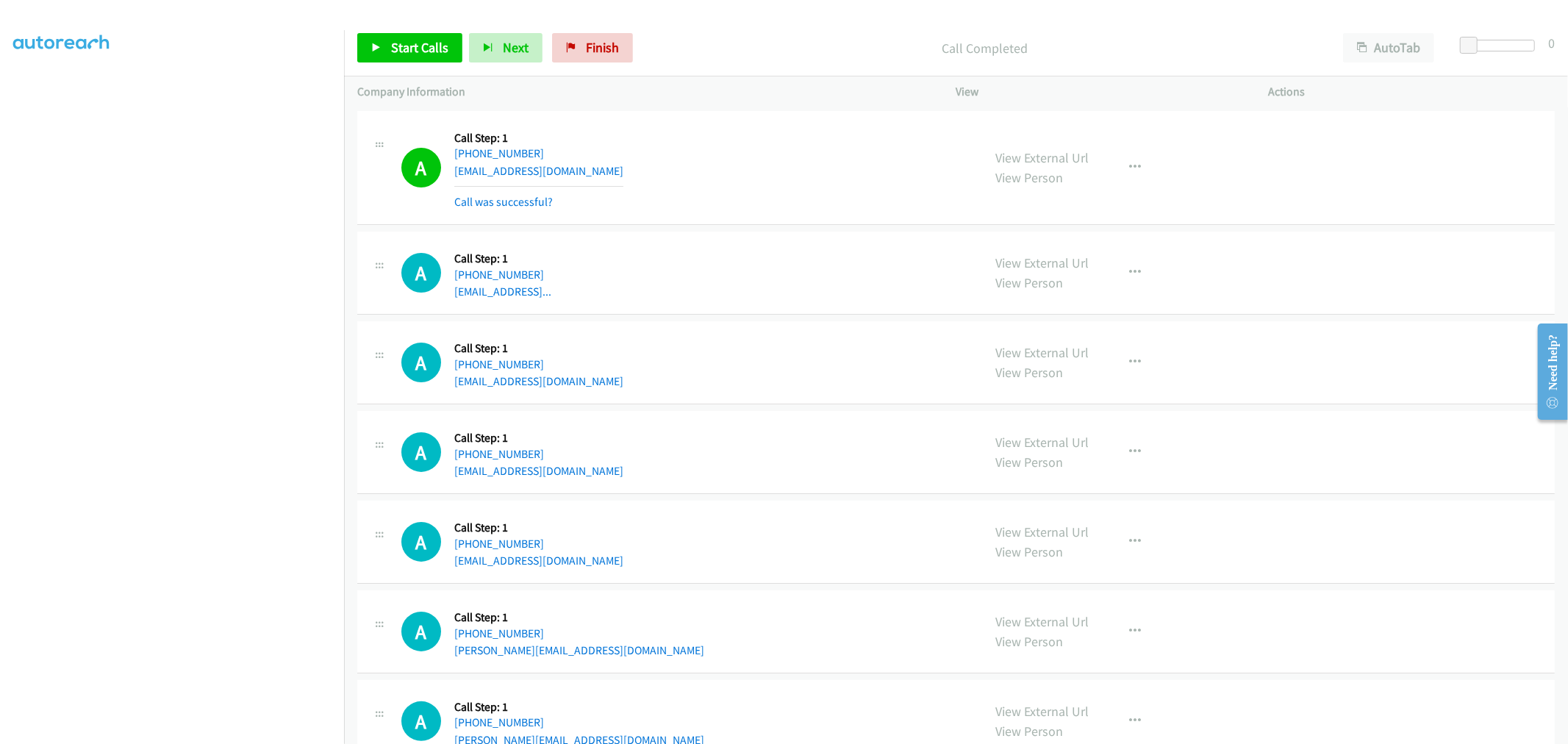
click at [638, 362] on div "A Callback Scheduled Call Step: 1 [GEOGRAPHIC_DATA]/[GEOGRAPHIC_DATA] [PHONE_NU…" at bounding box center [685, 362] width 568 height 56
click at [618, 295] on div "A Callback Scheduled Call Step: 1 [GEOGRAPHIC_DATA]/[GEOGRAPHIC_DATA] [PHONE_NU…" at bounding box center [685, 273] width 568 height 56
drag, startPoint x: 1071, startPoint y: 263, endPoint x: 482, endPoint y: 1, distance: 644.6
click at [457, 57] on link "Start Calls" at bounding box center [410, 48] width 106 height 29
click at [662, 409] on td "A Callback Scheduled Call Step: 1 America/[GEOGRAPHIC_DATA] [PHONE_NUMBER] [EMA…" at bounding box center [956, 452] width 1224 height 89
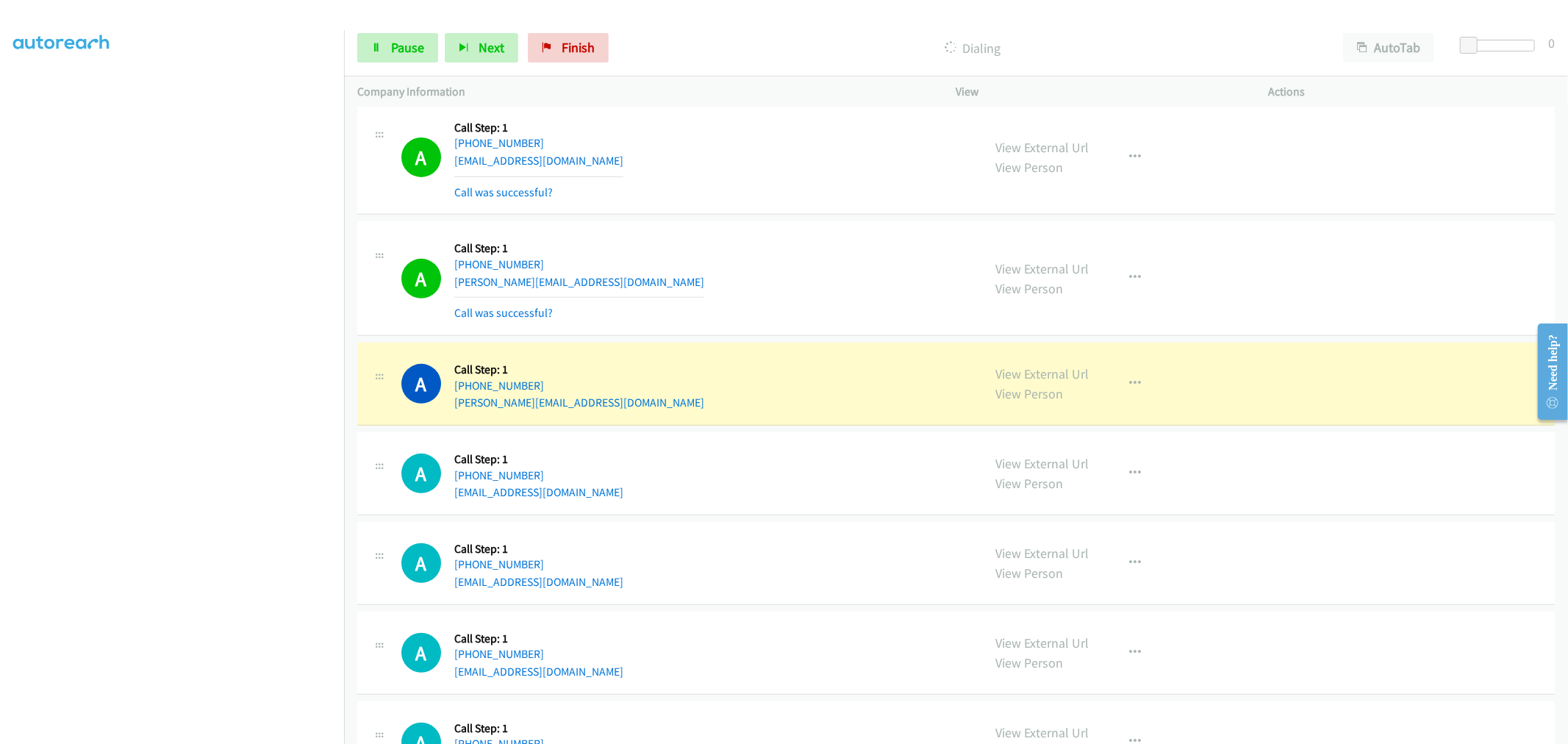
scroll to position [490, 0]
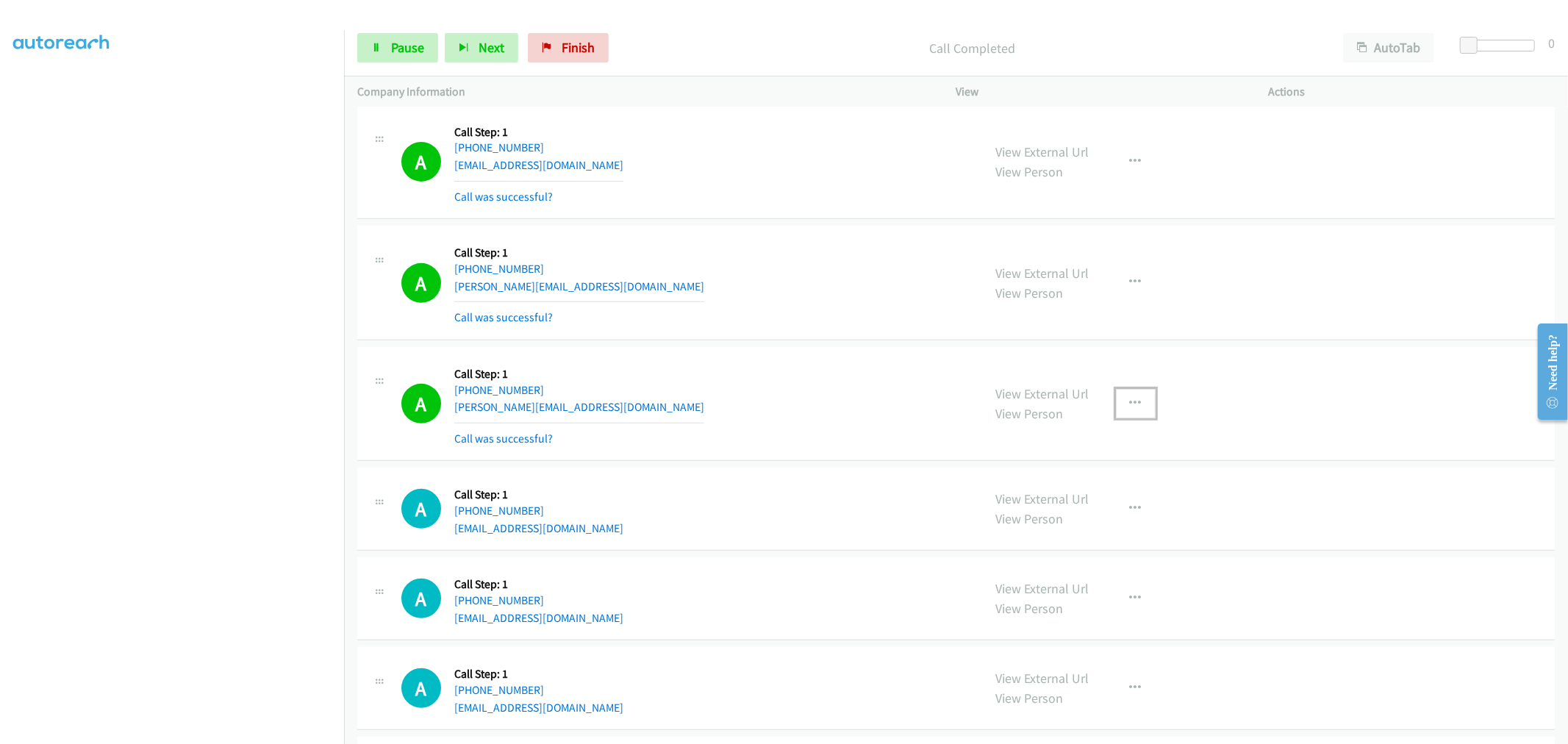
click at [1117, 402] on button "button" at bounding box center [1136, 404] width 40 height 29
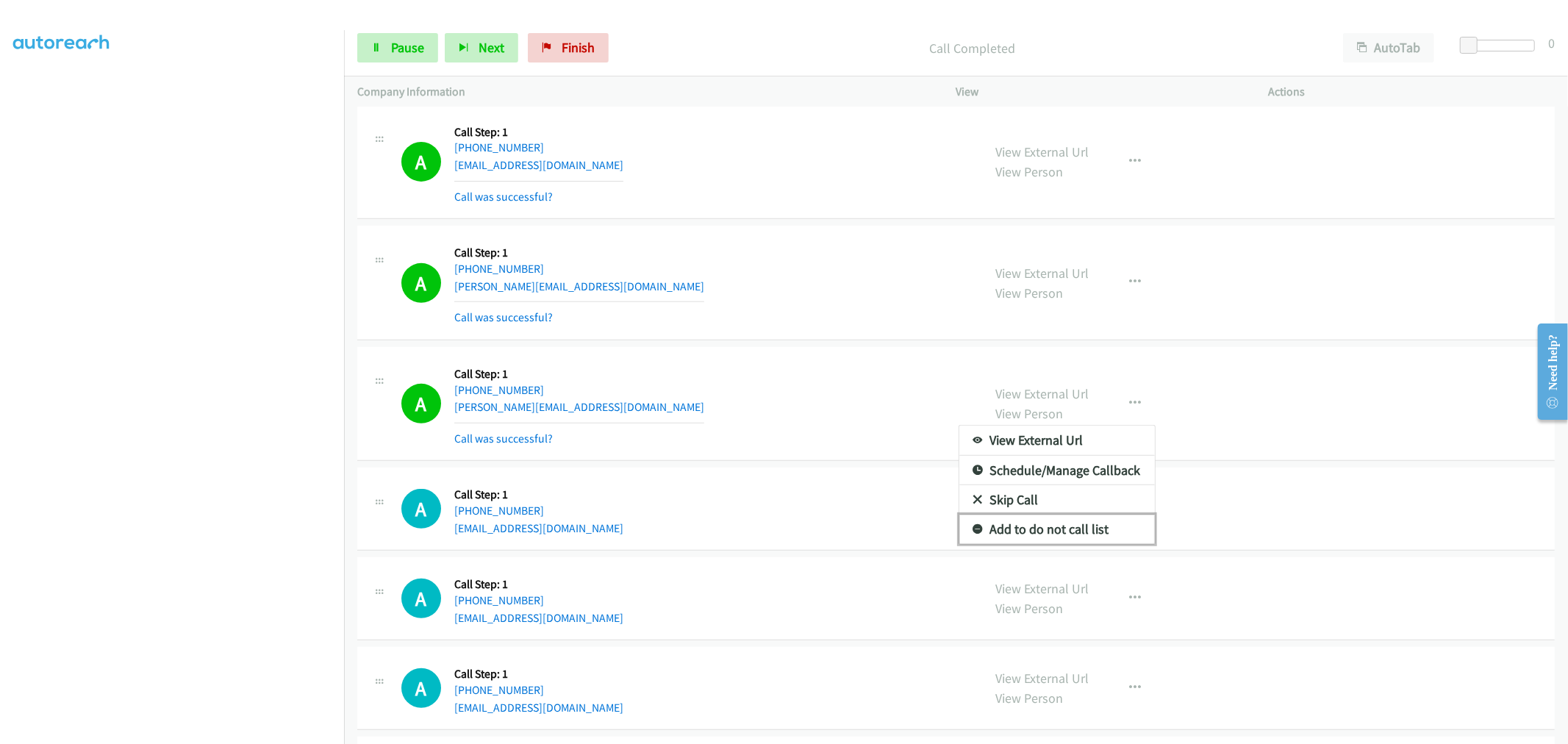
click at [1022, 535] on link "Add to do not call list" at bounding box center [1057, 529] width 196 height 29
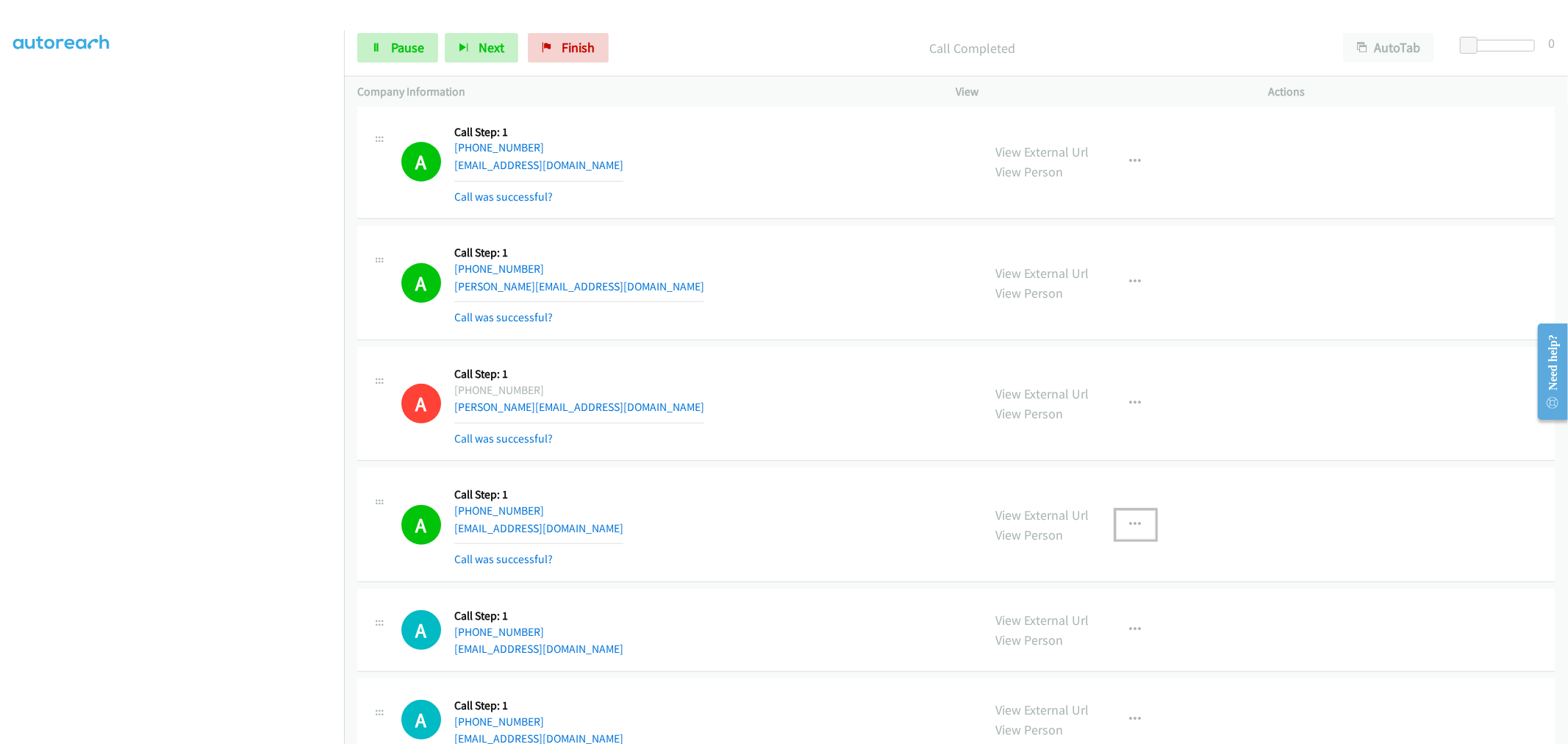
click at [1130, 532] on button "button" at bounding box center [1136, 525] width 40 height 29
click at [1028, 649] on link "Add to do not call list" at bounding box center [1057, 651] width 196 height 29
click at [792, 474] on div "A Callback Scheduled Call Step: 1 [GEOGRAPHIC_DATA]/[GEOGRAPHIC_DATA] [PHONE_NU…" at bounding box center [956, 524] width 1198 height 115
click at [391, 50] on span "Pause" at bounding box center [407, 48] width 33 height 17
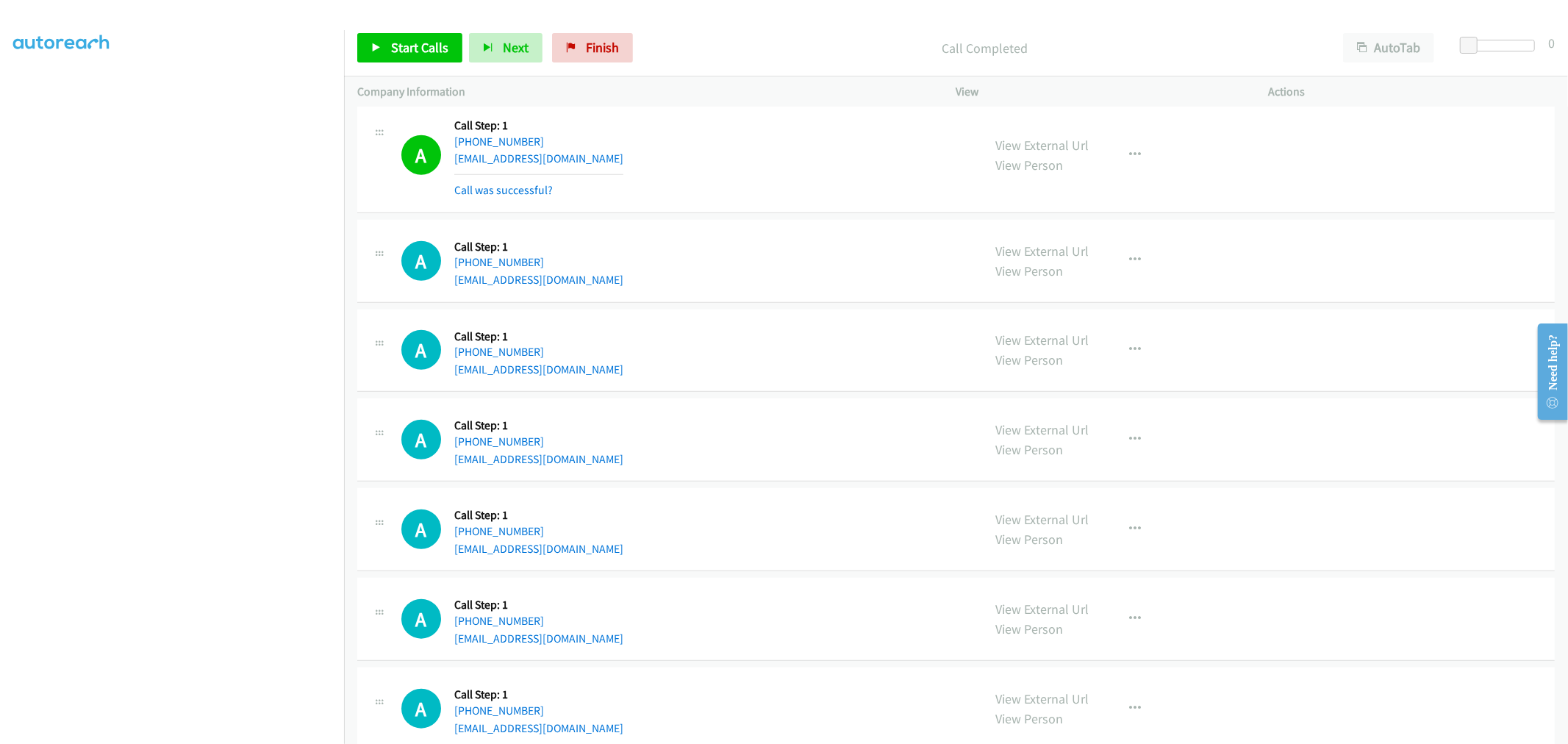
scroll to position [1061, 0]
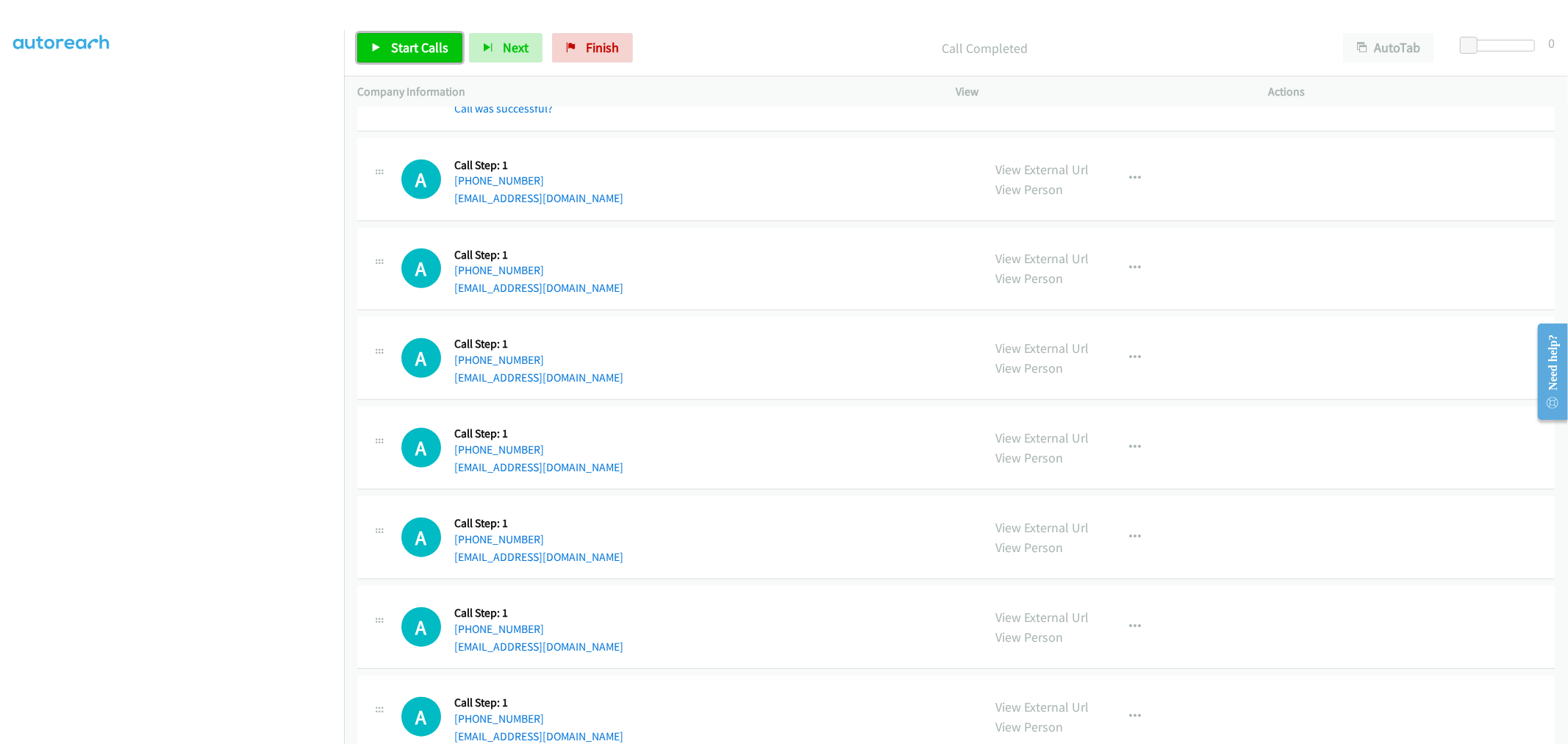
click at [424, 54] on span "Start Calls" at bounding box center [420, 48] width 57 height 17
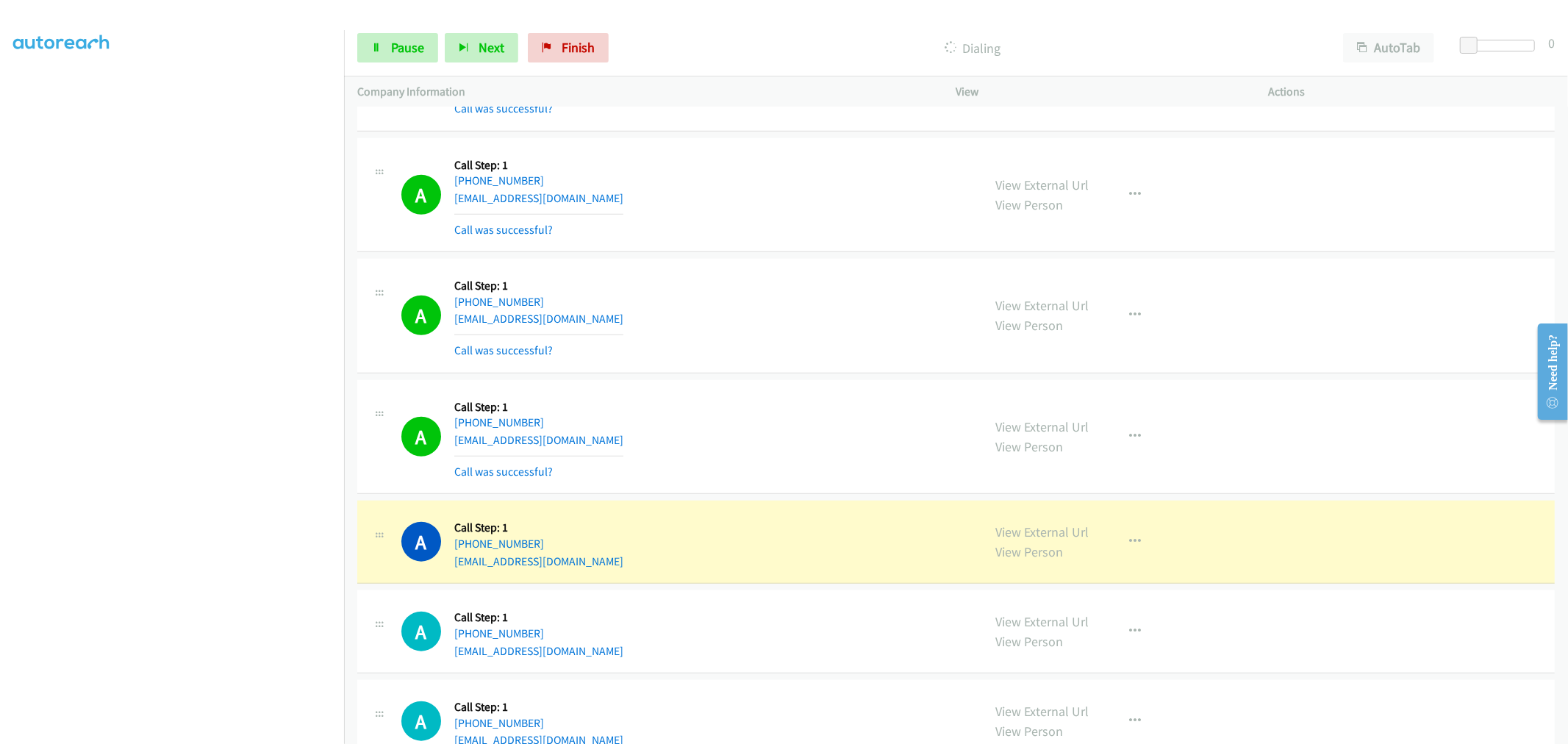
scroll to position [1306, 0]
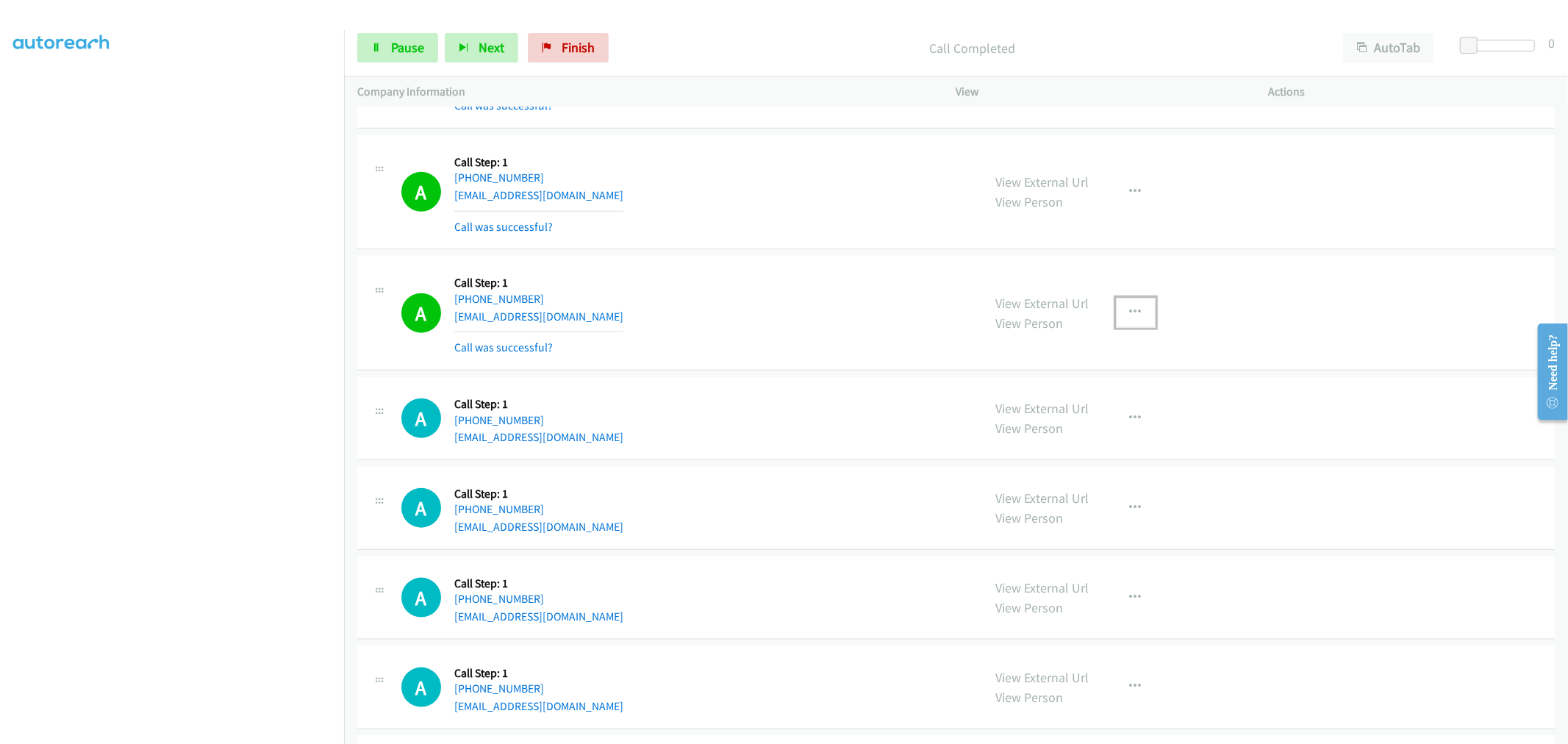
drag, startPoint x: 1141, startPoint y: 304, endPoint x: 1108, endPoint y: 371, distance: 74.7
click at [1141, 304] on button "button" at bounding box center [1136, 313] width 40 height 29
click at [1062, 438] on link "Add to do not call list" at bounding box center [1057, 438] width 196 height 29
click at [1116, 180] on button "button" at bounding box center [1136, 192] width 40 height 29
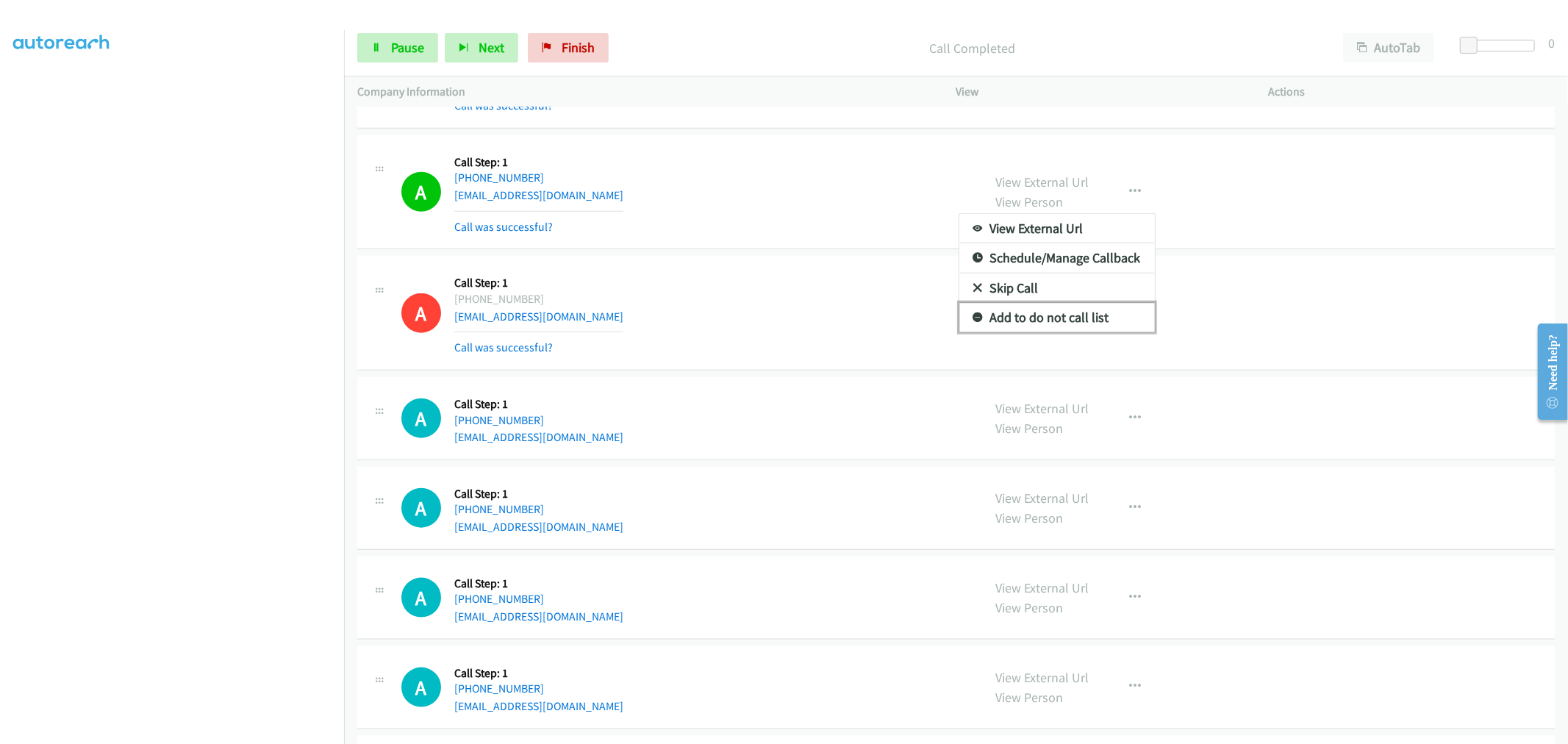
click at [1083, 313] on link "Add to do not call list" at bounding box center [1057, 317] width 196 height 29
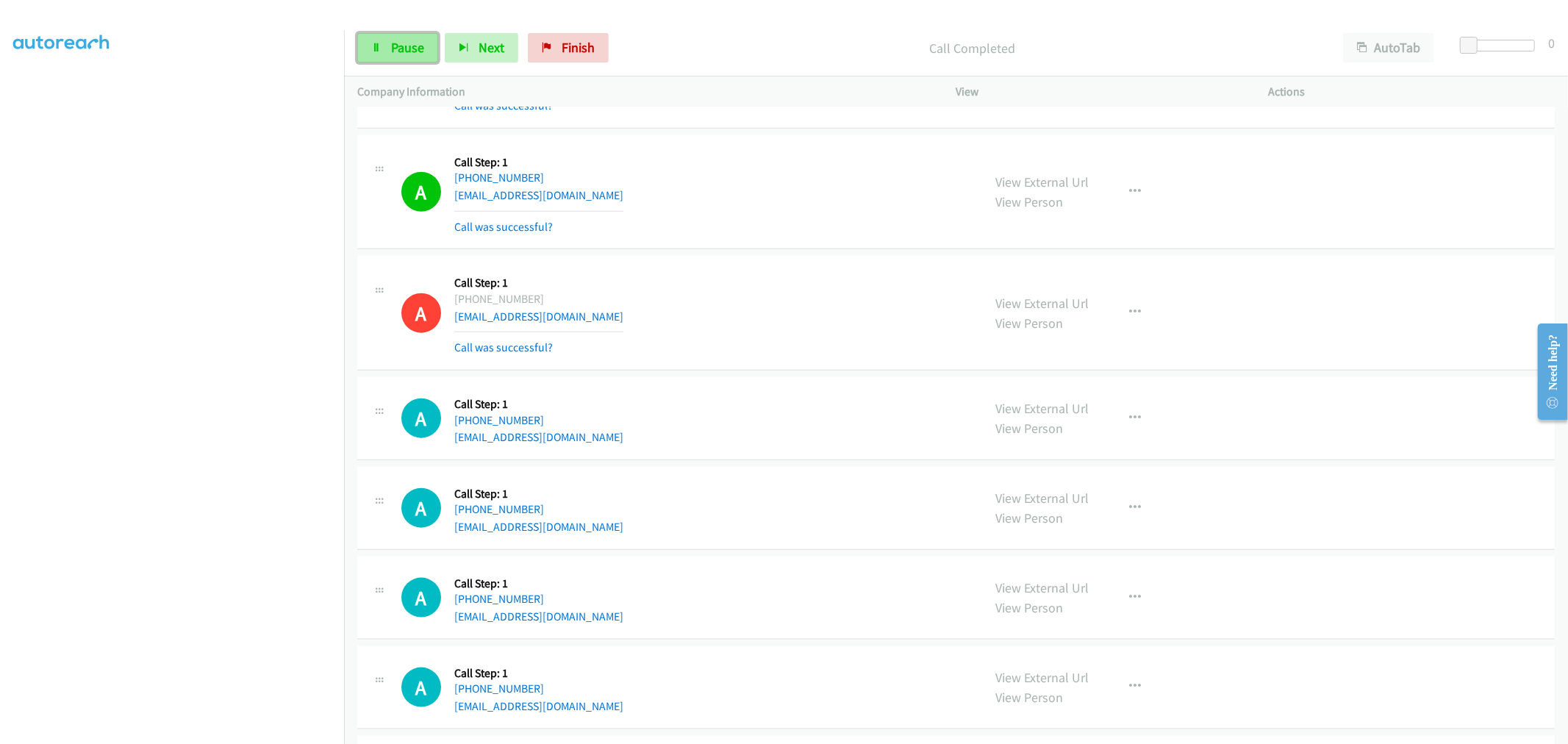
click at [399, 59] on link "Pause" at bounding box center [397, 48] width 81 height 29
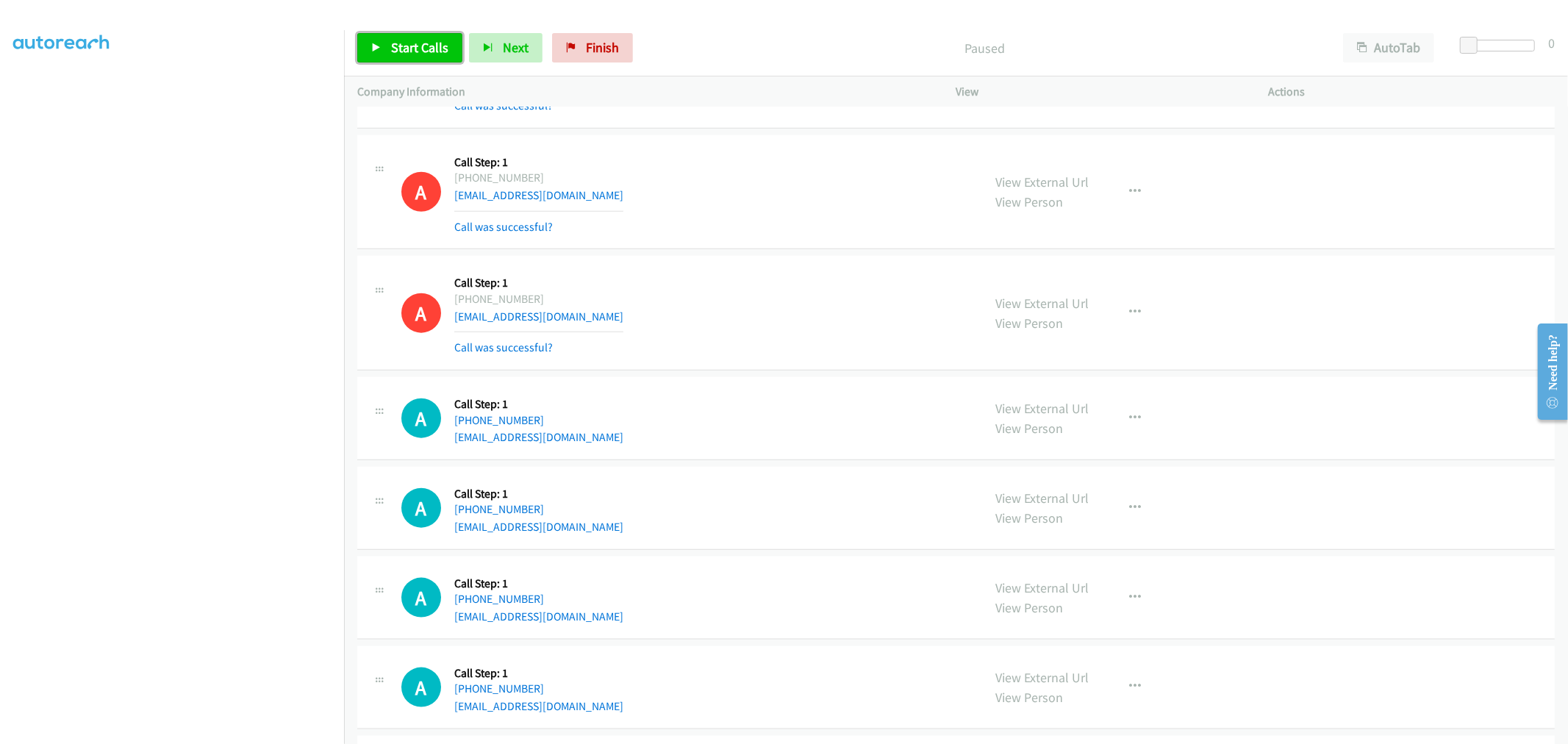
click at [401, 49] on span "Start Calls" at bounding box center [420, 48] width 57 height 17
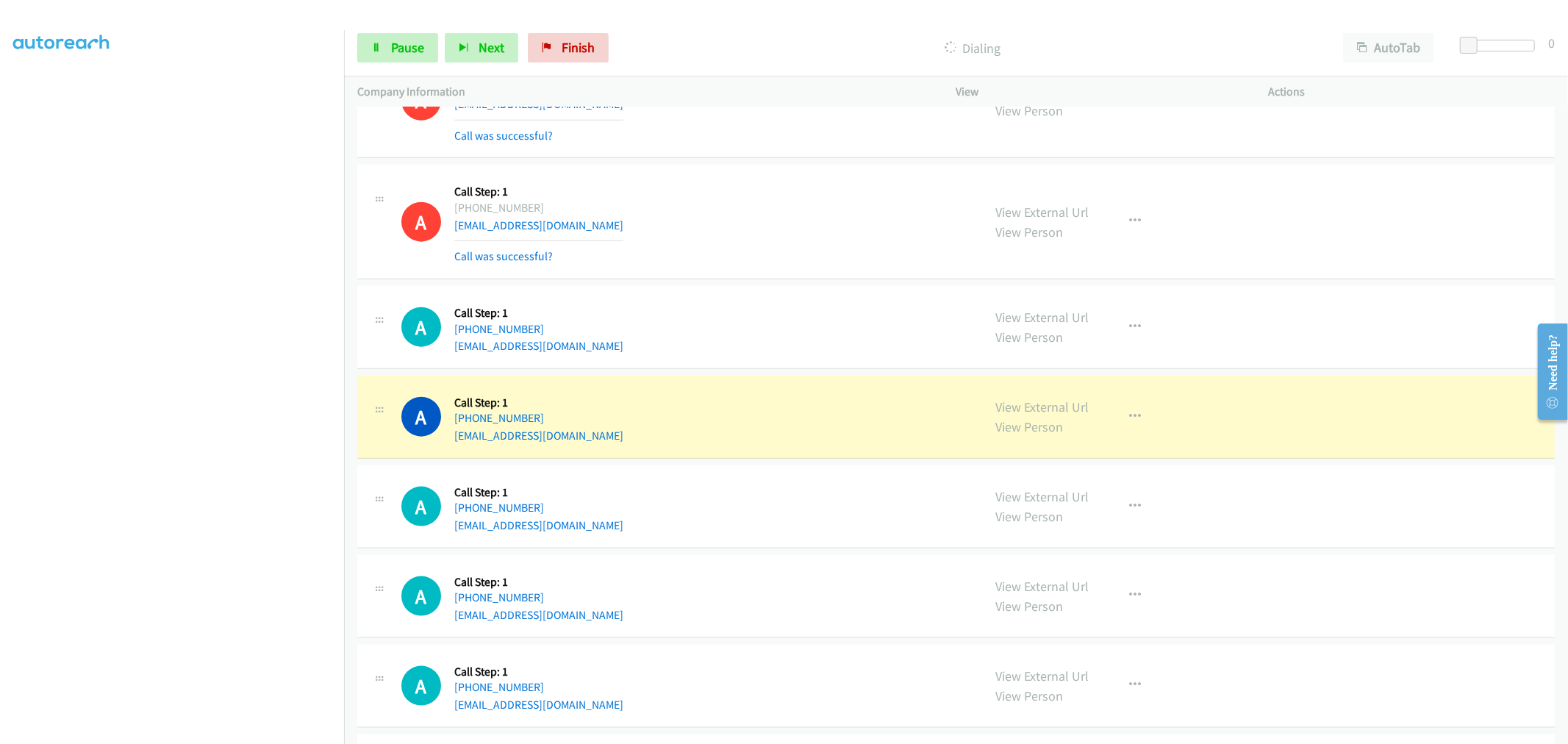
scroll to position [1552, 0]
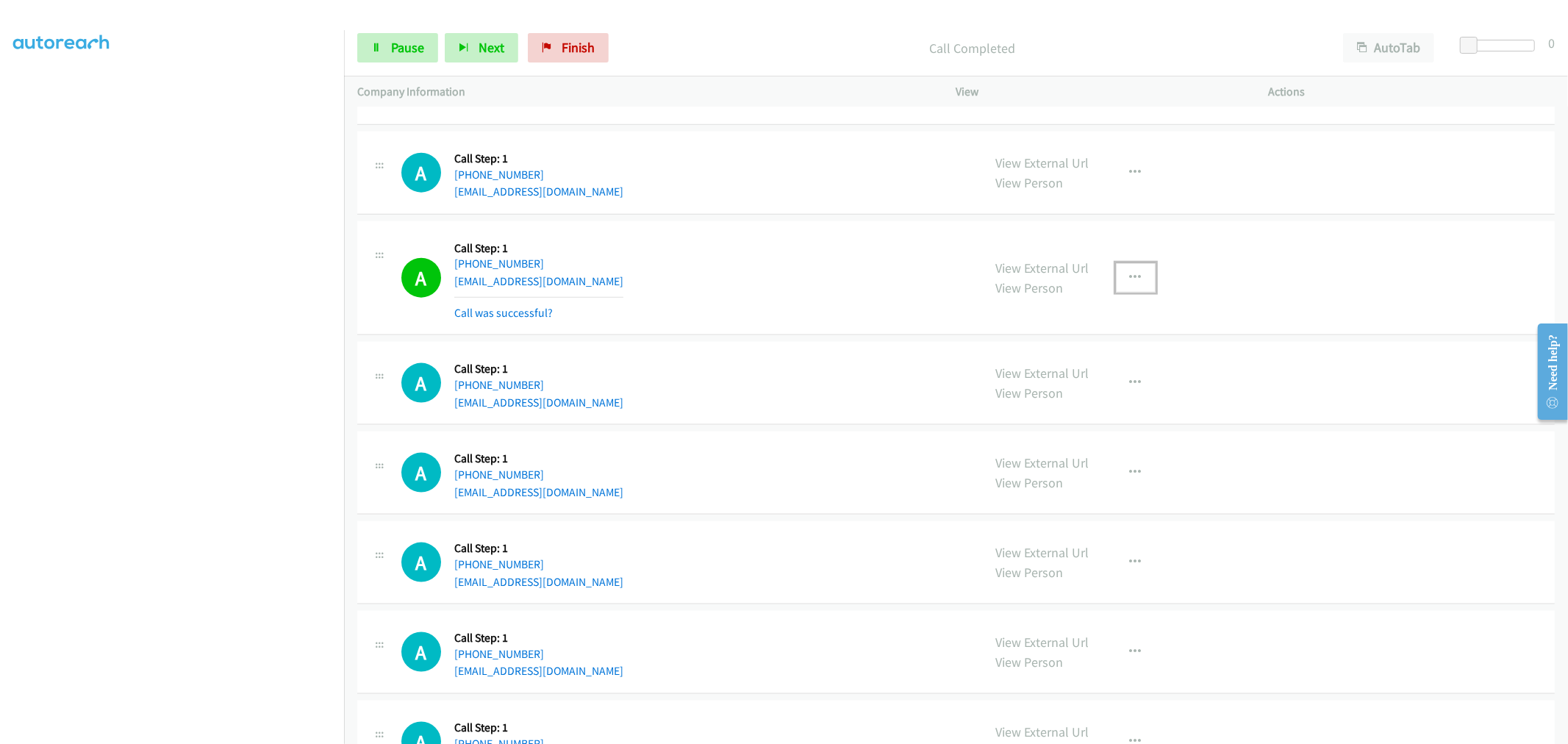
click at [1134, 274] on icon "button" at bounding box center [1135, 277] width 12 height 12
click at [1077, 401] on link "Add to do not call list" at bounding box center [1057, 404] width 196 height 29
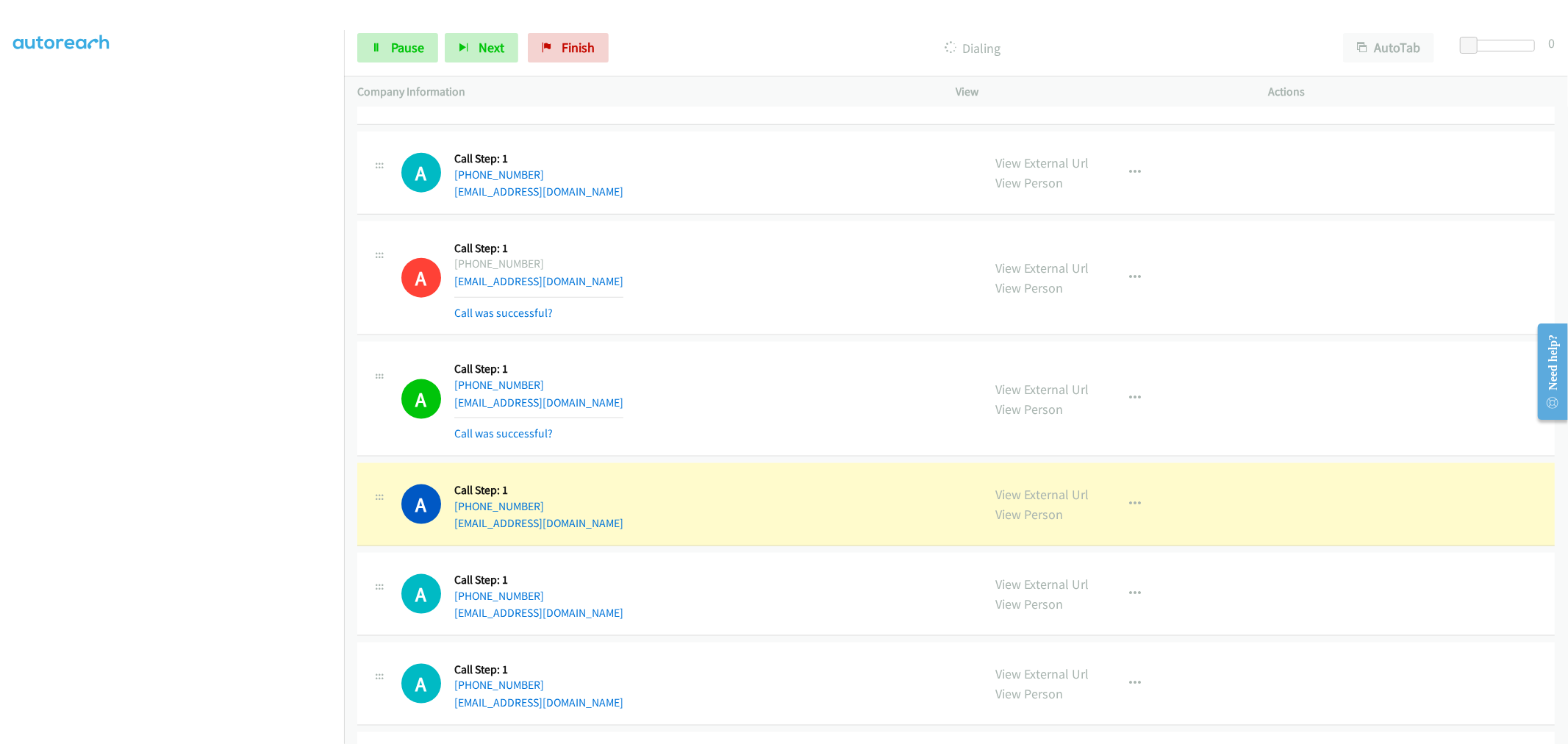
click at [259, 732] on section at bounding box center [172, 395] width 317 height 704
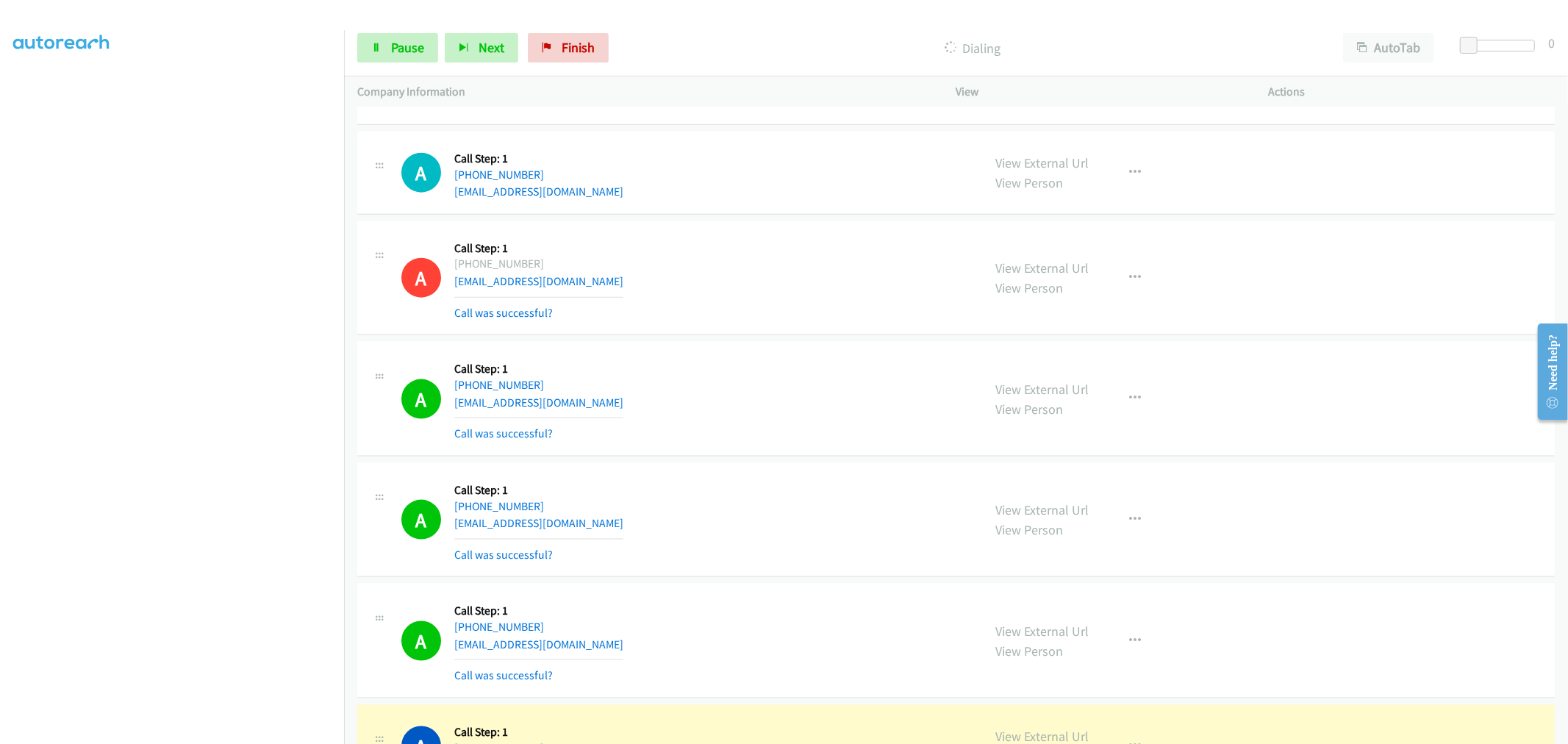
click at [162, 738] on aside "Dialing Mode: Power | Switch to Preview My Lists" at bounding box center [172, 367] width 344 height 814
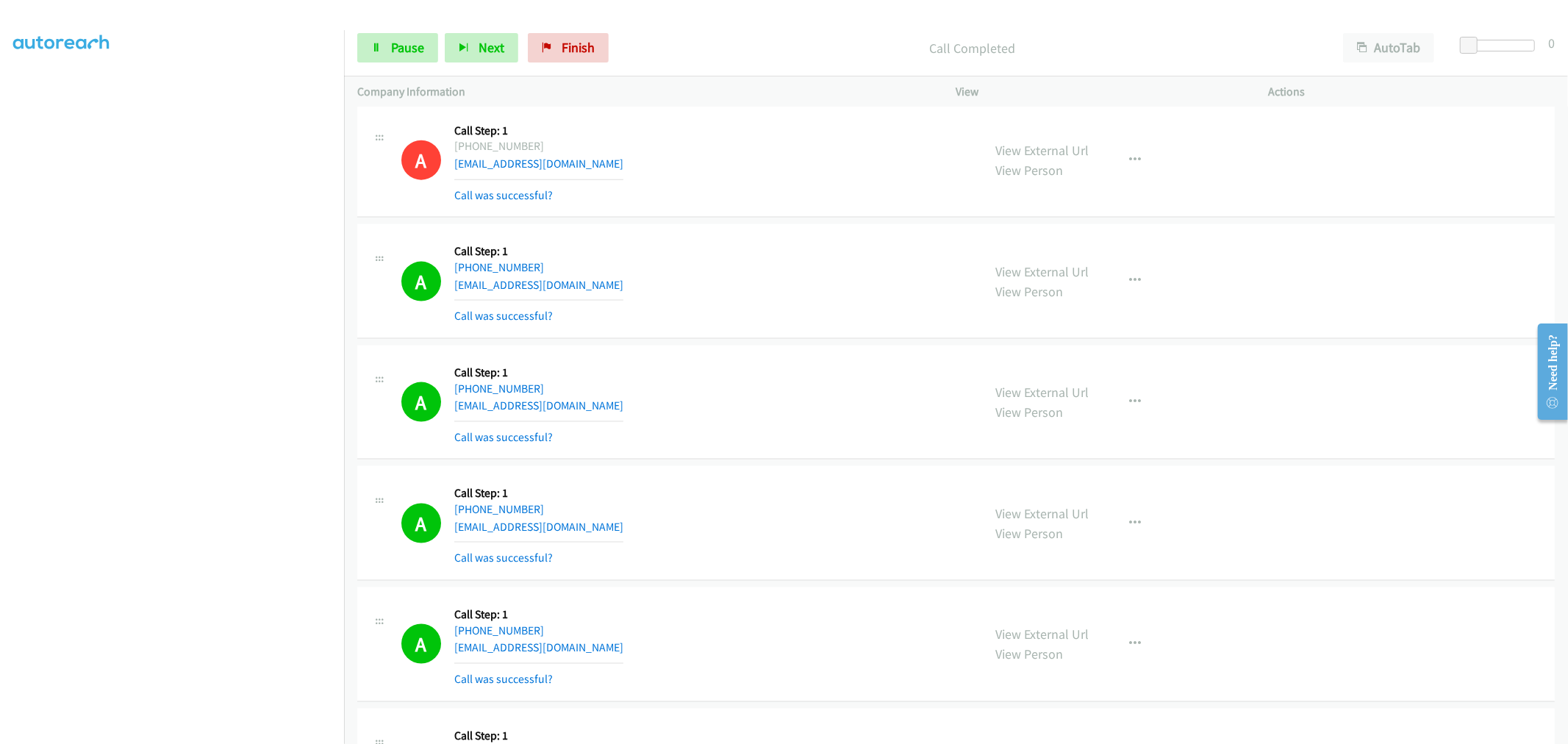
scroll to position [1797, 0]
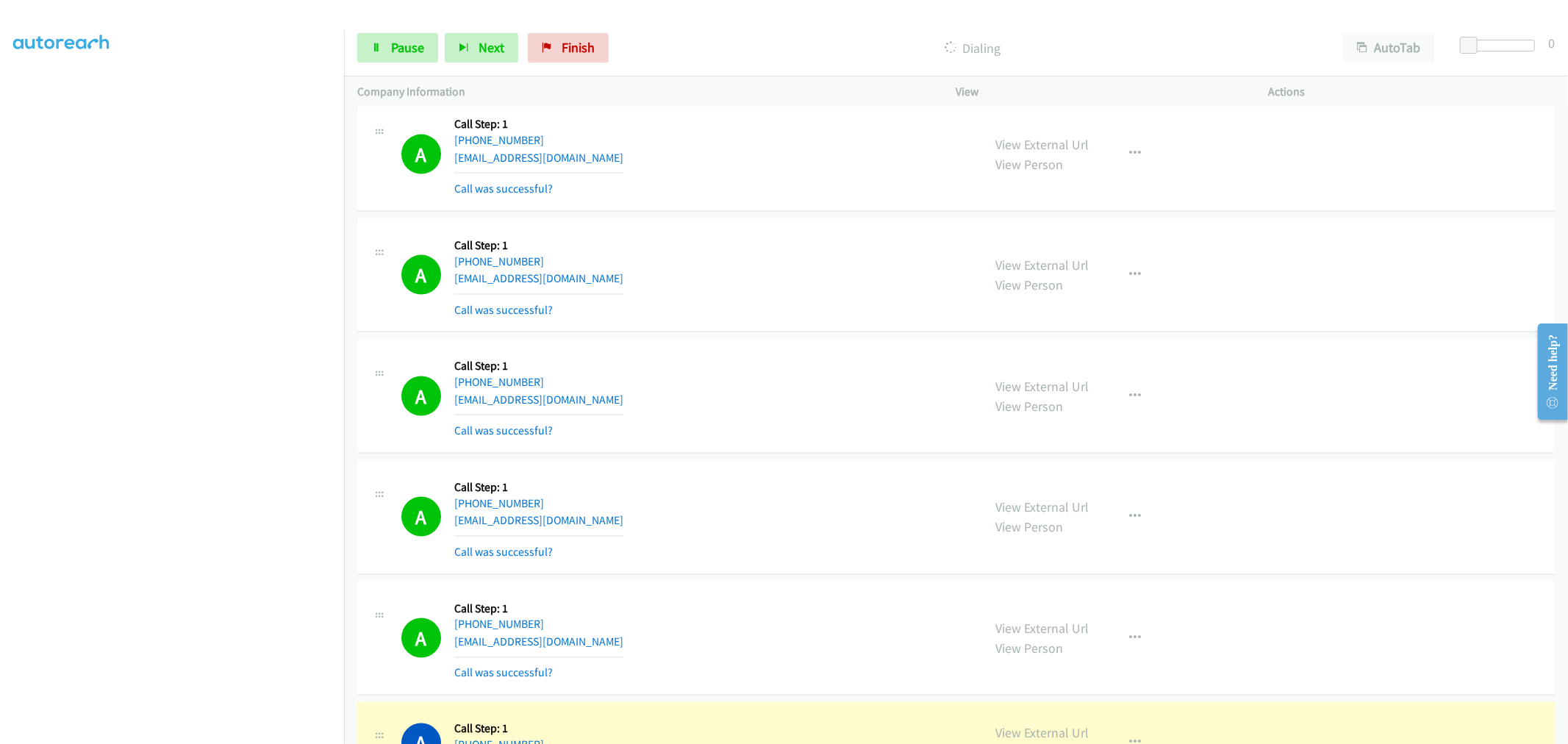
click at [697, 421] on div "A Callback Scheduled Call Step: 1 America/Los_Angeles [PHONE_NUMBER] [EMAIL_ADD…" at bounding box center [685, 396] width 568 height 88
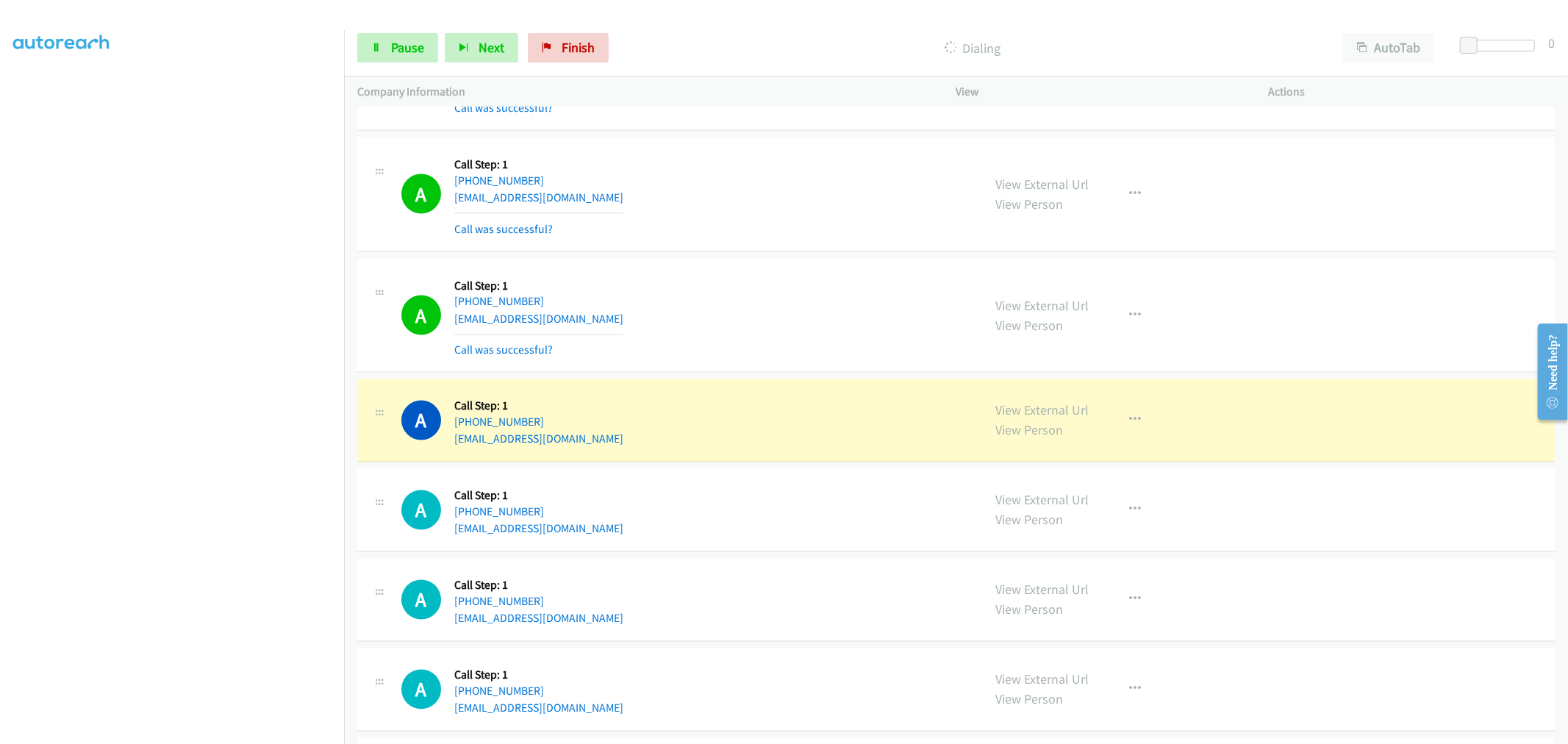
scroll to position [2206, 0]
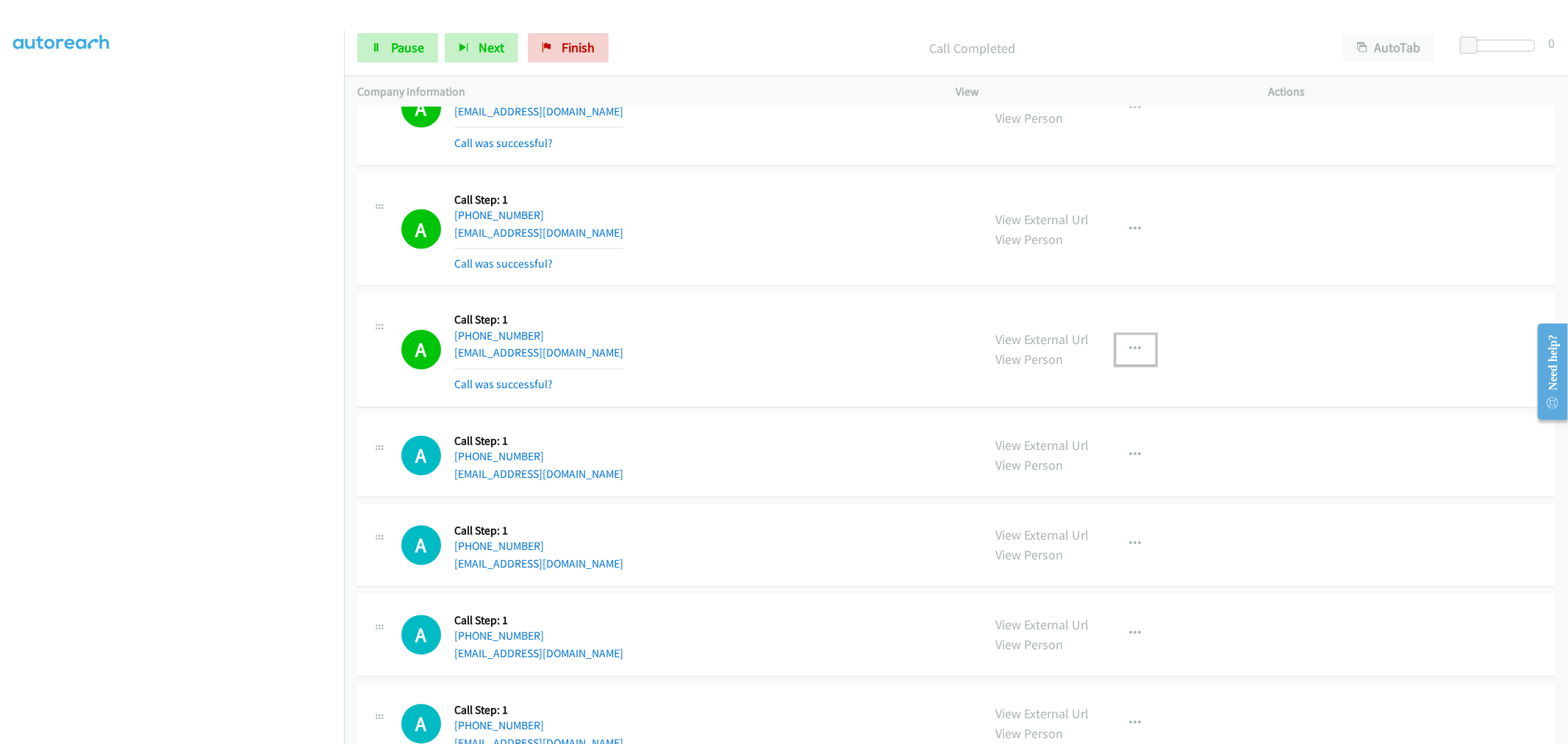
click at [1138, 341] on button "button" at bounding box center [1136, 350] width 40 height 29
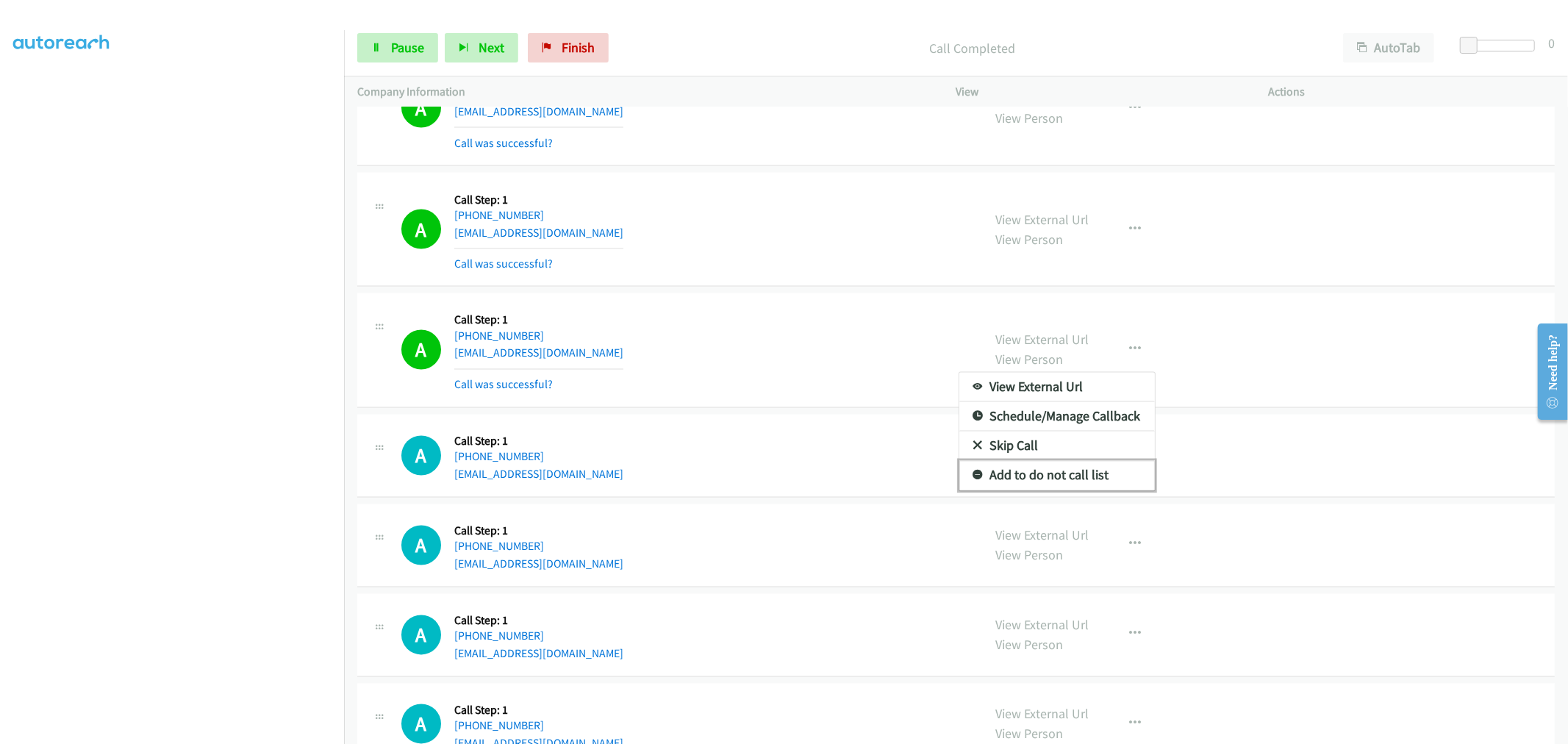
click at [1035, 488] on link "Add to do not call list" at bounding box center [1057, 476] width 196 height 29
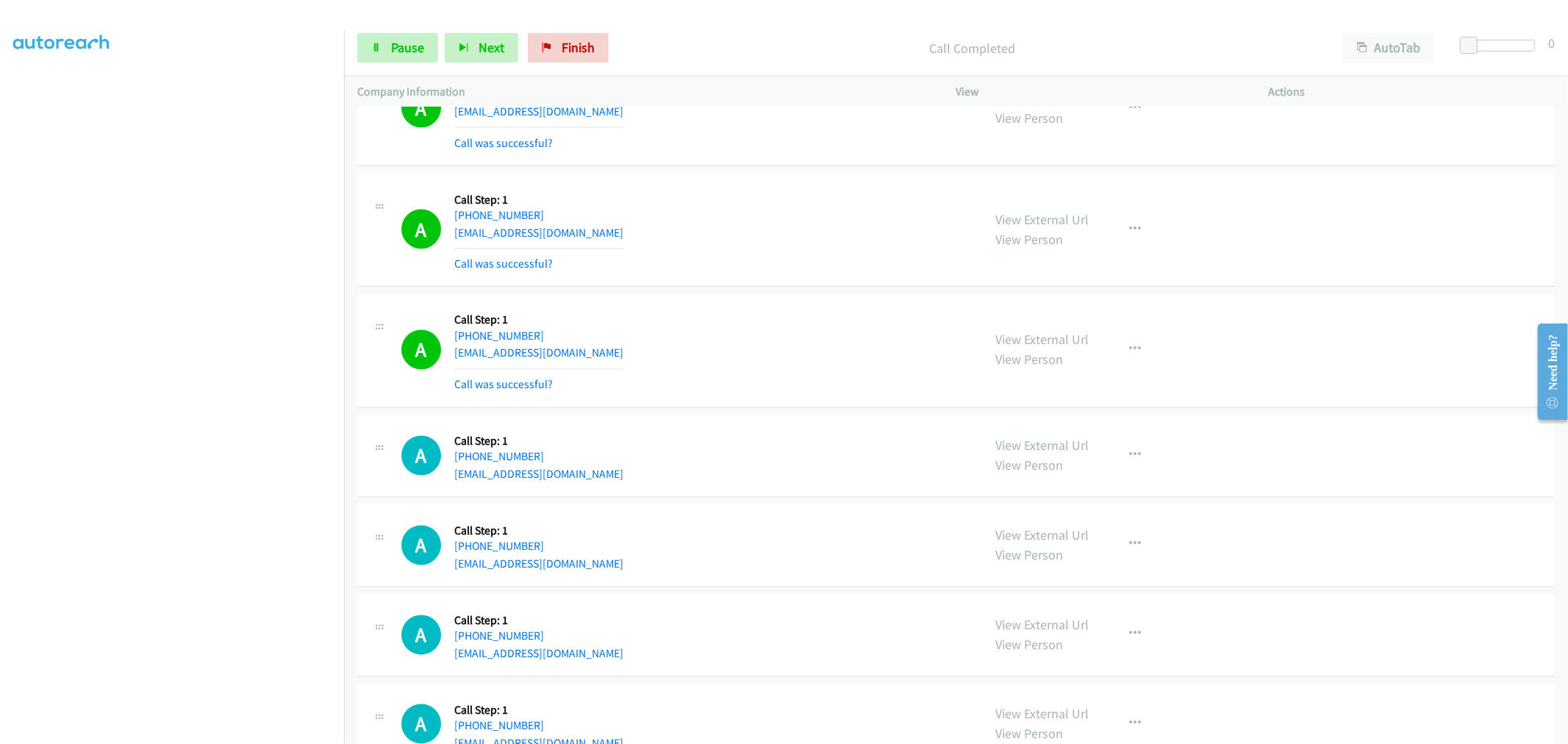
click at [755, 331] on div "A Callback Scheduled Call Step: 1 [GEOGRAPHIC_DATA]/[GEOGRAPHIC_DATA] [PHONE_NU…" at bounding box center [685, 350] width 568 height 88
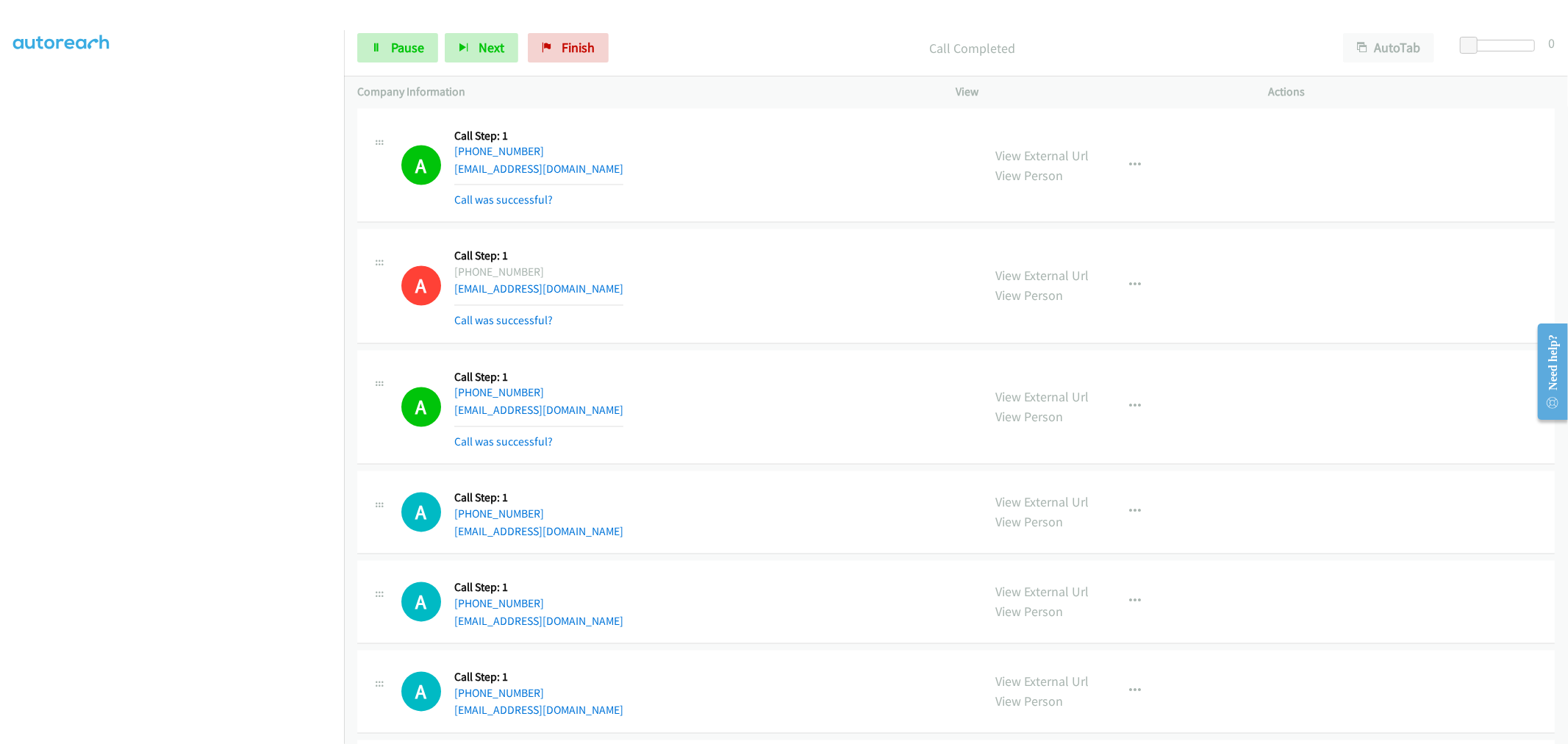
scroll to position [2369, 0]
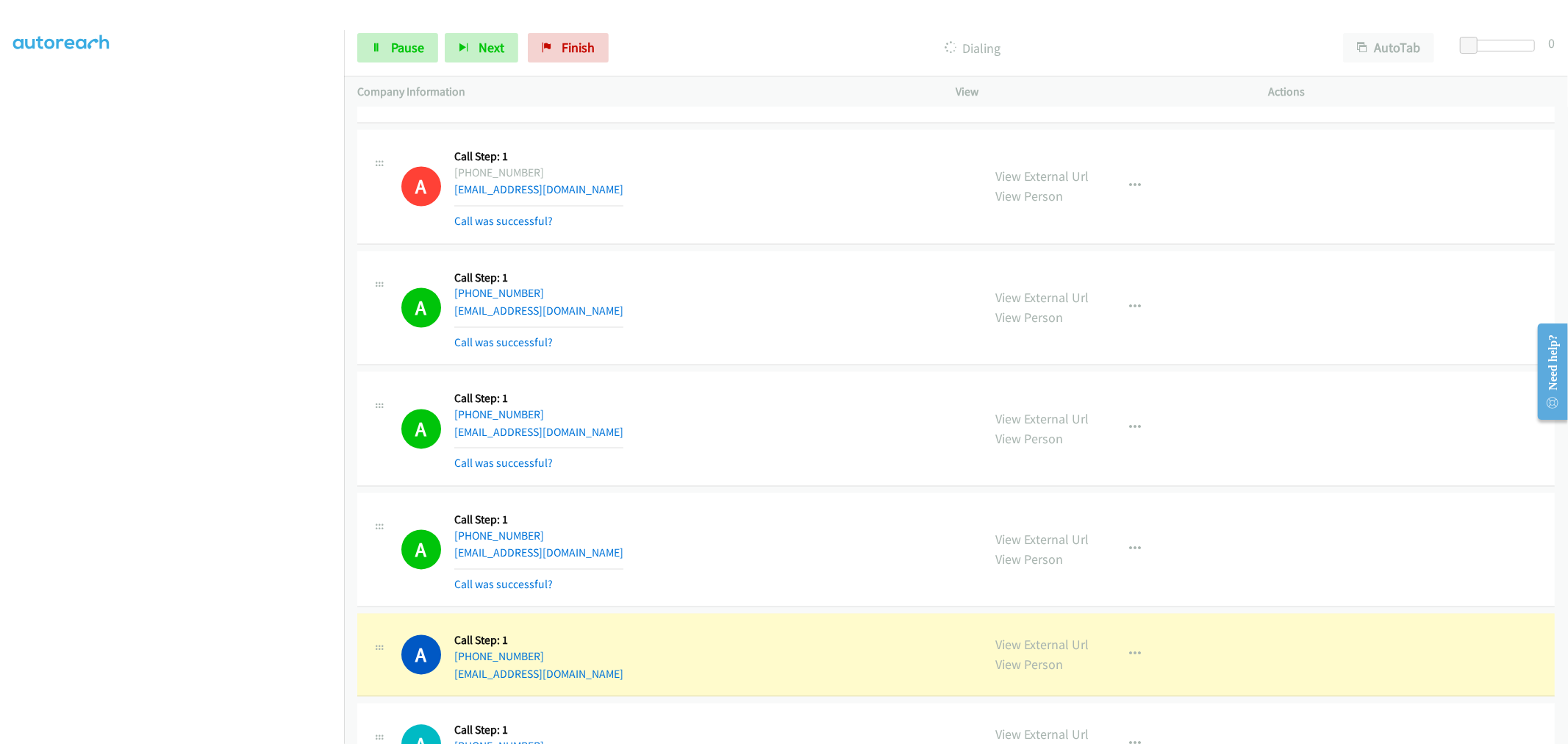
drag, startPoint x: 1010, startPoint y: 640, endPoint x: 982, endPoint y: 593, distance: 54.7
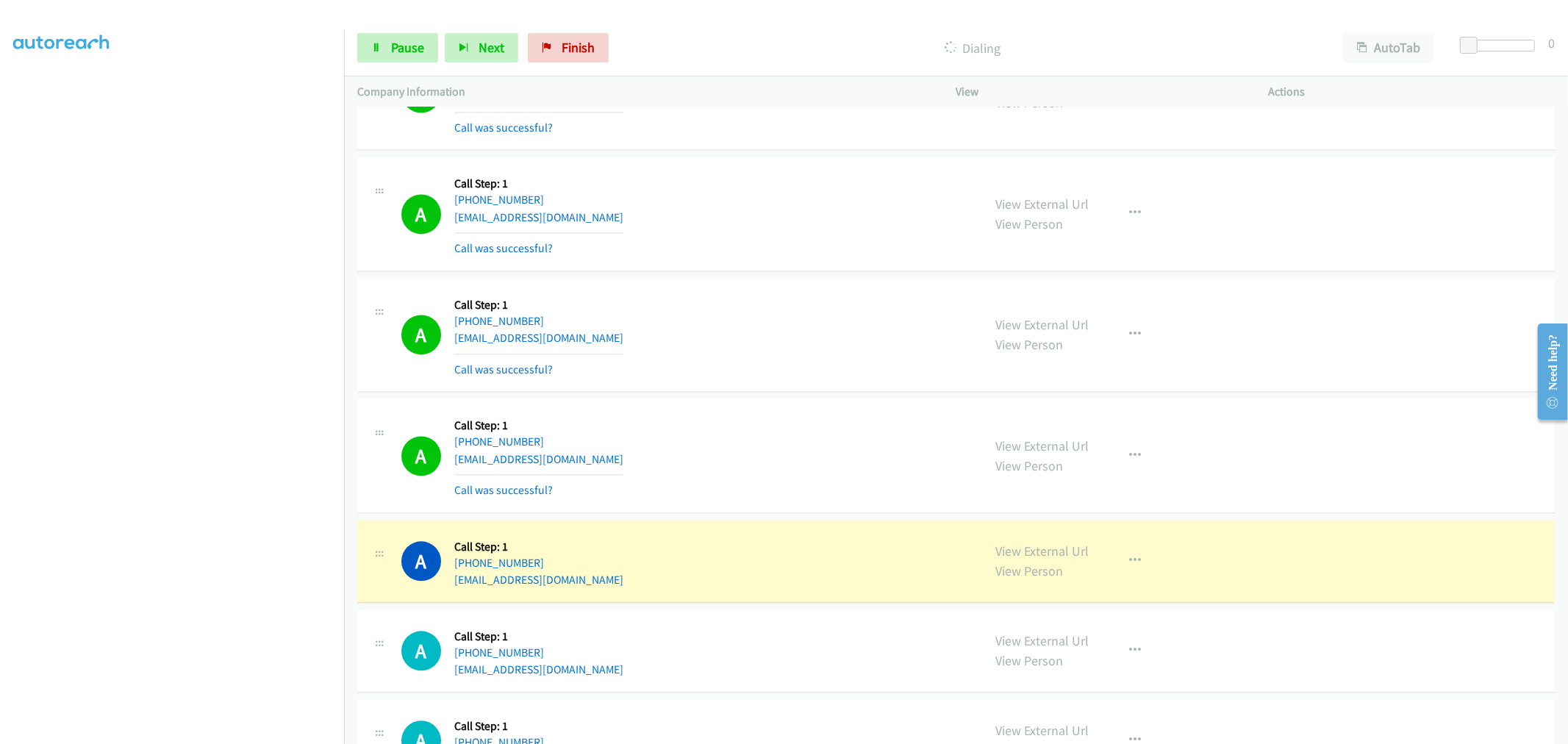
scroll to position [2614, 0]
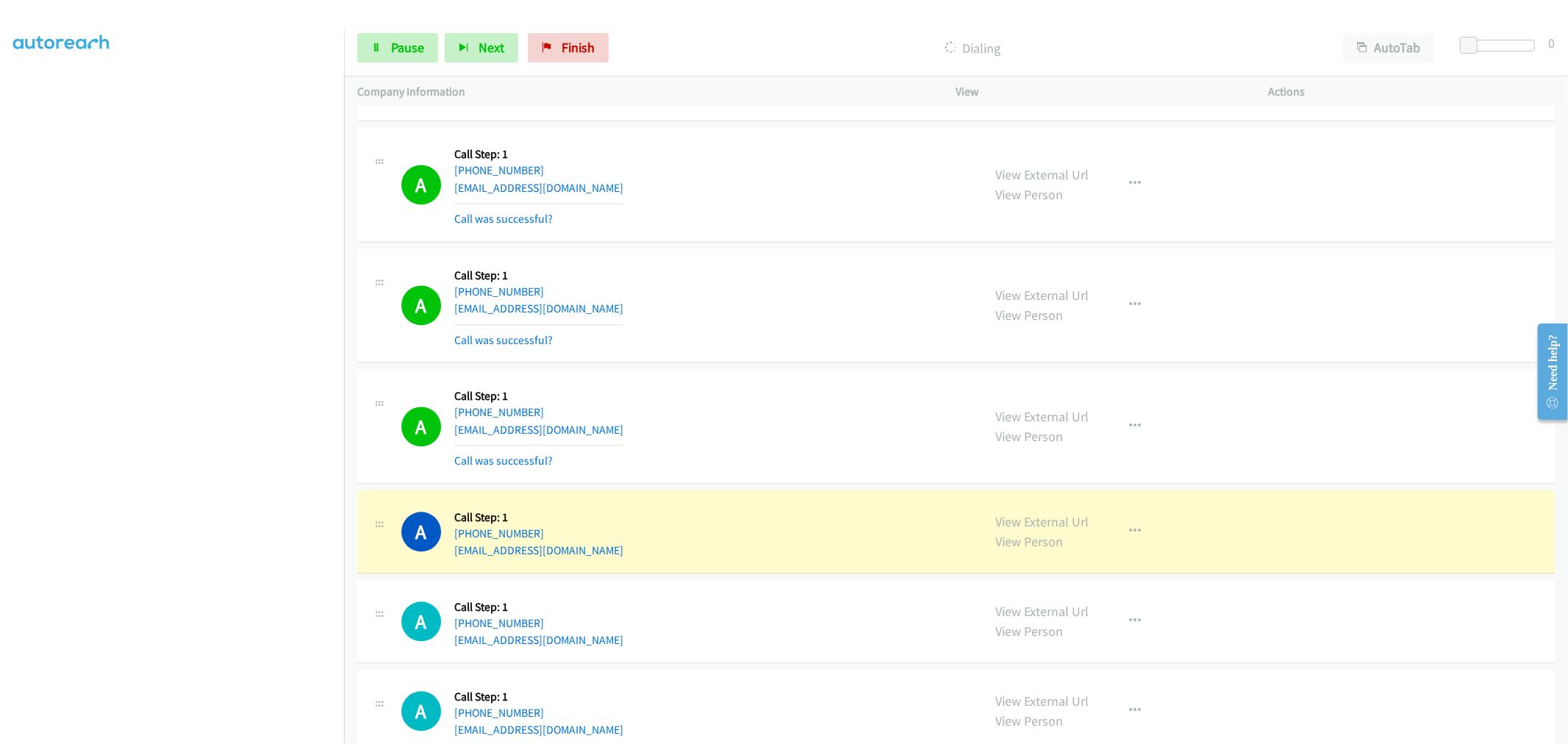
click at [828, 374] on div "A Callback Scheduled Call Step: 1 America/New_York [PHONE_NUMBER] [EMAIL_ADDRES…" at bounding box center [956, 426] width 1198 height 115
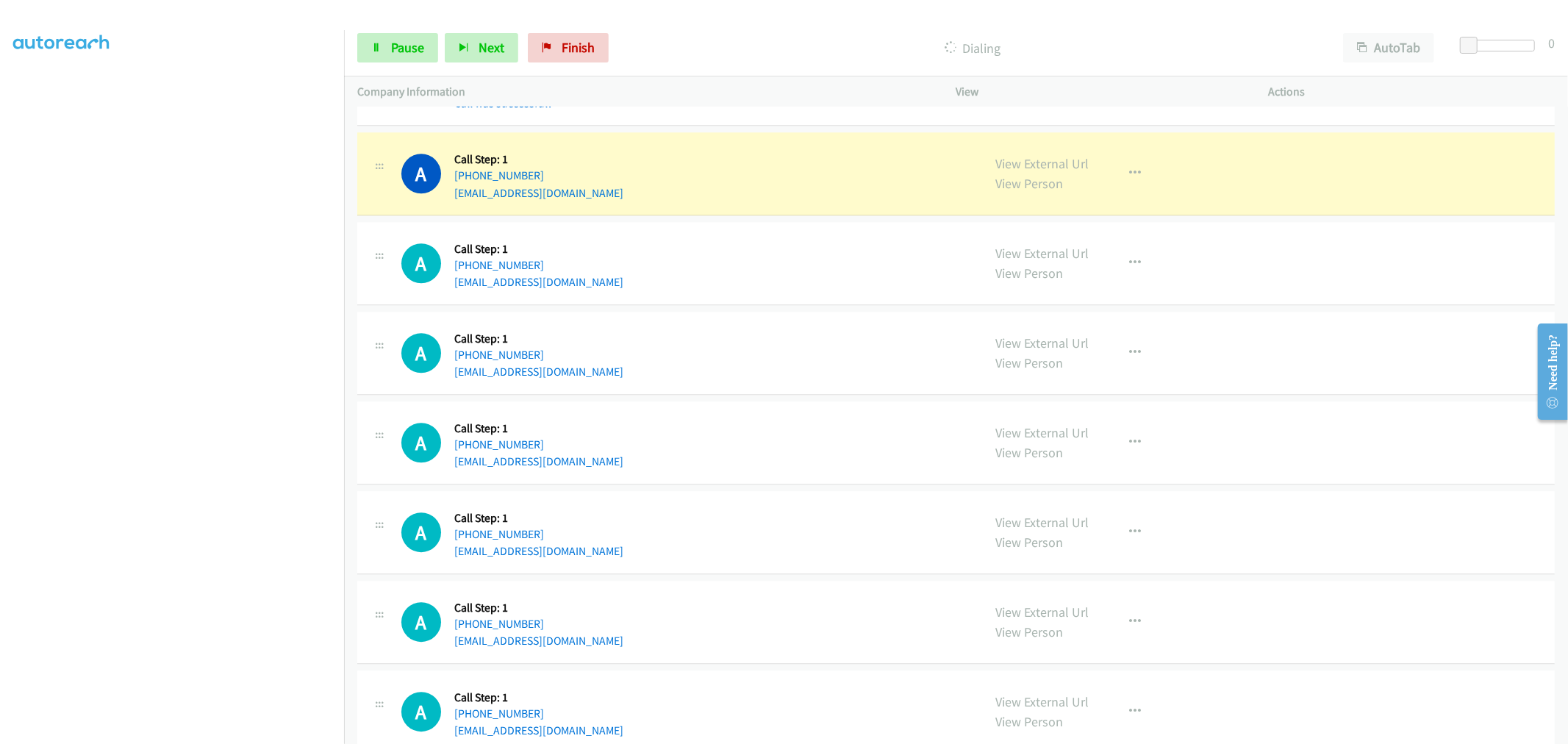
scroll to position [3349, 0]
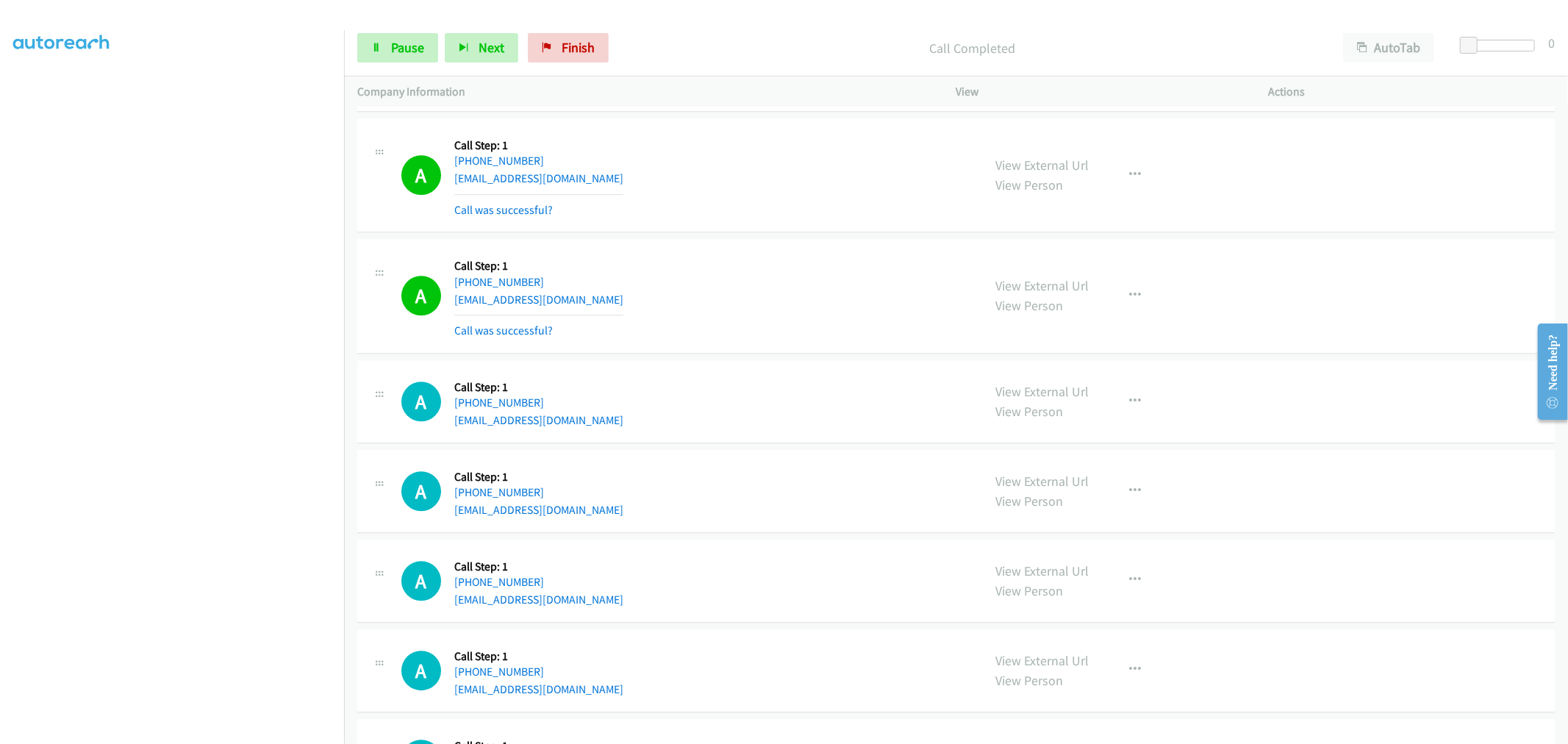
click at [424, 30] on div "Start Calls Pause Next Finish Call Completed AutoTab AutoTab 0" at bounding box center [956, 49] width 1224 height 57
click at [420, 35] on link "Pause" at bounding box center [397, 48] width 81 height 29
click at [417, 42] on span "Start Calls" at bounding box center [420, 48] width 57 height 17
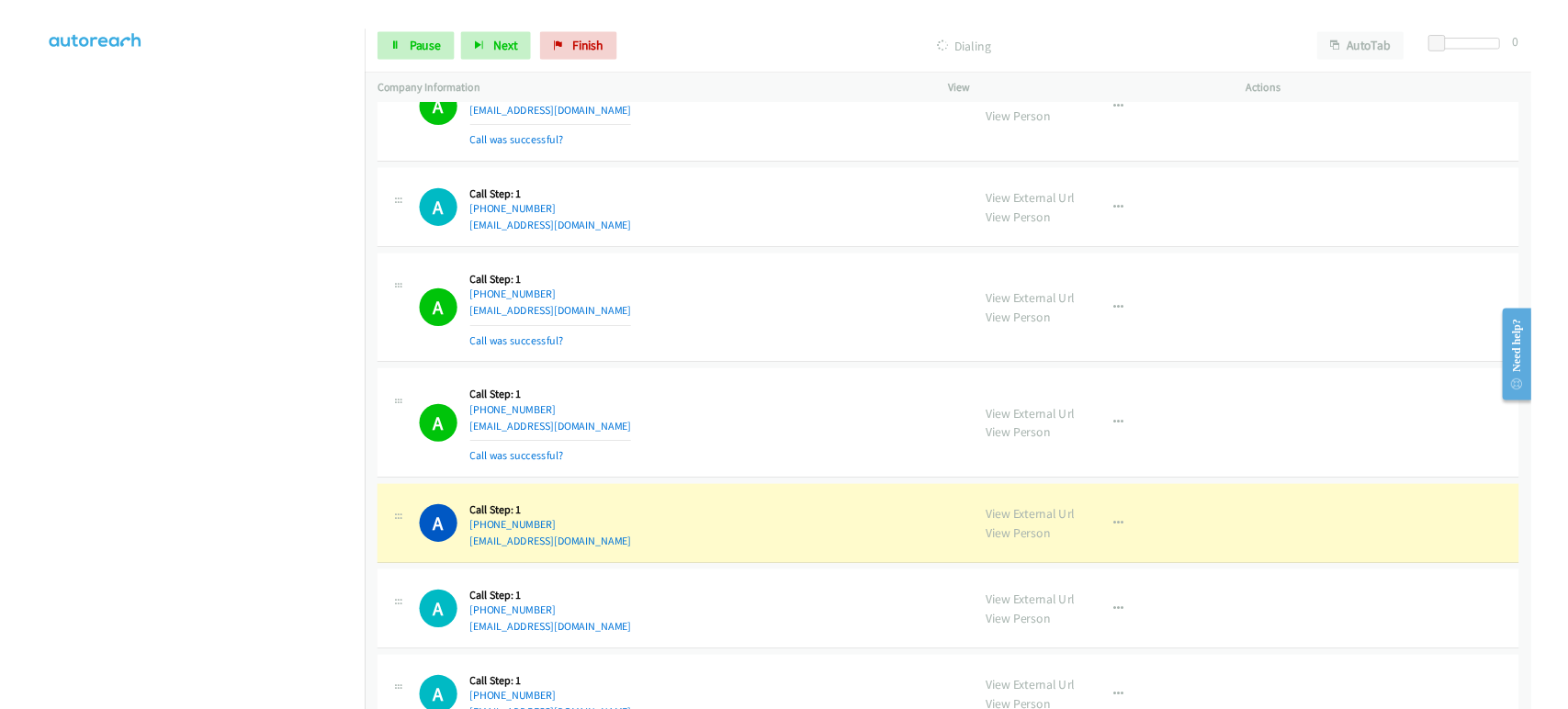
scroll to position [4694, 0]
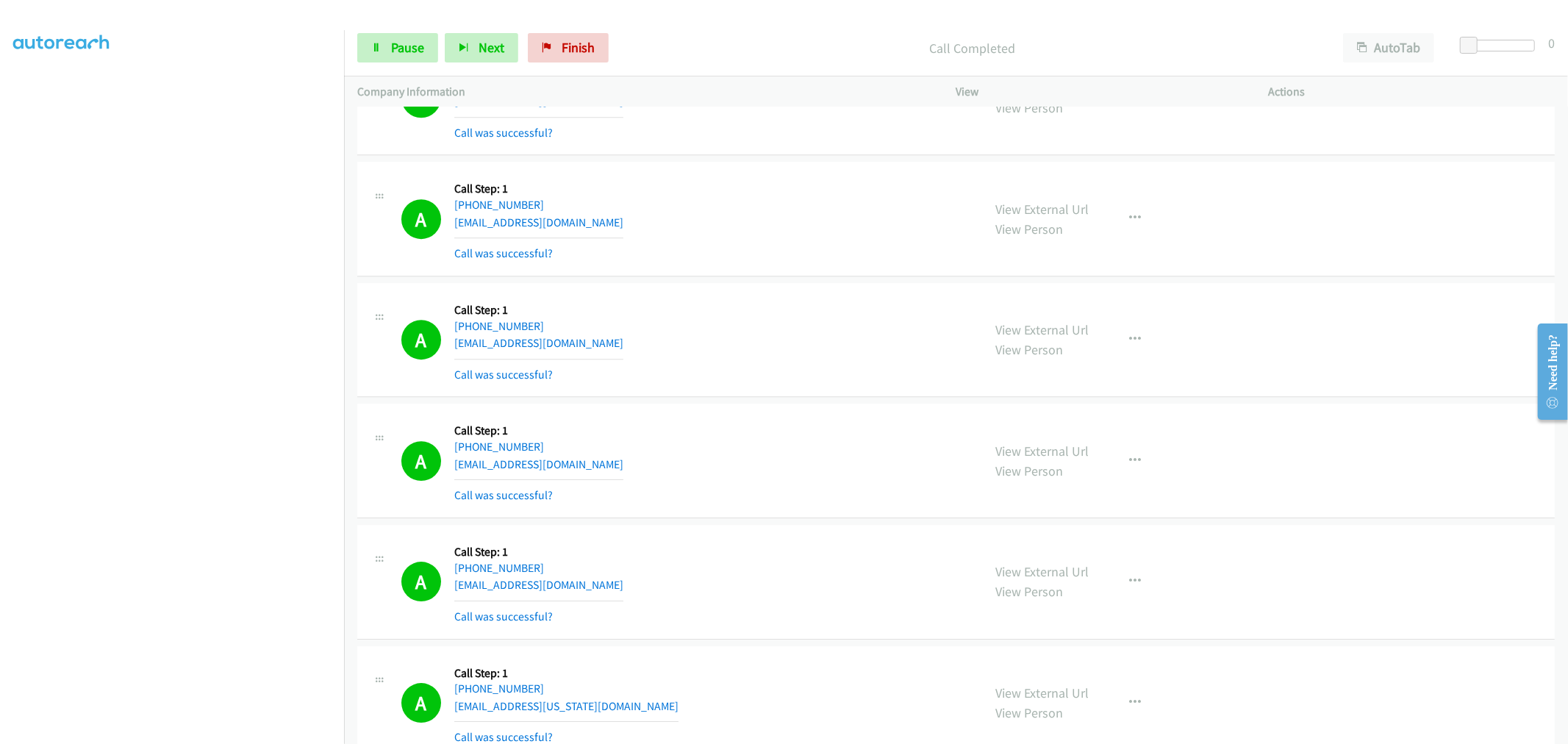
click at [766, 276] on div "A Callback Scheduled Call Step: 1 America/Los_Angeles [PHONE_NUMBER] [EMAIL_ADD…" at bounding box center [956, 219] width 1198 height 115
click at [739, 468] on div "A Callback Scheduled Call Step: 1 America/New_York [PHONE_NUMBER] [EMAIL_ADDRES…" at bounding box center [685, 461] width 568 height 88
click at [814, 533] on div "A Callback Scheduled Call Step: 1 America/New_York [PHONE_NUMBER] [EMAIL_ADDRES…" at bounding box center [956, 582] width 1198 height 115
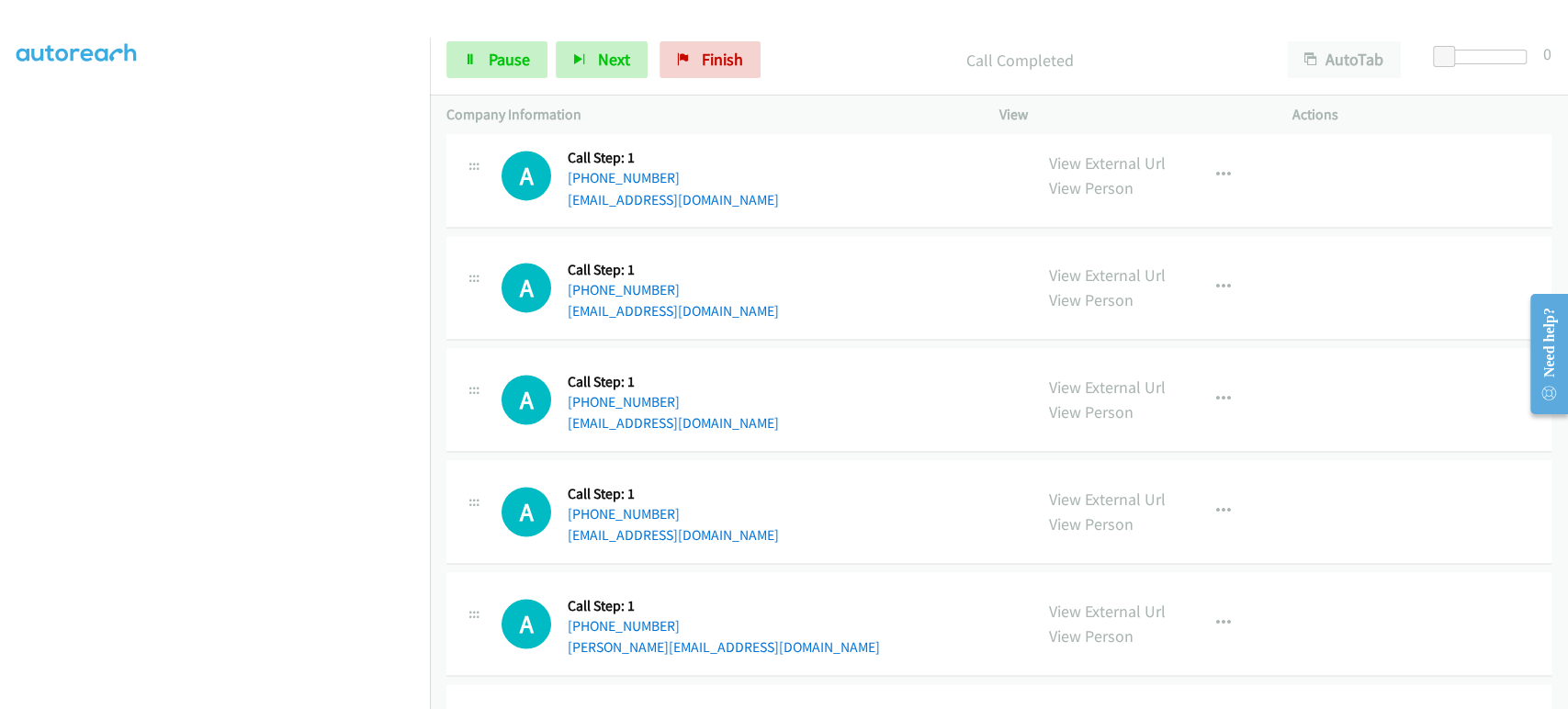
scroll to position [6502, 0]
